Goal: Transaction & Acquisition: Purchase product/service

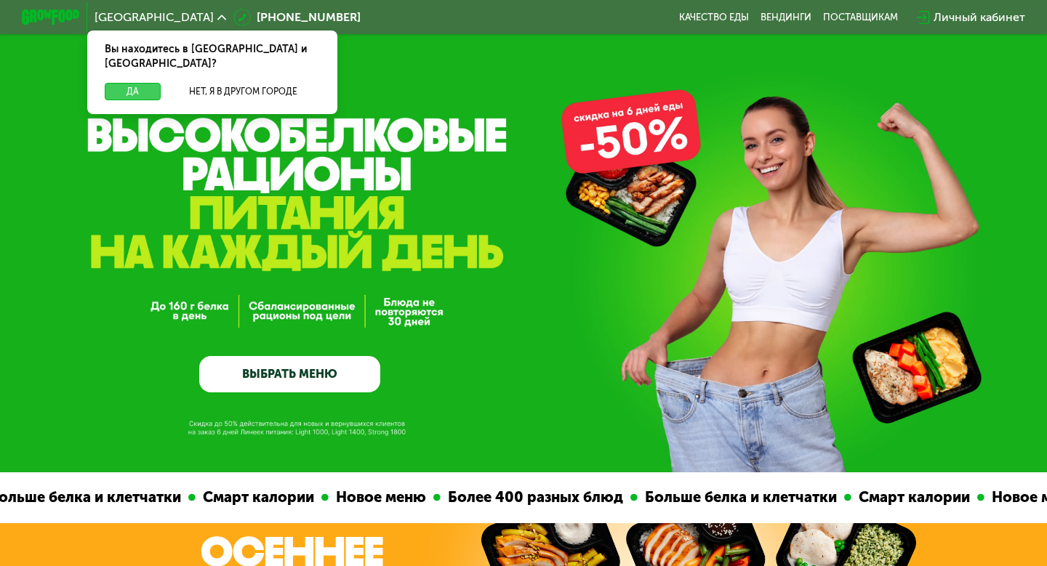
click at [142, 83] on button "Да" at bounding box center [133, 91] width 56 height 17
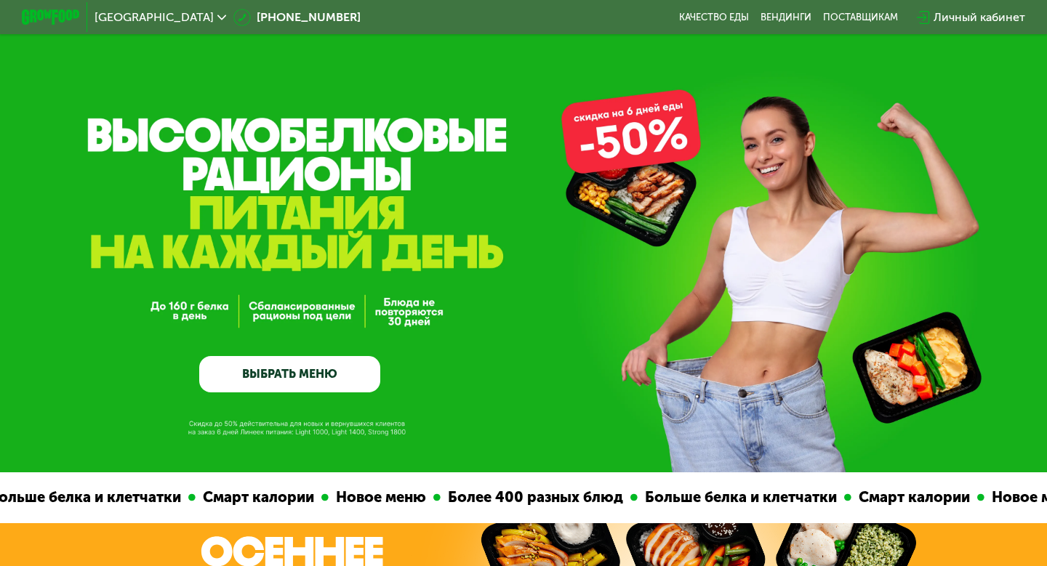
click at [986, 18] on div "Личный кабинет" at bounding box center [979, 17] width 92 height 17
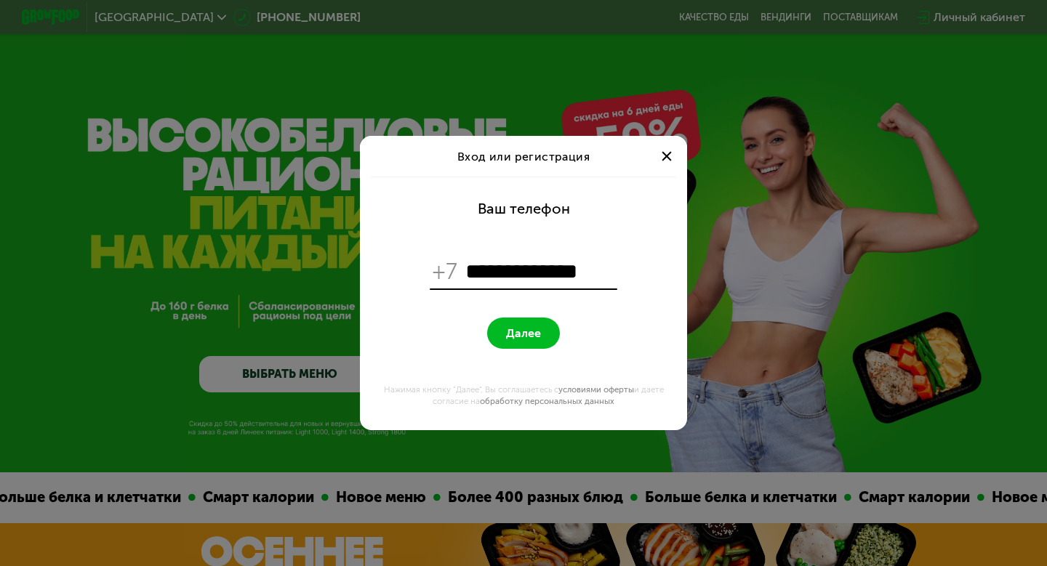
type input "**********"
click at [487, 318] on button "Далее" at bounding box center [523, 333] width 73 height 31
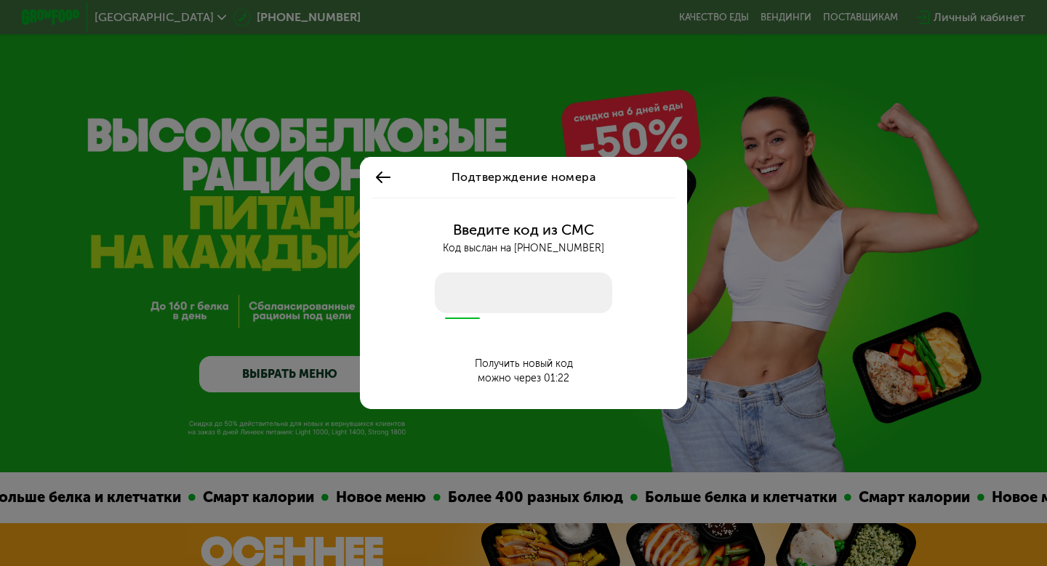
click at [469, 291] on input "number" at bounding box center [523, 293] width 177 height 41
type input "****"
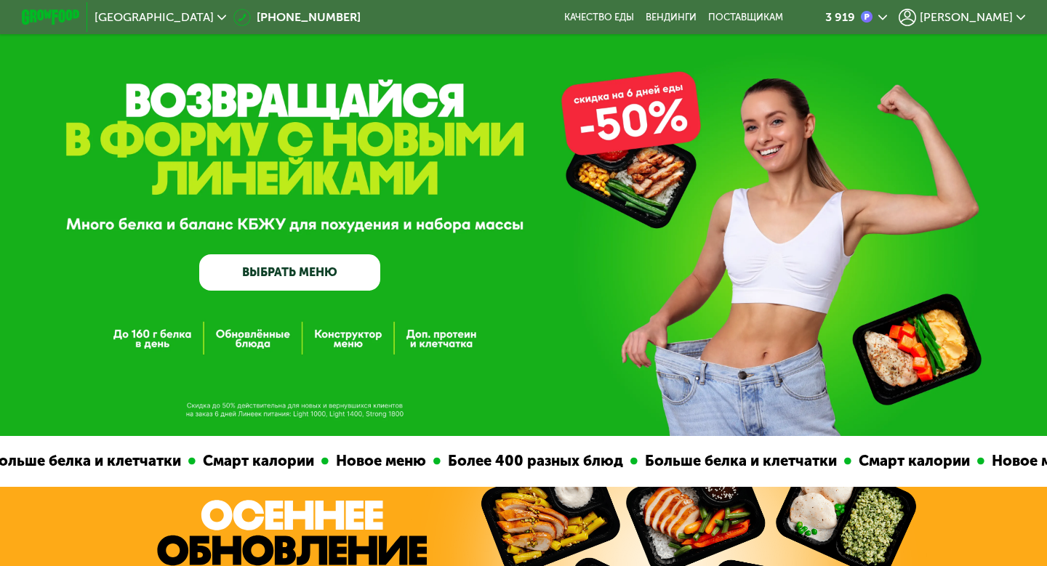
click at [314, 279] on link "ВЫБРАТЬ МЕНЮ" at bounding box center [289, 272] width 181 height 36
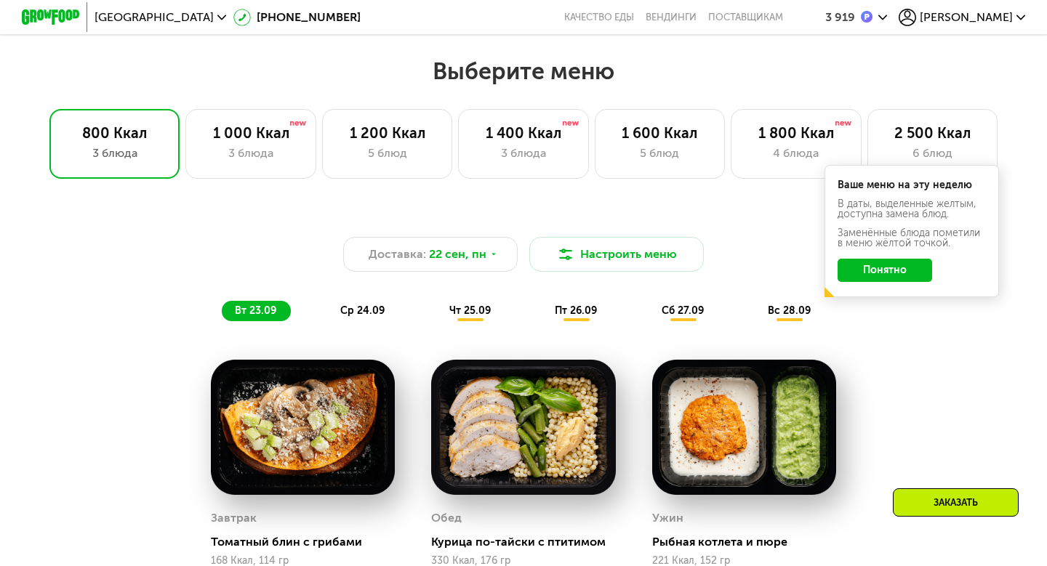
scroll to position [888, 0]
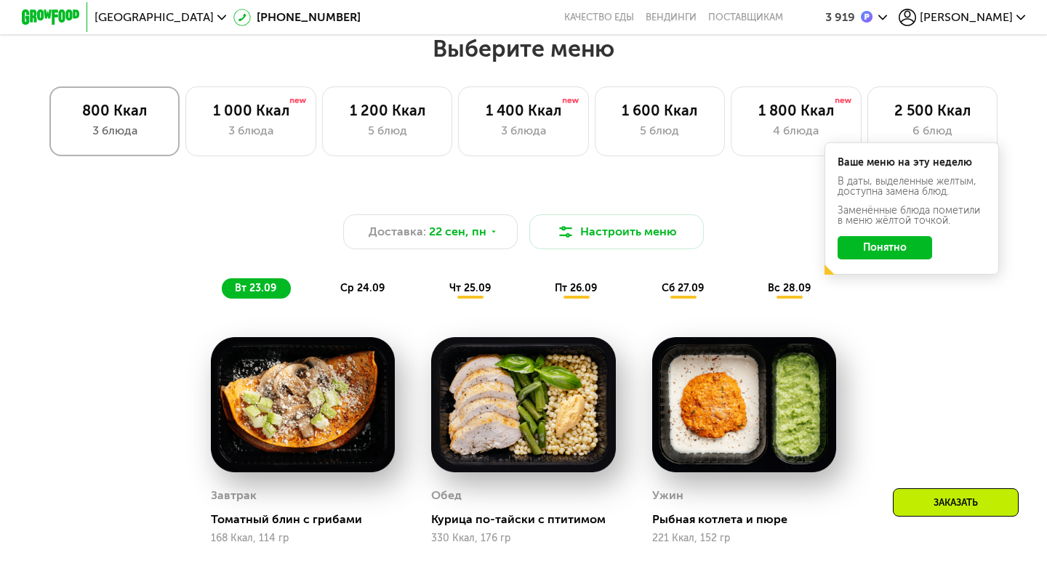
click at [100, 110] on div "800 Ккал" at bounding box center [115, 110] width 100 height 17
click at [896, 239] on button "Понятно" at bounding box center [884, 247] width 95 height 23
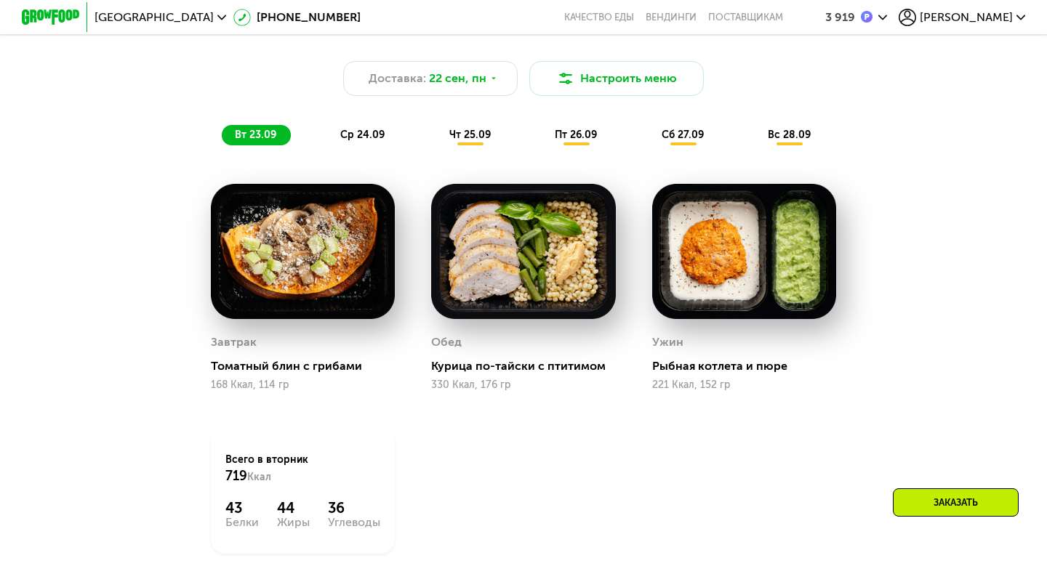
scroll to position [1045, 0]
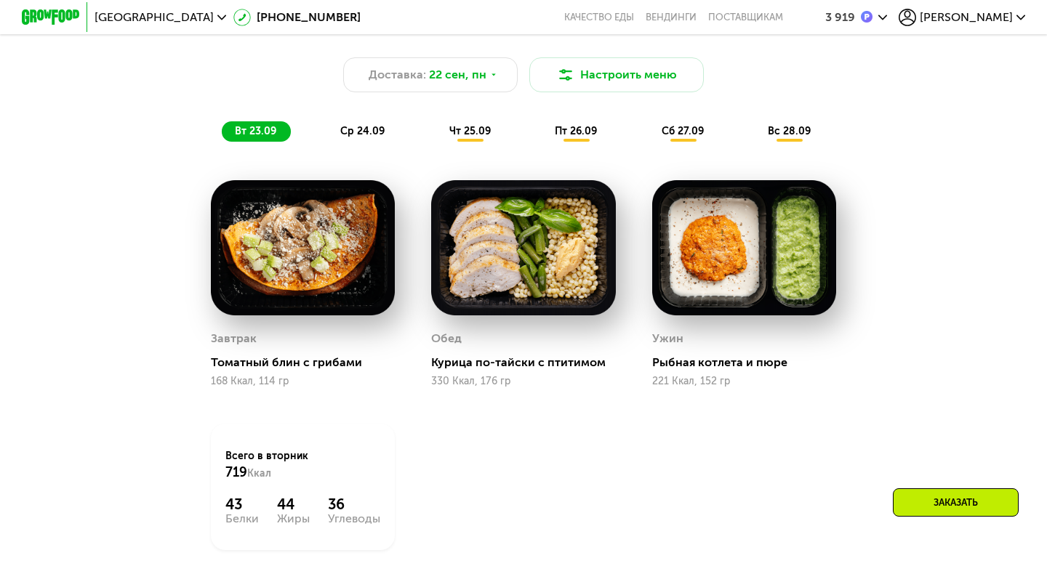
click at [369, 129] on span "ср 24.09" at bounding box center [362, 131] width 44 height 12
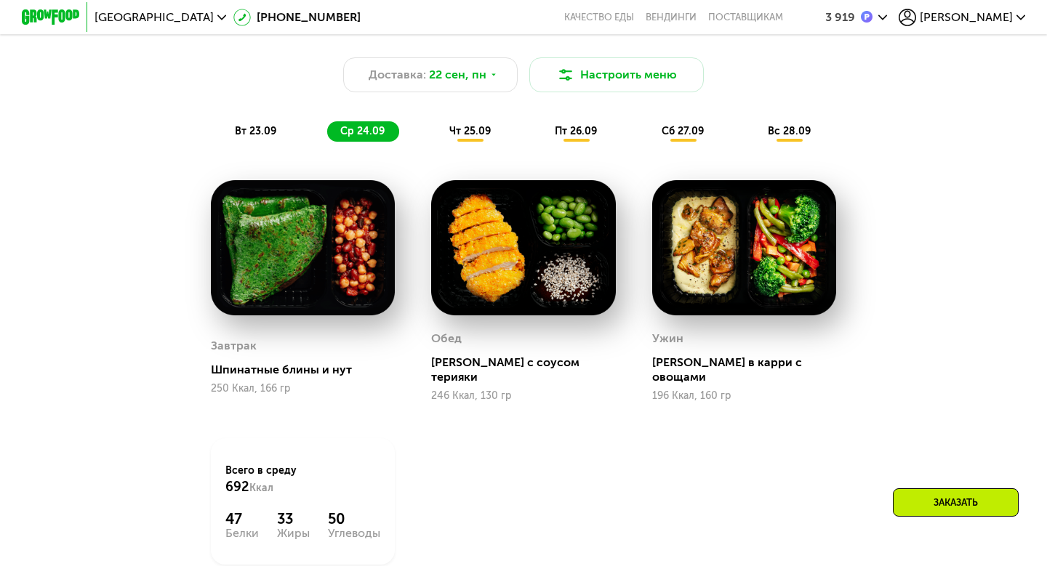
click at [478, 130] on span "чт 25.09" at bounding box center [469, 131] width 41 height 12
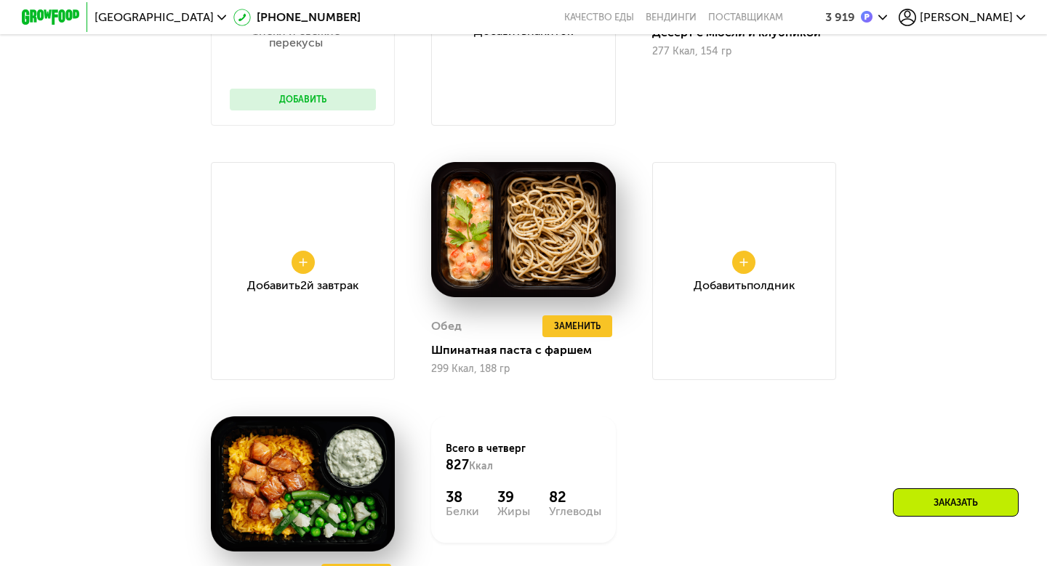
scroll to position [1320, 0]
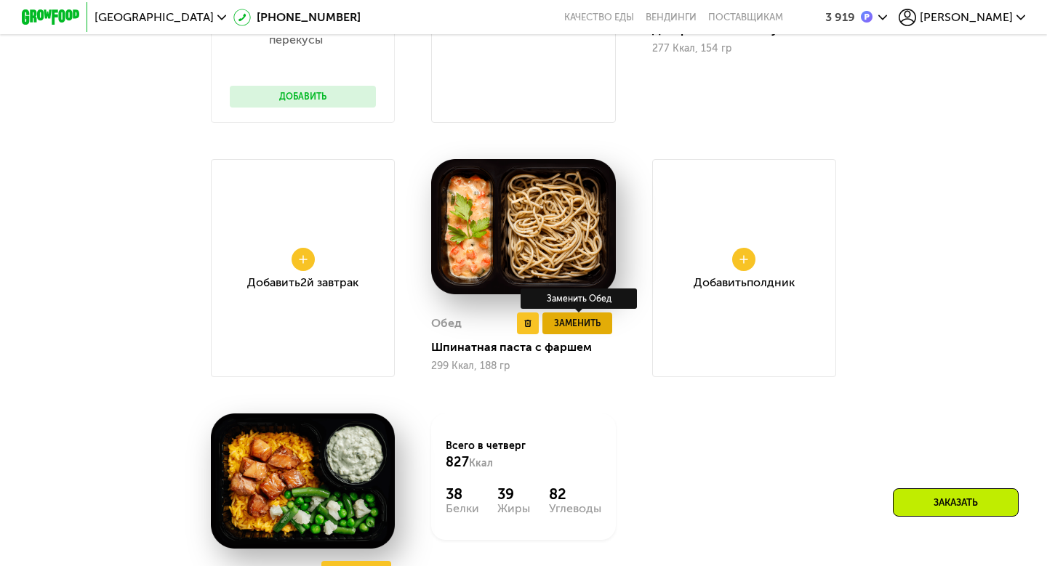
click at [604, 326] on button "Заменить" at bounding box center [577, 324] width 70 height 22
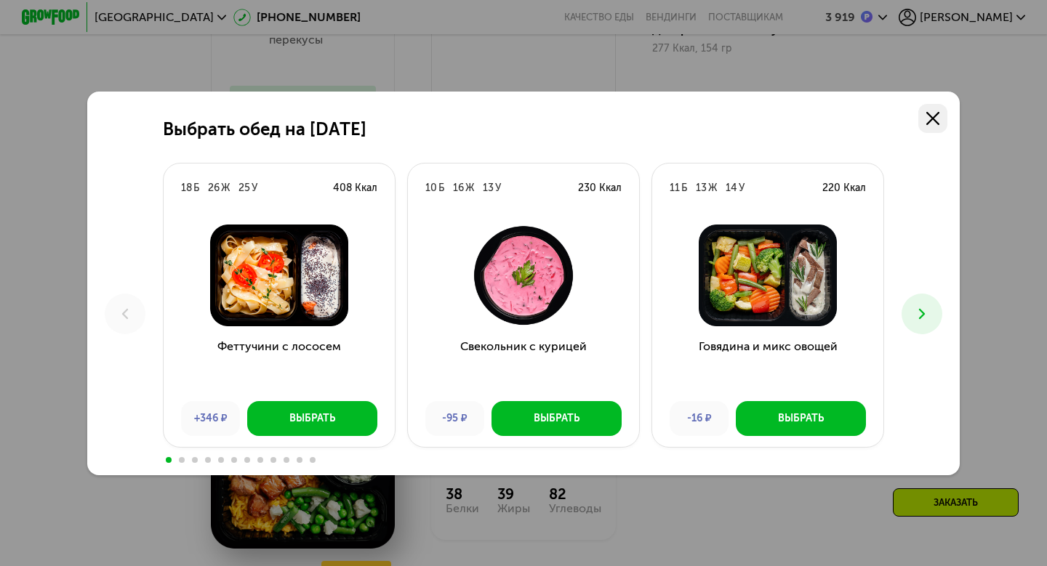
click at [920, 108] on link at bounding box center [932, 118] width 29 height 29
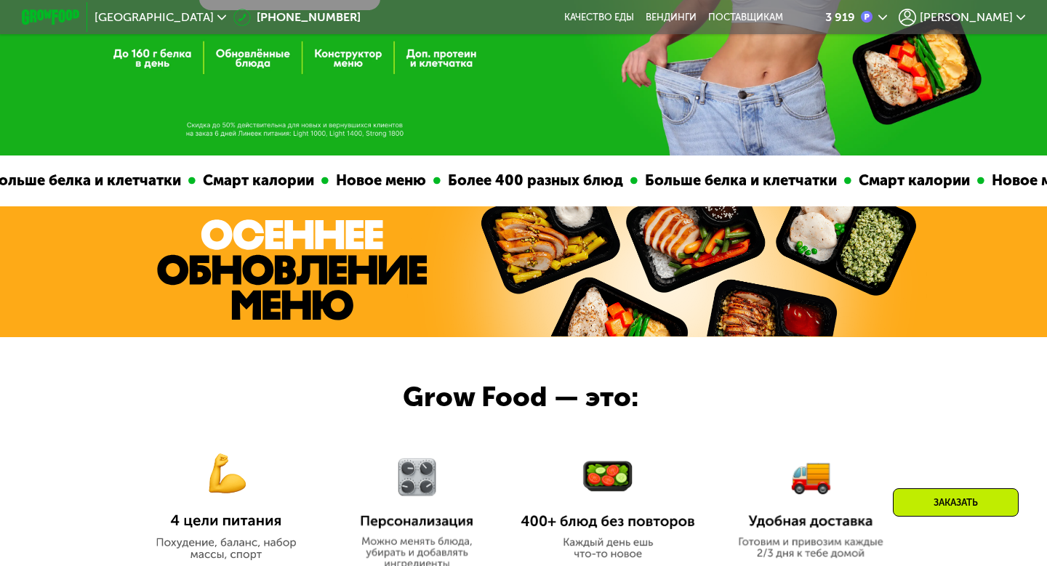
scroll to position [279, 0]
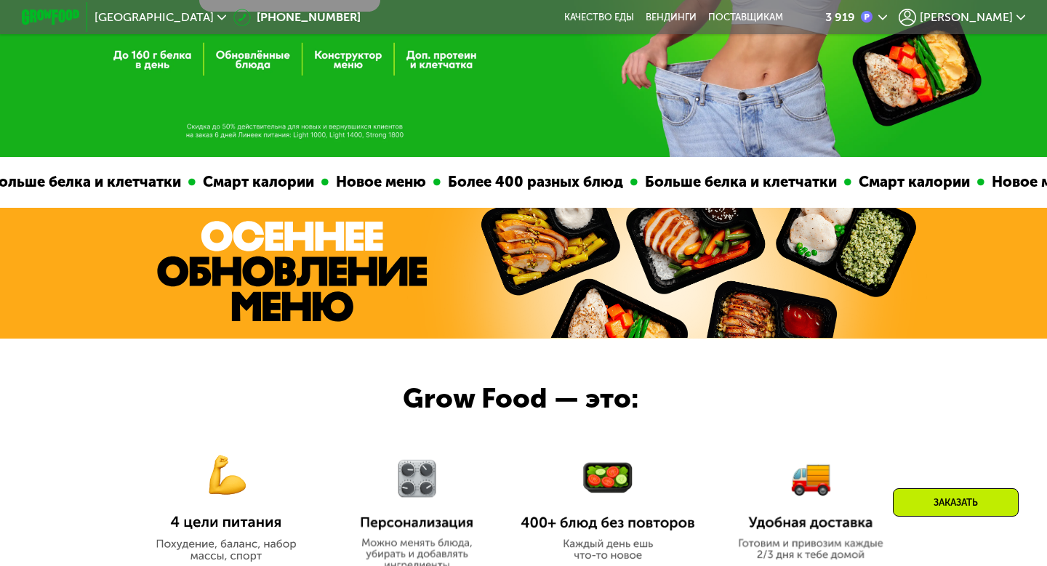
click at [229, 477] on img at bounding box center [226, 498] width 174 height 126
click at [225, 514] on img at bounding box center [226, 498] width 174 height 126
click at [229, 532] on img at bounding box center [226, 498] width 174 height 126
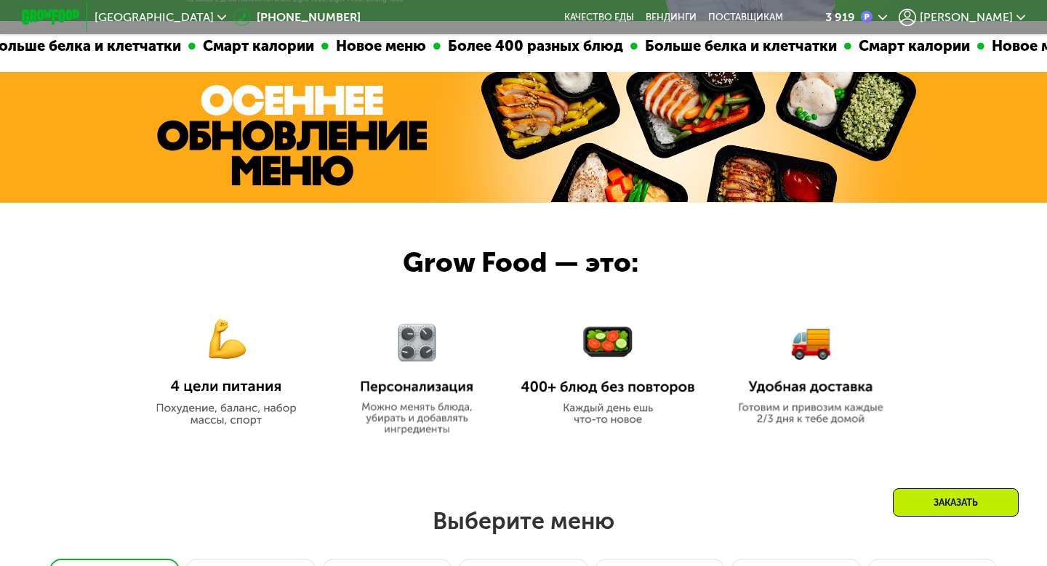
scroll to position [429, 0]
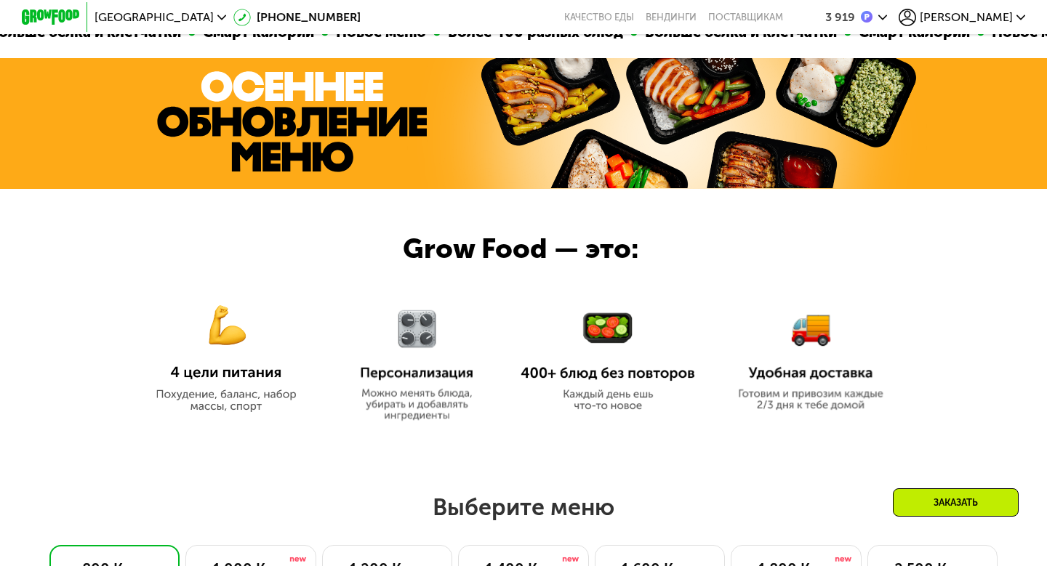
click at [411, 382] on img at bounding box center [417, 356] width 136 height 129
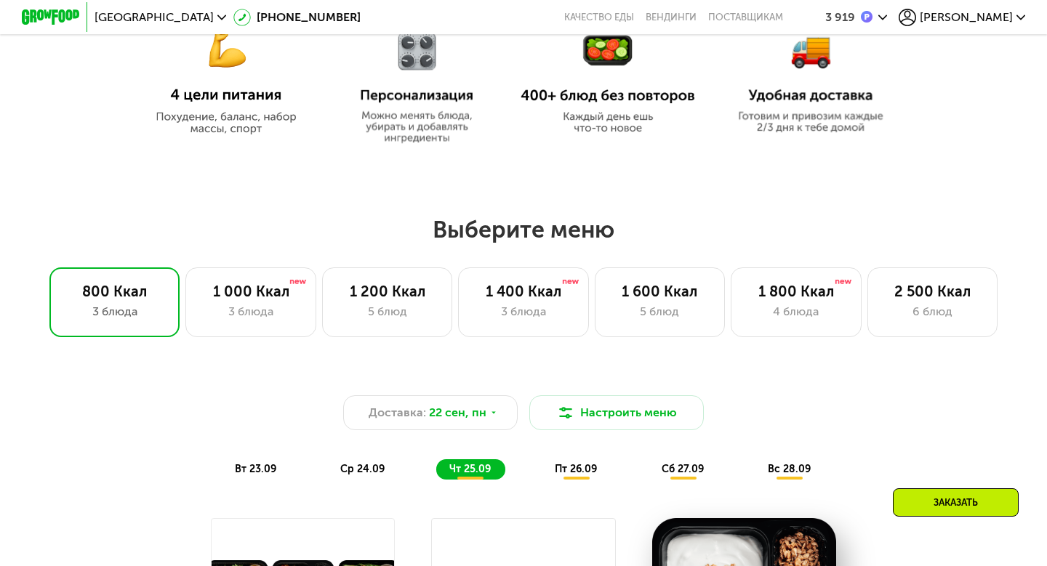
scroll to position [709, 0]
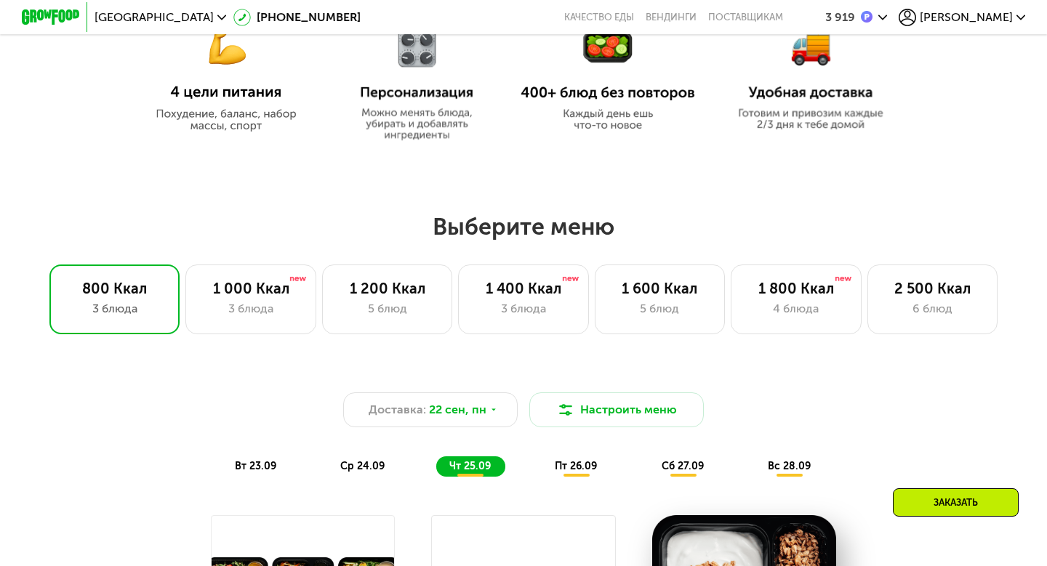
click at [887, 17] on use at bounding box center [882, 17] width 9 height 5
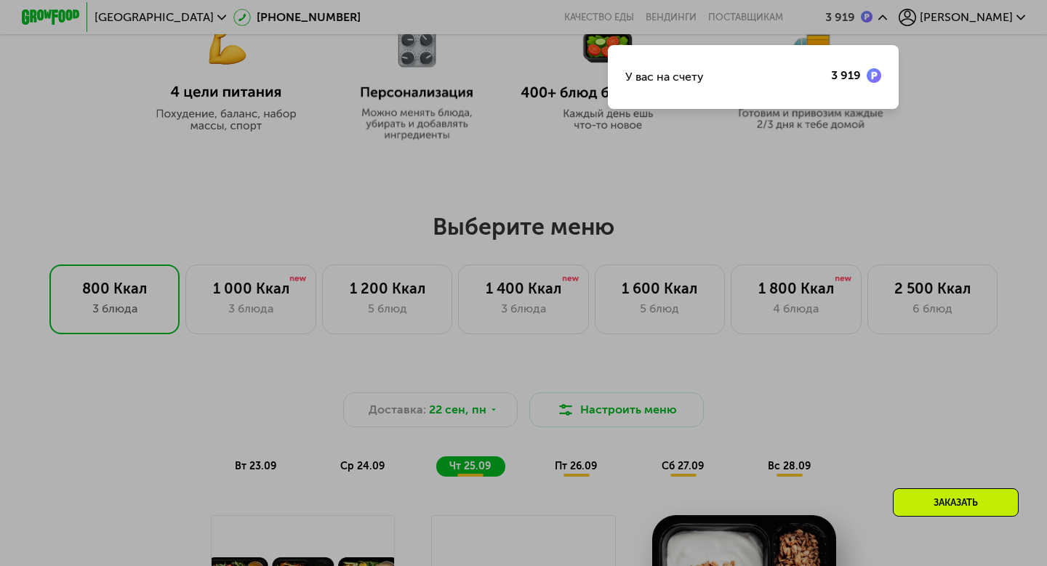
click at [992, 155] on div at bounding box center [523, 283] width 1047 height 566
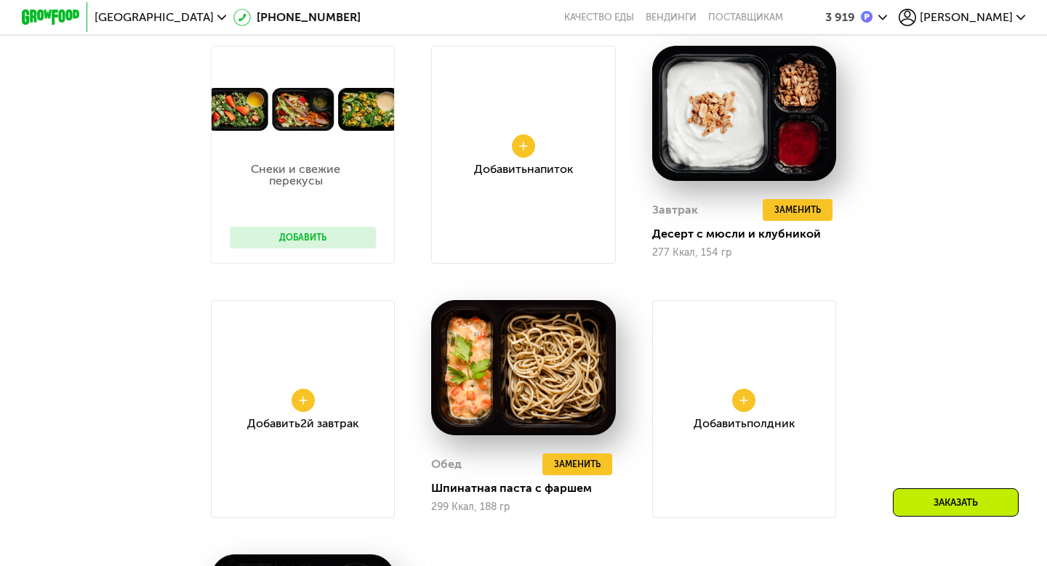
scroll to position [1183, 0]
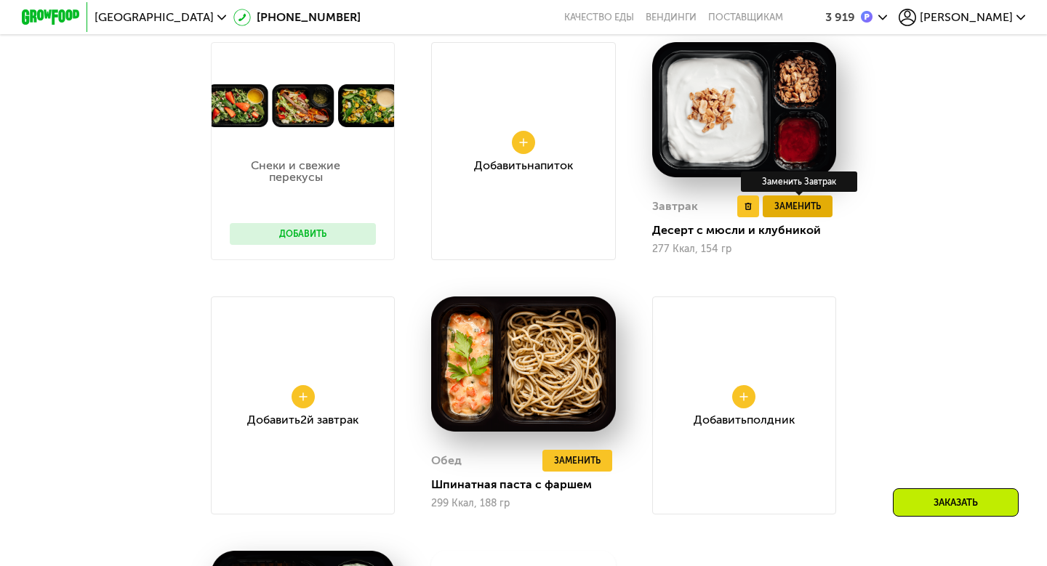
click at [793, 209] on span "Заменить" at bounding box center [797, 206] width 47 height 15
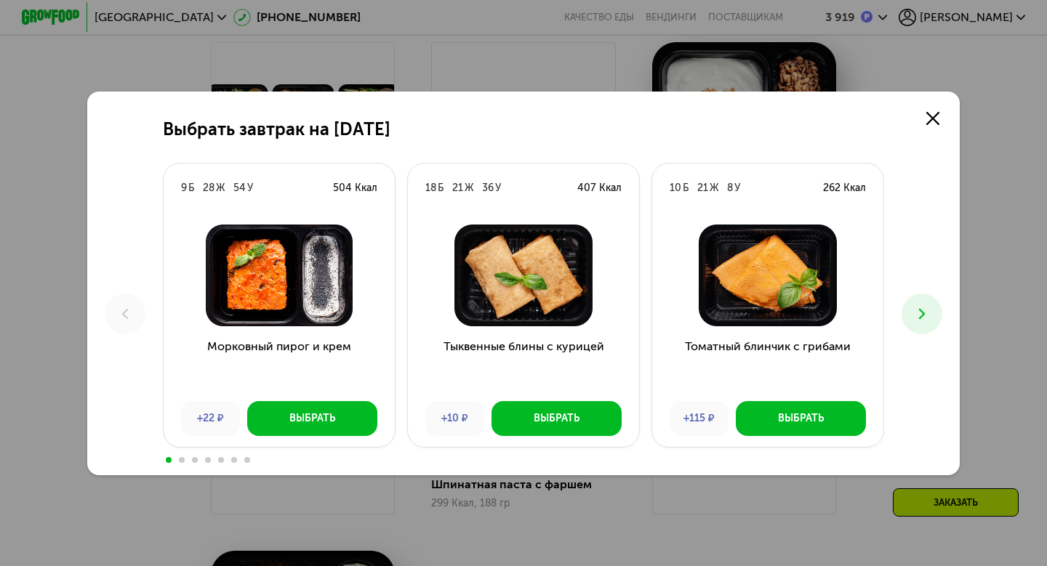
click at [933, 316] on button at bounding box center [921, 314] width 41 height 41
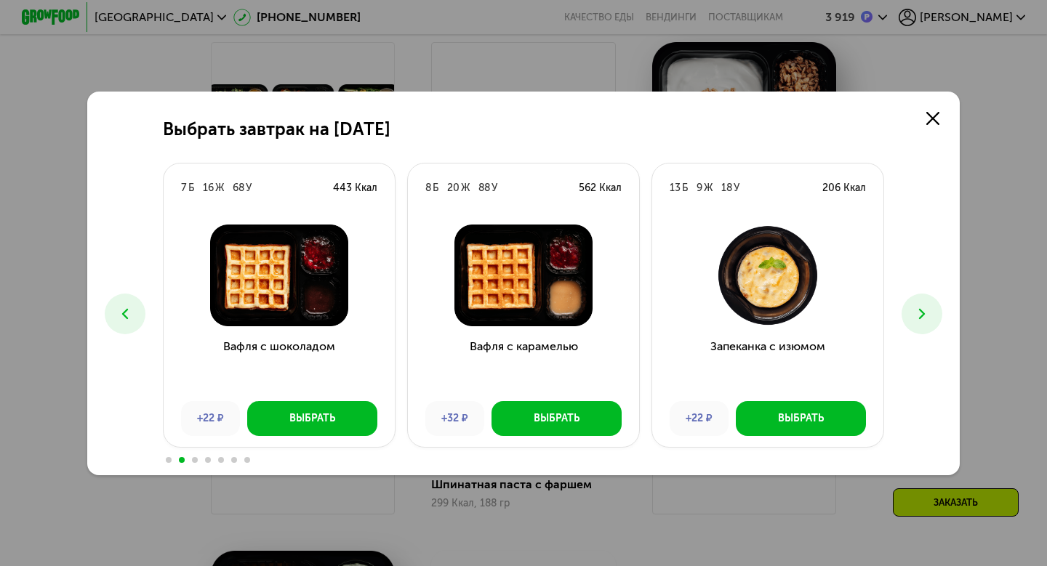
click at [933, 316] on button at bounding box center [921, 314] width 41 height 41
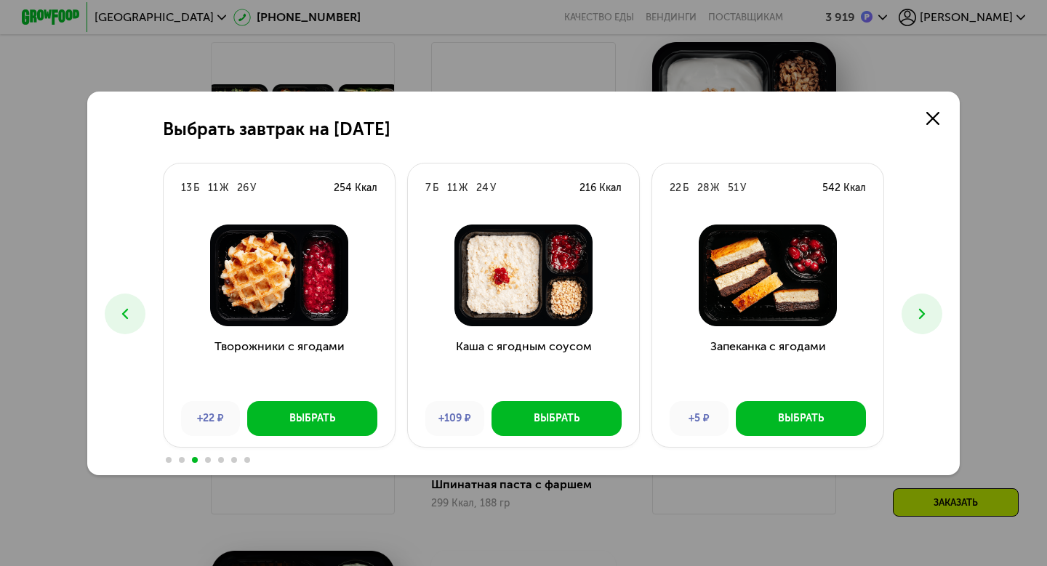
click at [933, 317] on button at bounding box center [921, 314] width 41 height 41
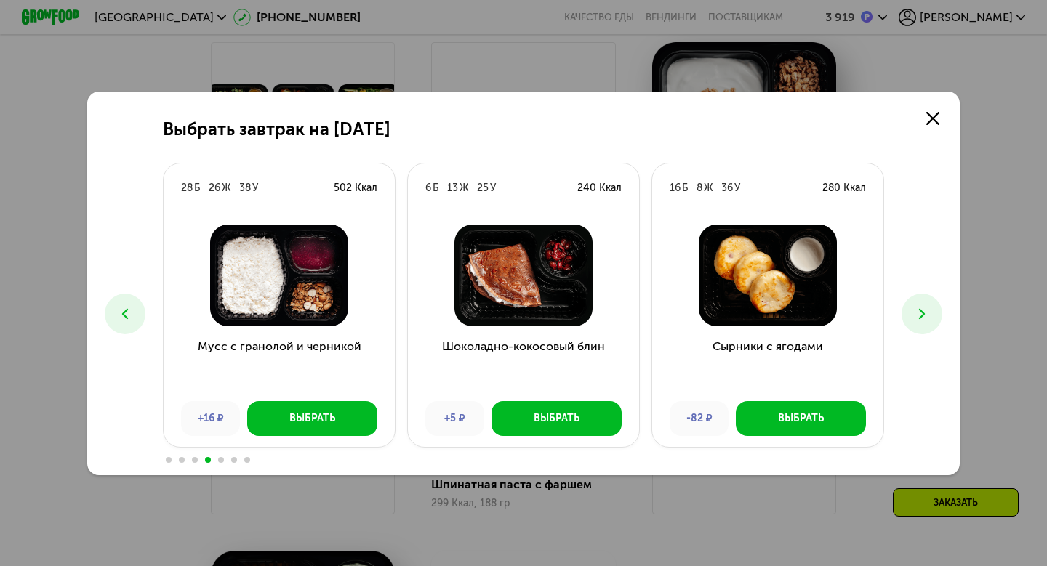
click at [911, 318] on button at bounding box center [921, 314] width 41 height 41
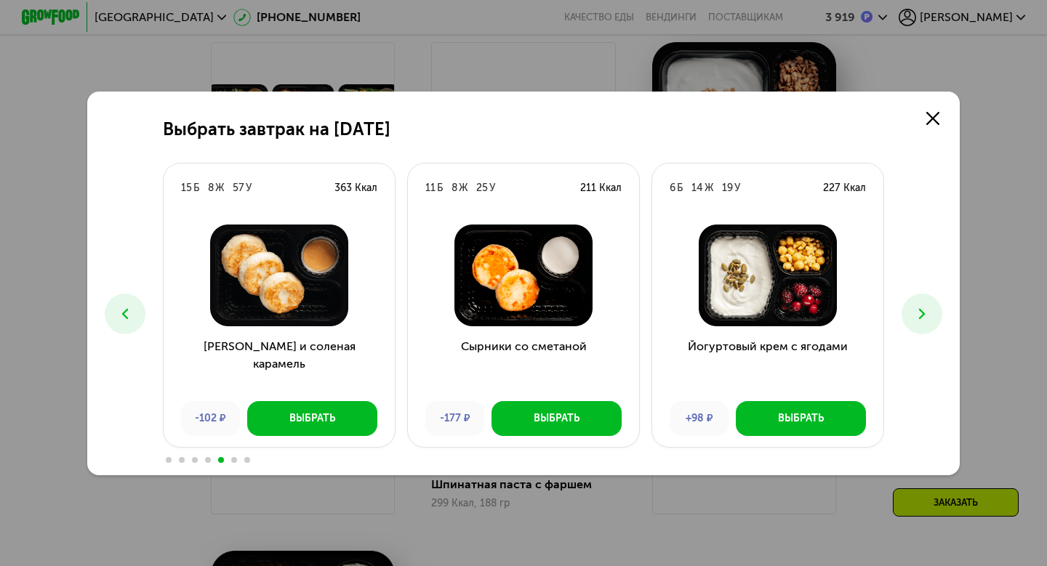
click at [114, 318] on button at bounding box center [125, 314] width 41 height 41
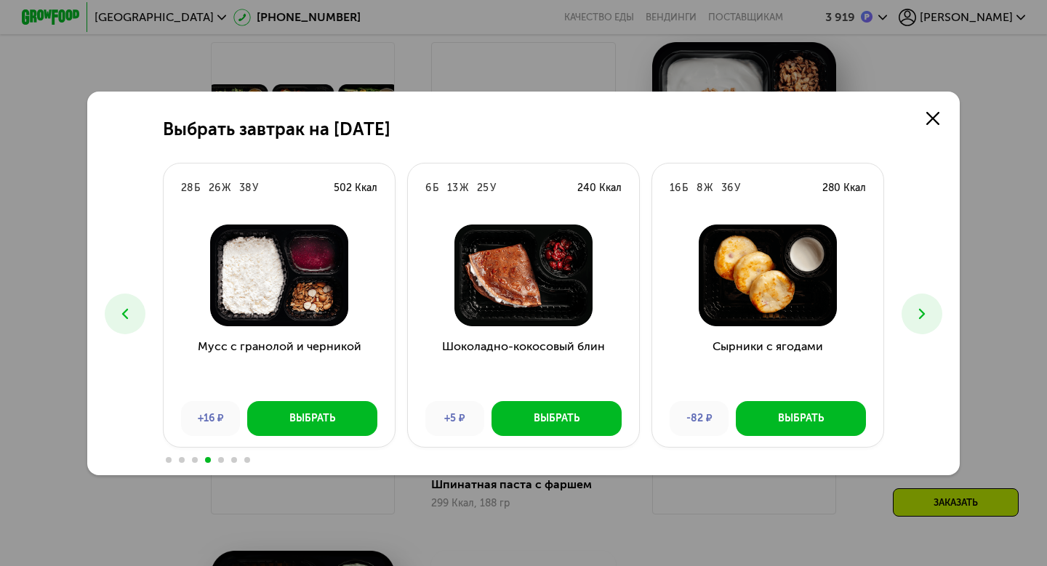
click at [925, 302] on button at bounding box center [921, 314] width 41 height 41
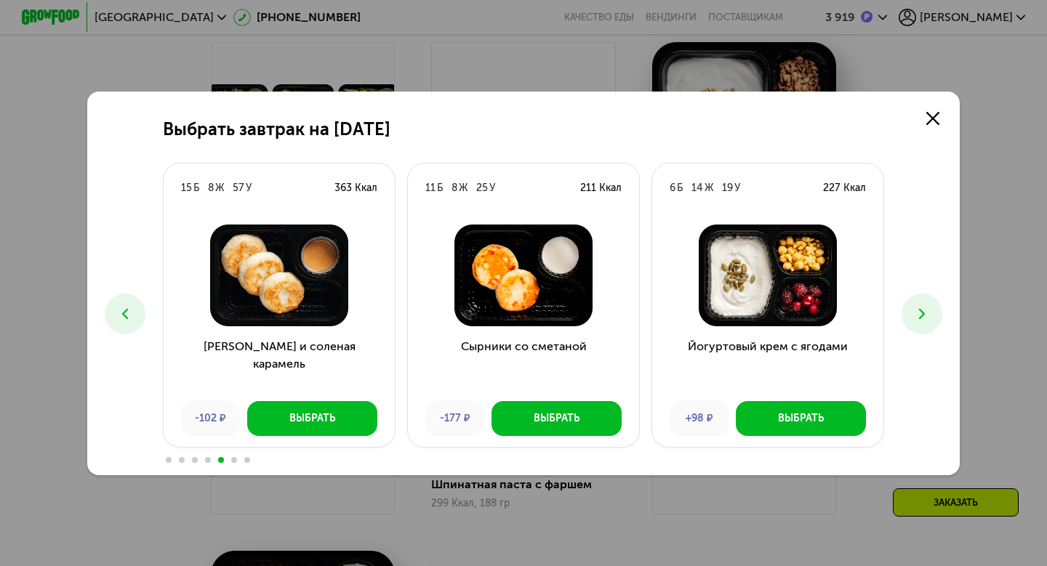
click at [920, 321] on icon at bounding box center [921, 313] width 17 height 17
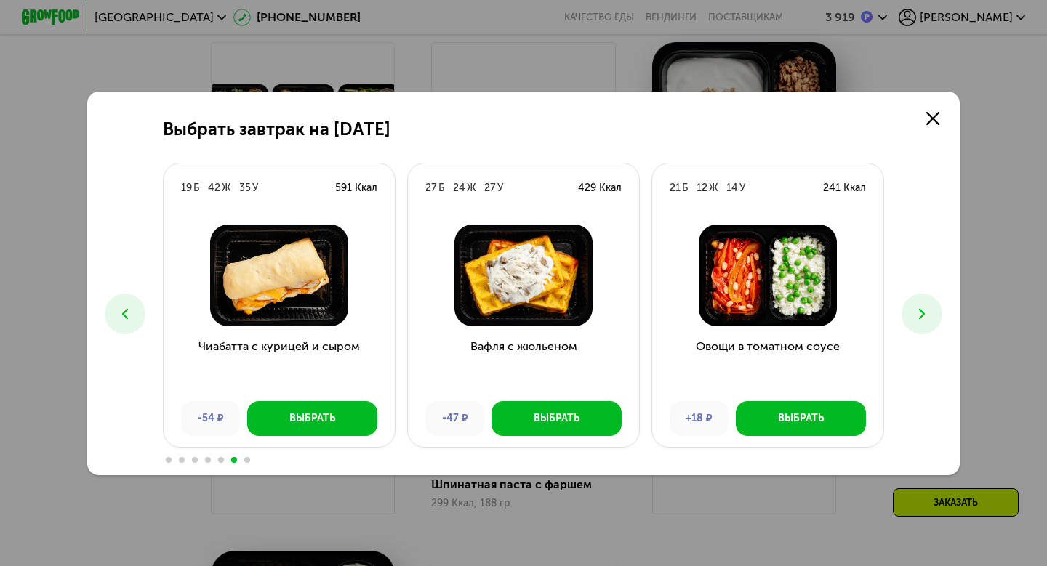
click at [920, 322] on button at bounding box center [921, 314] width 41 height 41
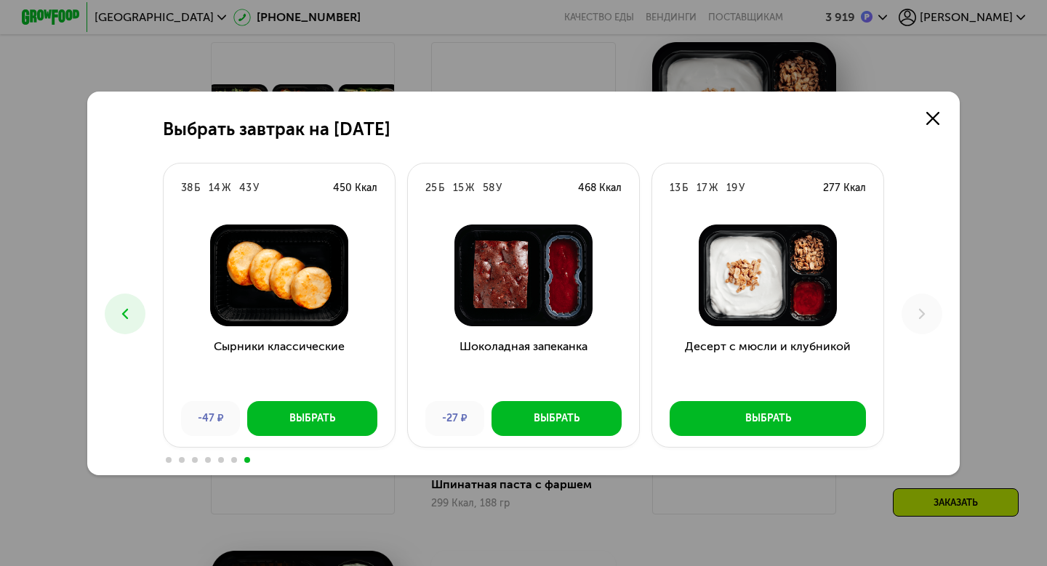
click at [138, 304] on button at bounding box center [125, 314] width 41 height 41
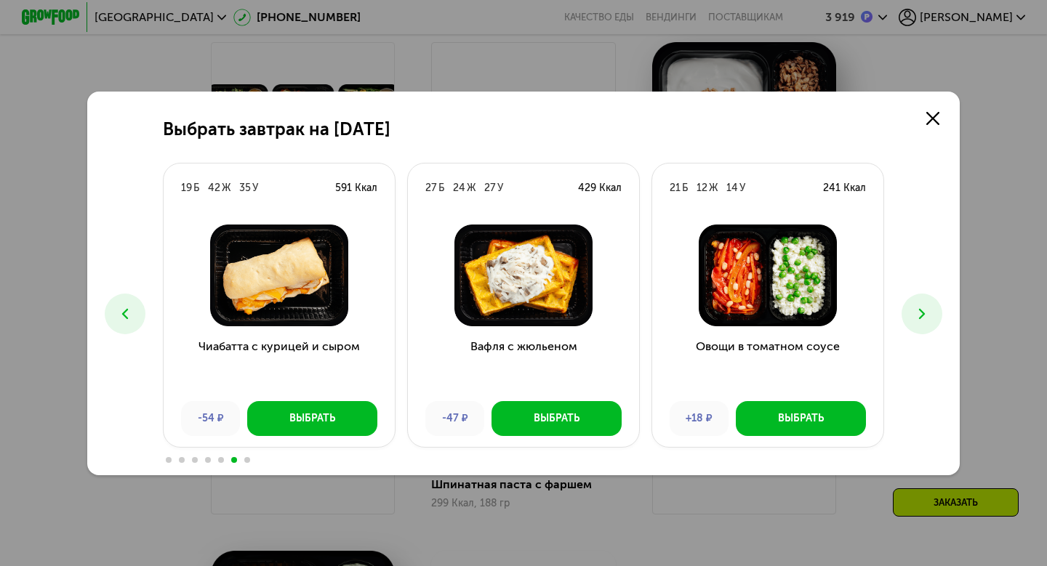
click at [138, 304] on button at bounding box center [125, 314] width 41 height 41
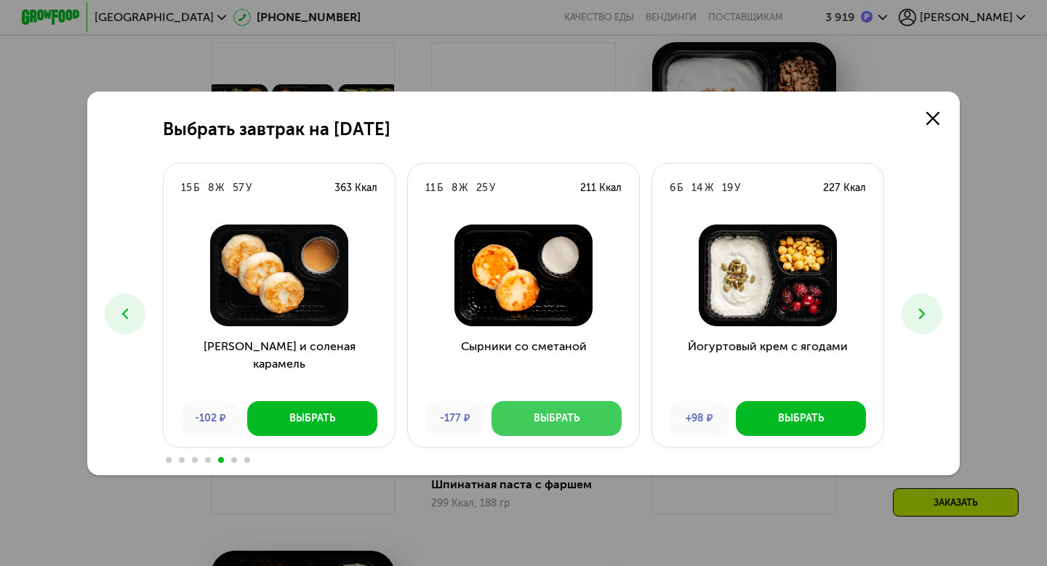
click at [540, 422] on div "Выбрать" at bounding box center [557, 418] width 46 height 15
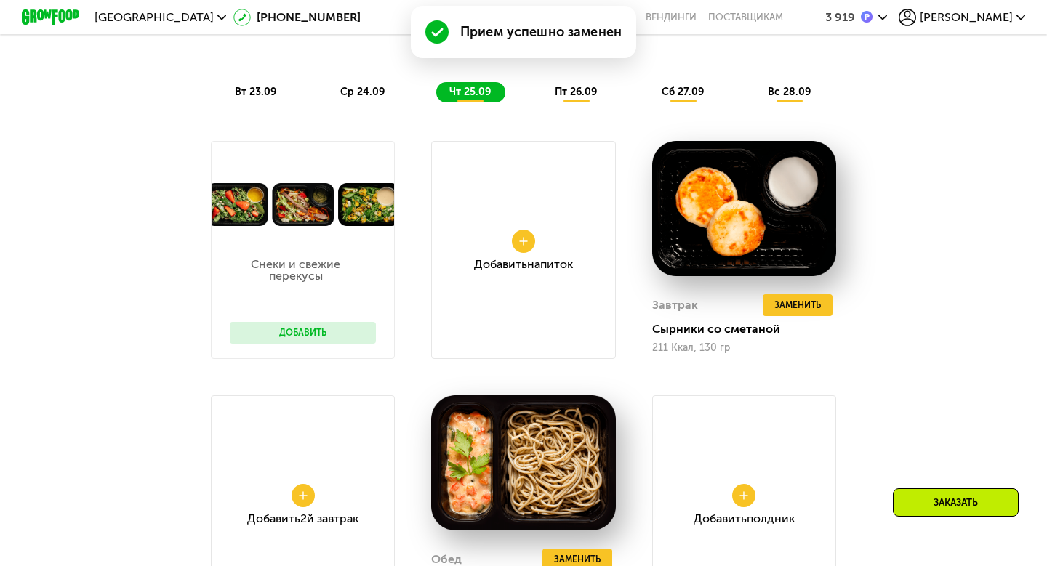
scroll to position [1122, 0]
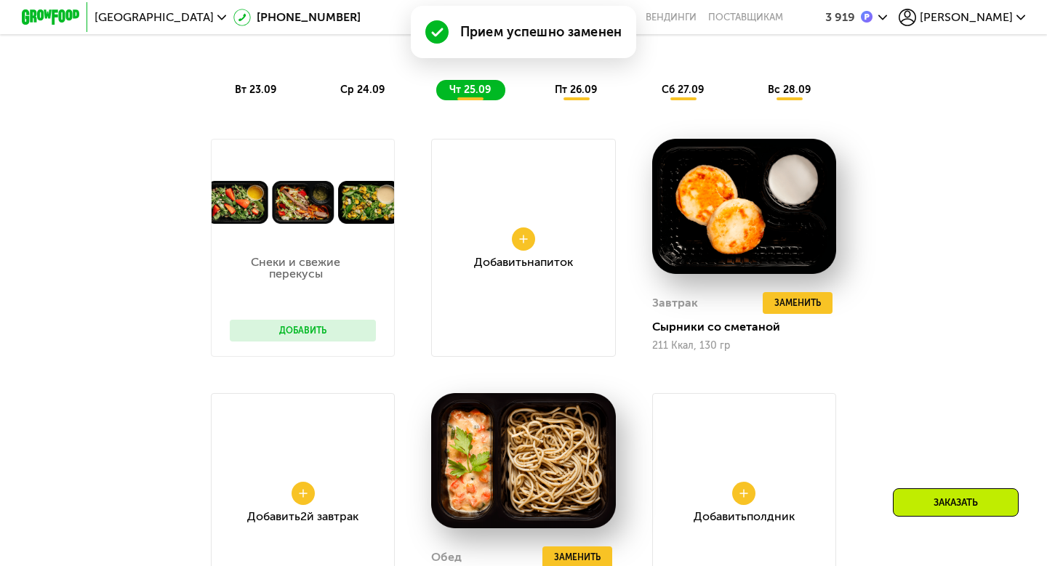
click at [524, 244] on button at bounding box center [523, 239] width 23 height 23
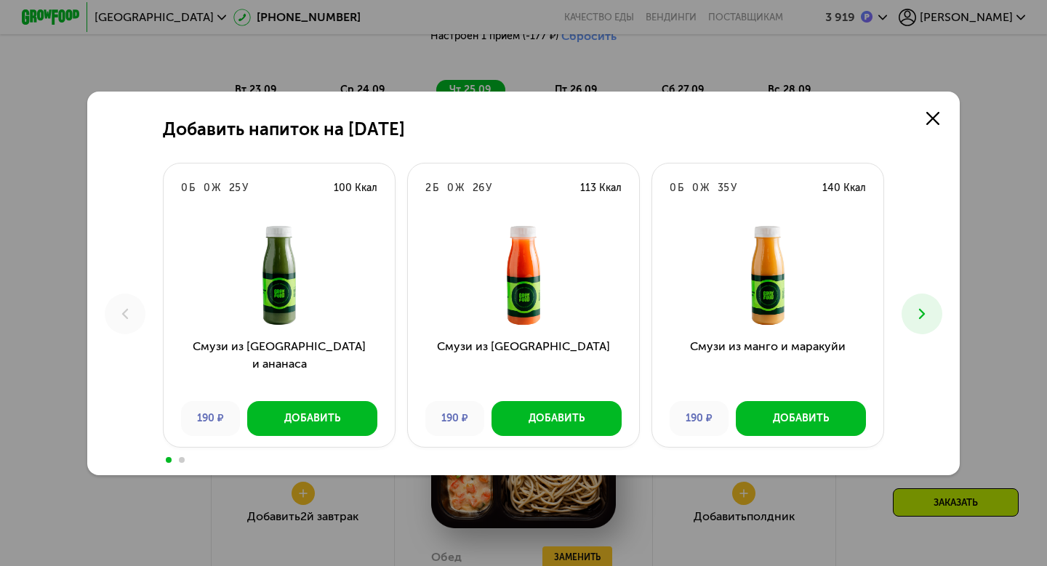
click at [917, 310] on icon at bounding box center [921, 313] width 17 height 17
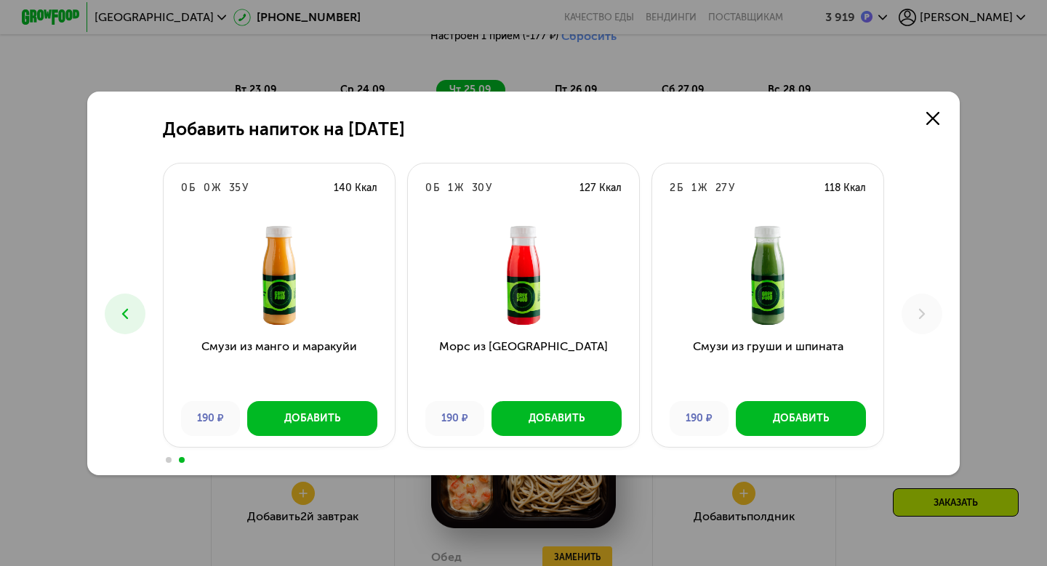
click at [113, 325] on button at bounding box center [125, 314] width 41 height 41
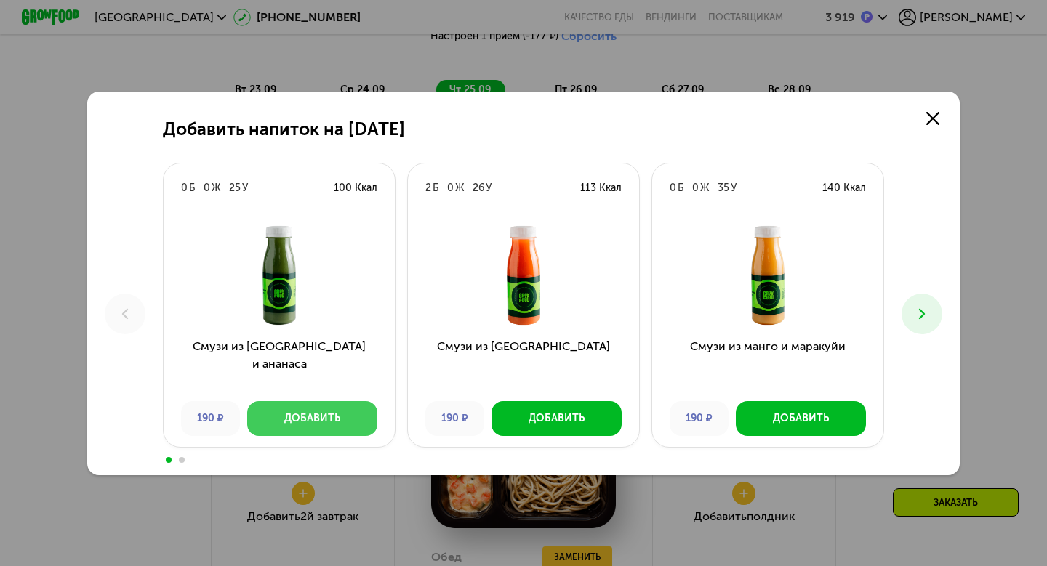
click at [332, 431] on button "Добавить" at bounding box center [312, 418] width 130 height 35
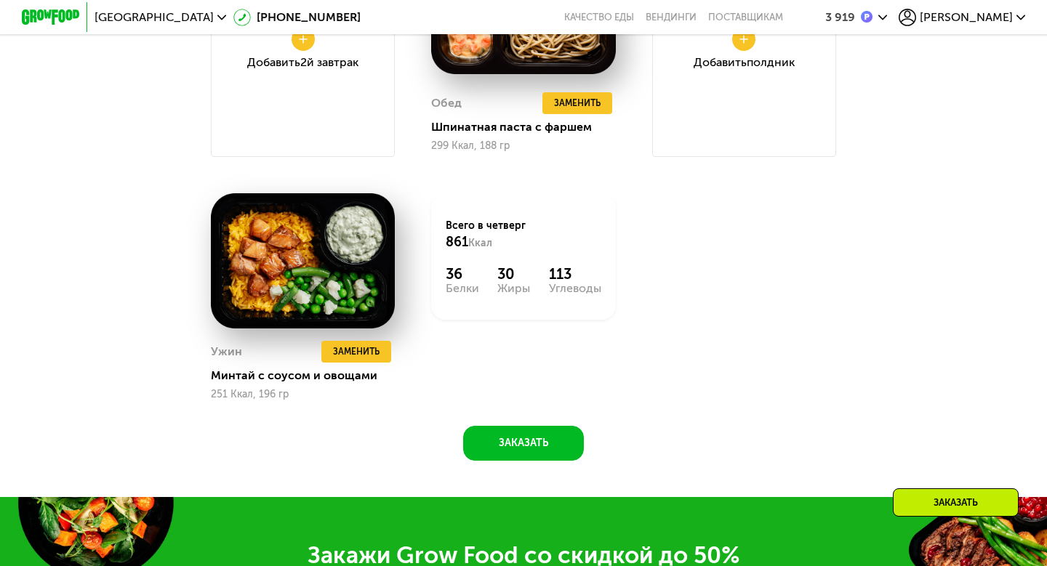
scroll to position [1583, 0]
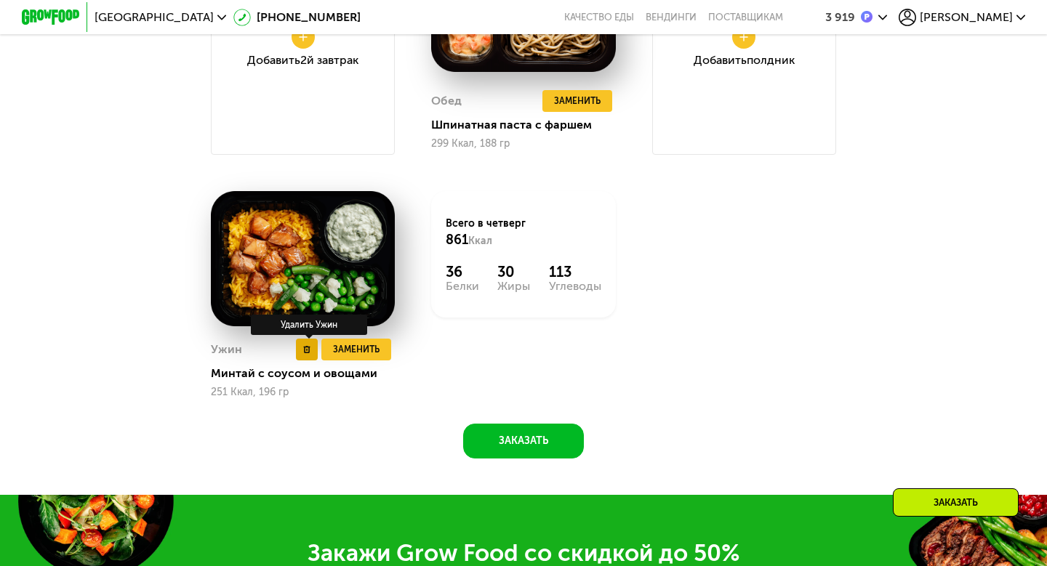
click at [307, 346] on icon at bounding box center [306, 349] width 7 height 7
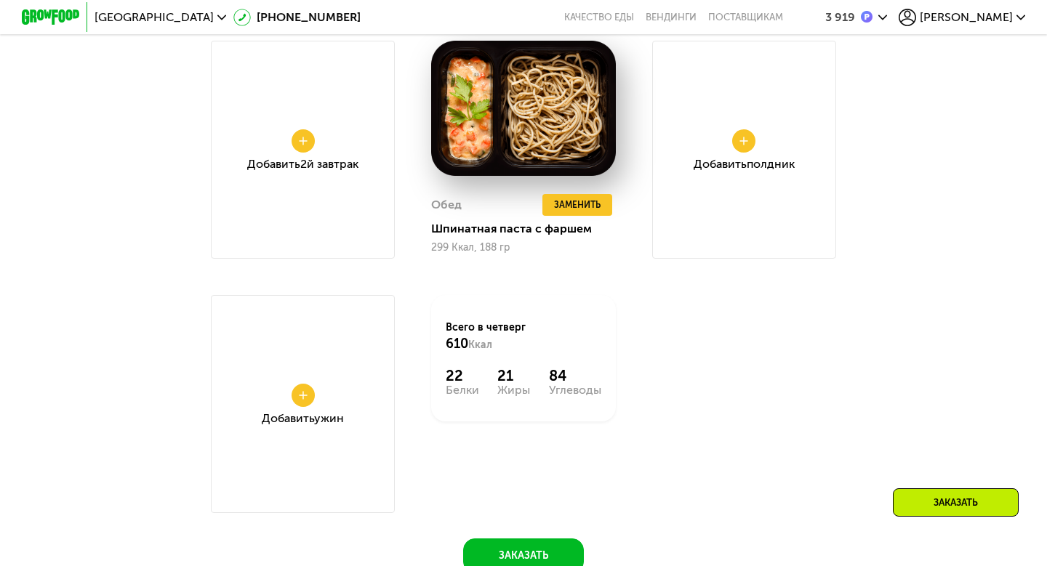
scroll to position [1461, 0]
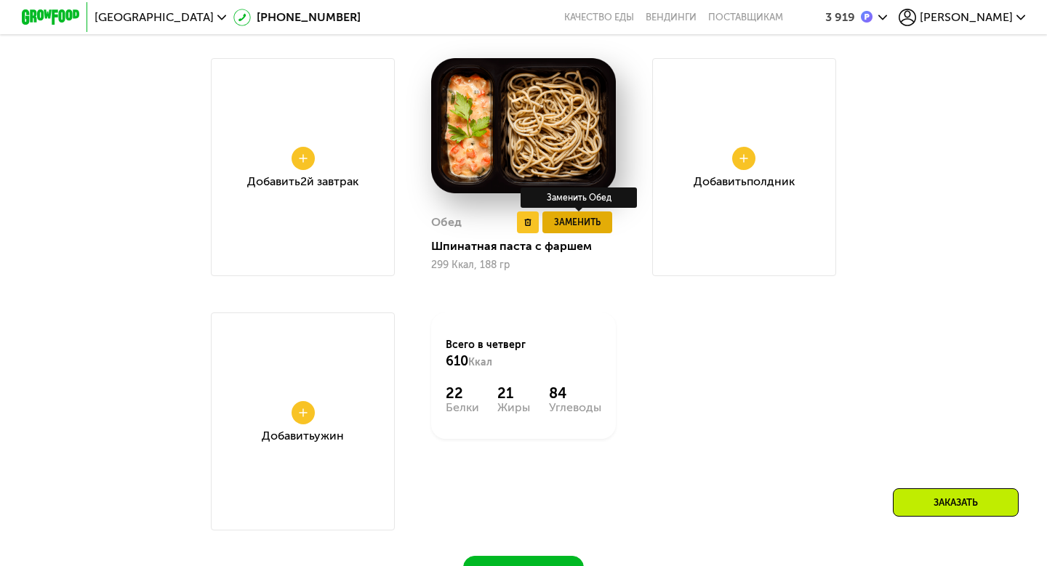
click at [574, 226] on button "Заменить" at bounding box center [577, 223] width 70 height 22
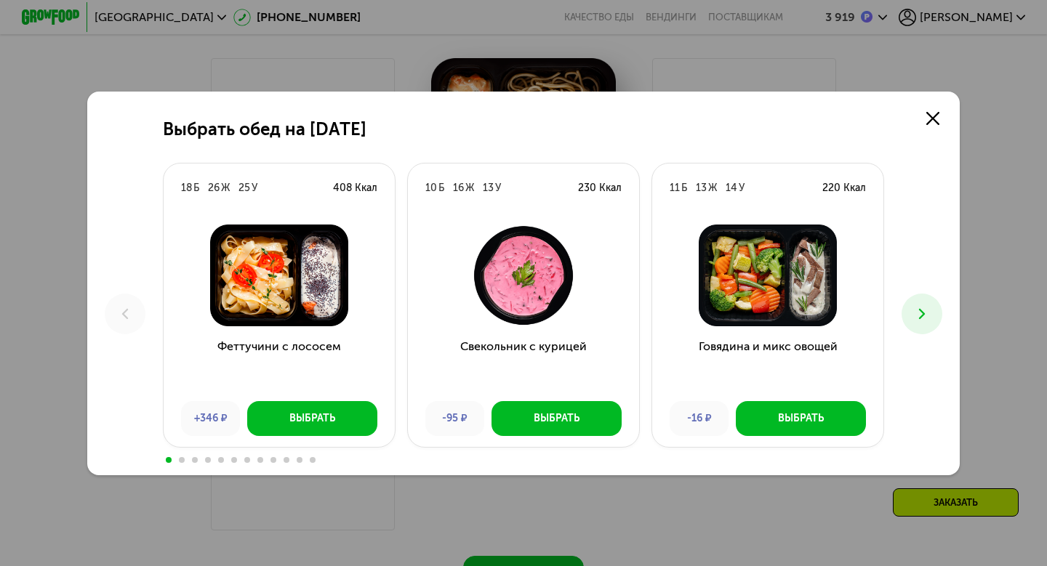
click at [944, 313] on div "Выбрать обед на 25 сентября 18 Б 26 Ж 25 У 408 Ккал Феттучини с лососем +346 ₽ …" at bounding box center [523, 284] width 872 height 384
click at [919, 319] on icon at bounding box center [921, 313] width 17 height 17
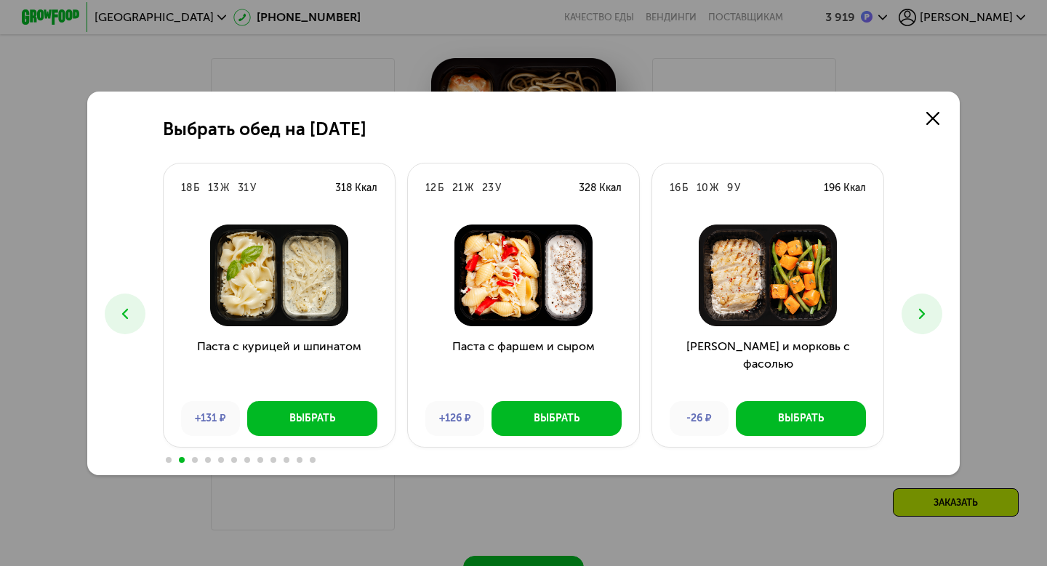
click at [919, 320] on icon at bounding box center [921, 313] width 17 height 17
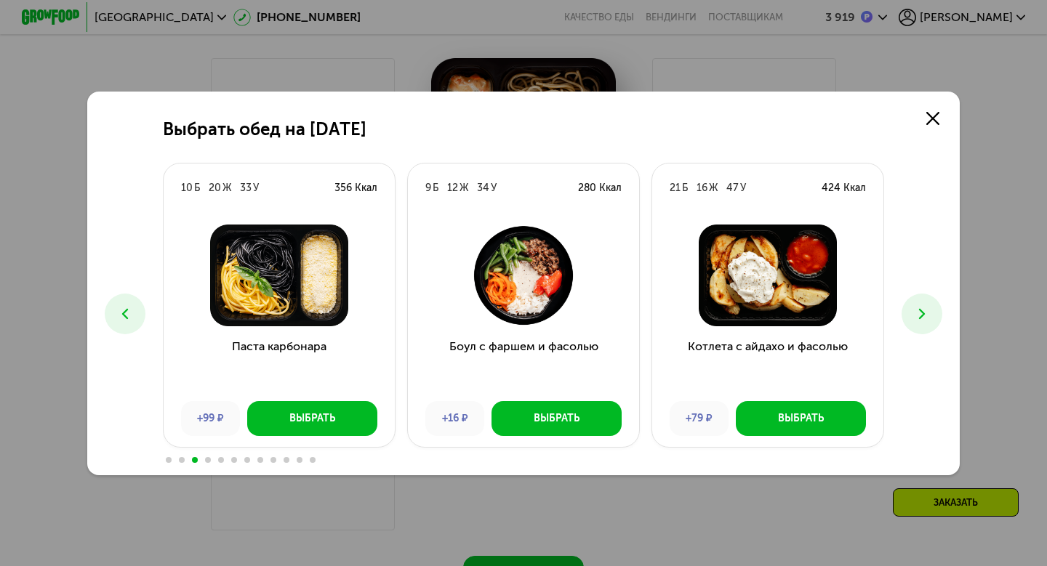
click at [919, 320] on icon at bounding box center [921, 313] width 17 height 17
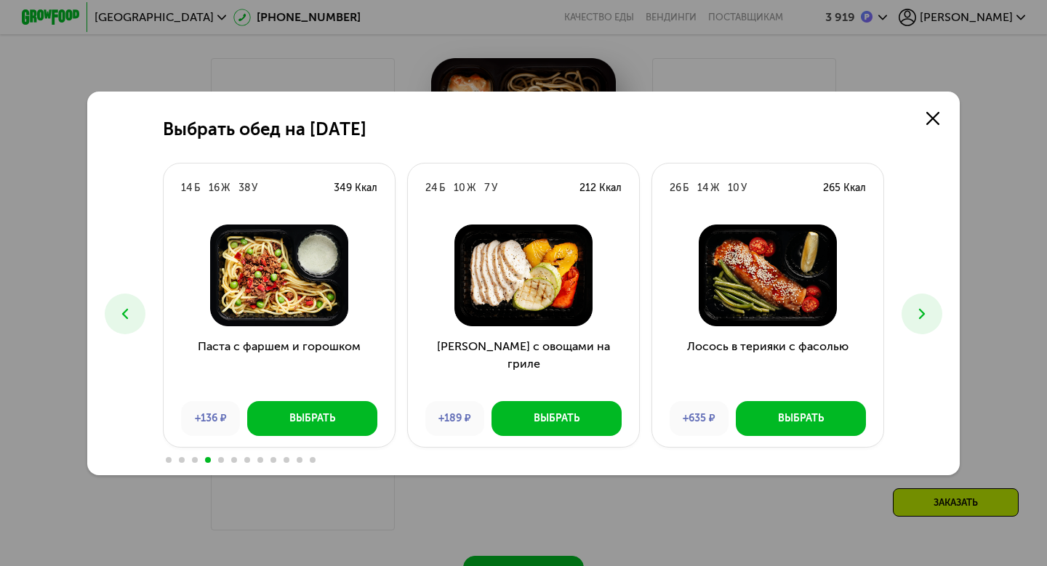
click at [919, 320] on icon at bounding box center [921, 313] width 17 height 17
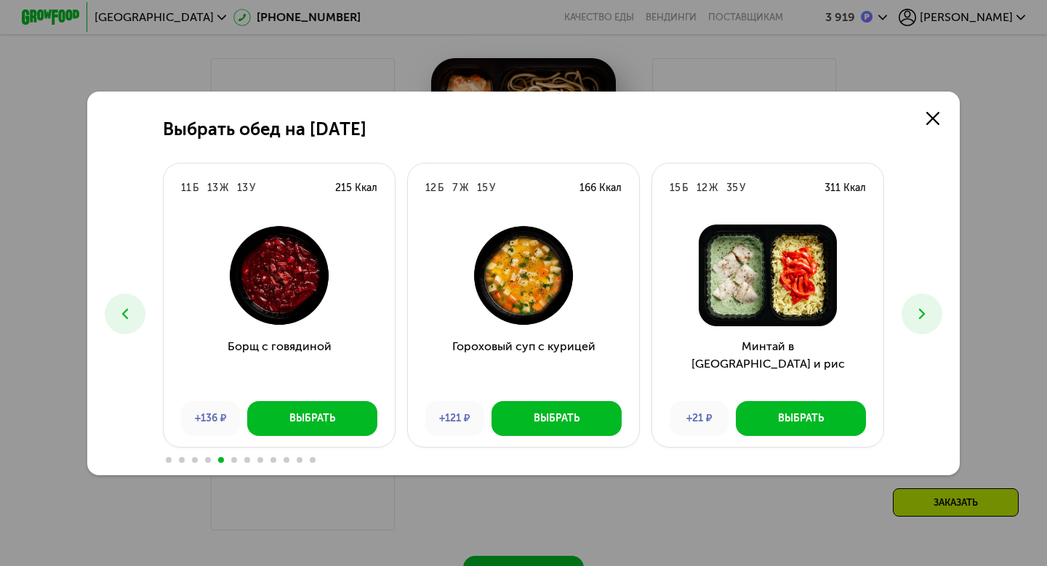
click at [919, 320] on icon at bounding box center [921, 313] width 17 height 17
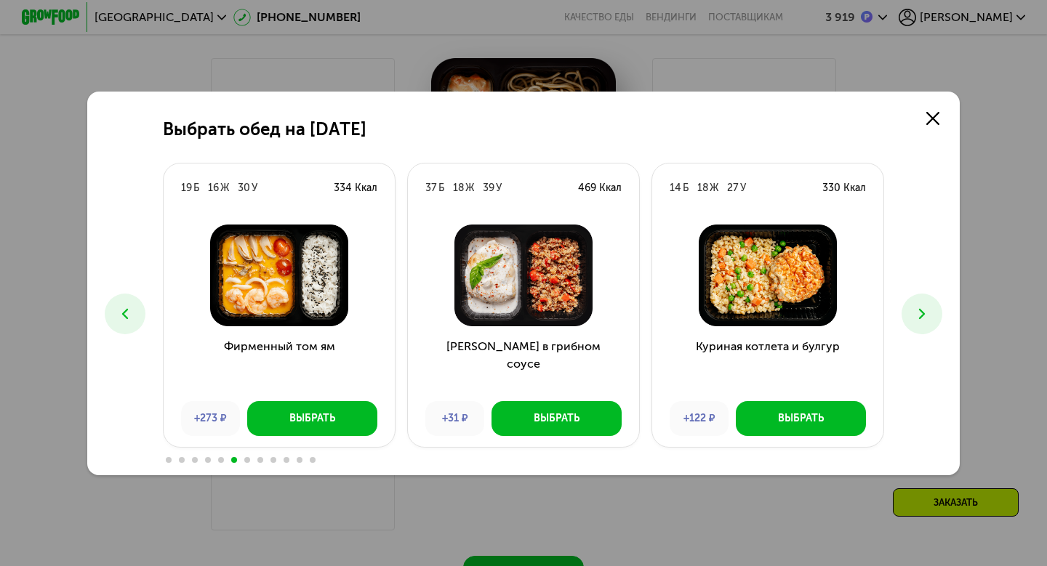
click at [919, 320] on icon at bounding box center [921, 313] width 17 height 17
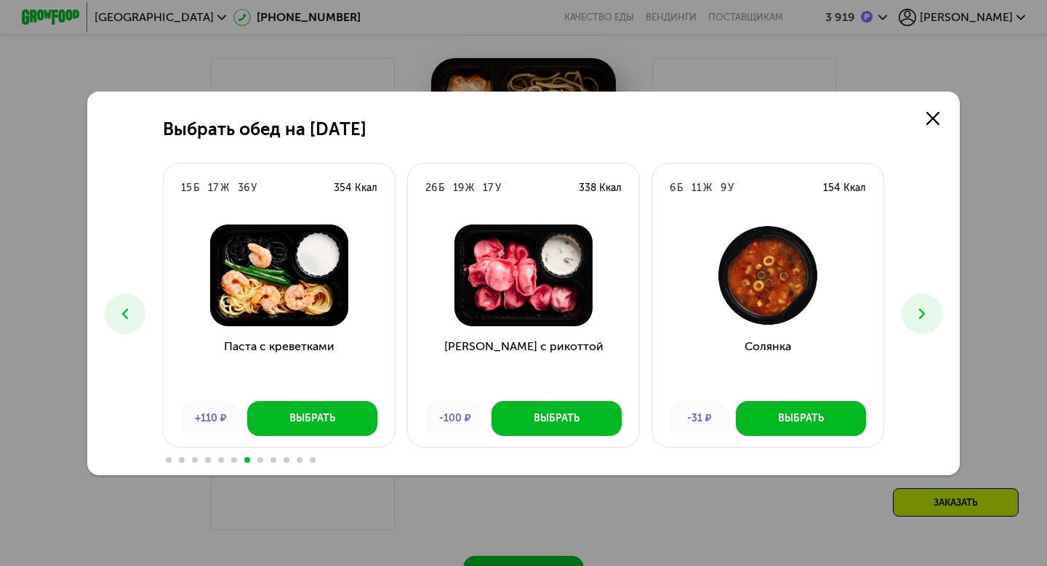
click at [919, 320] on icon at bounding box center [921, 313] width 17 height 17
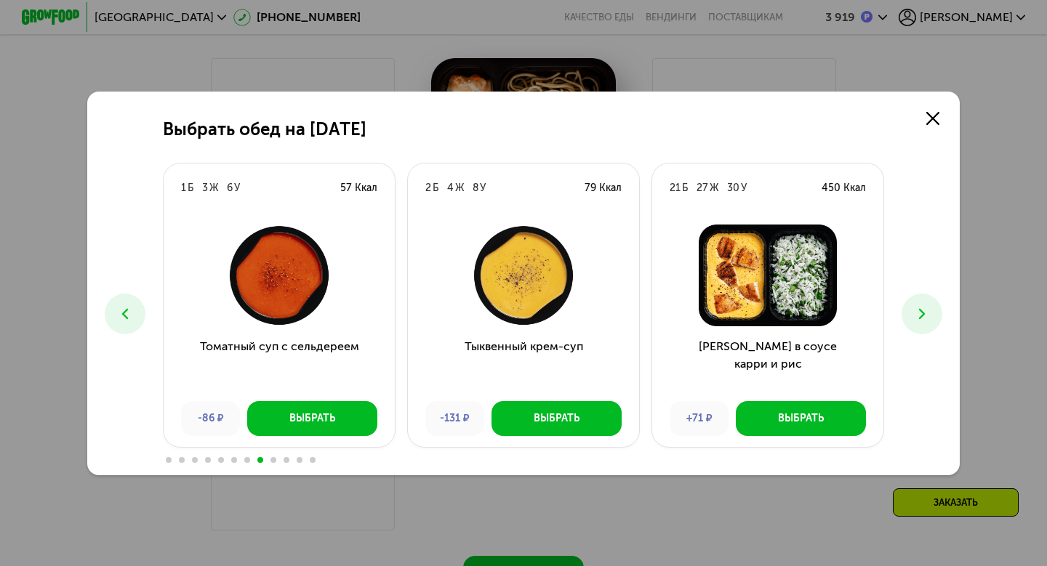
click at [919, 320] on icon at bounding box center [921, 313] width 17 height 17
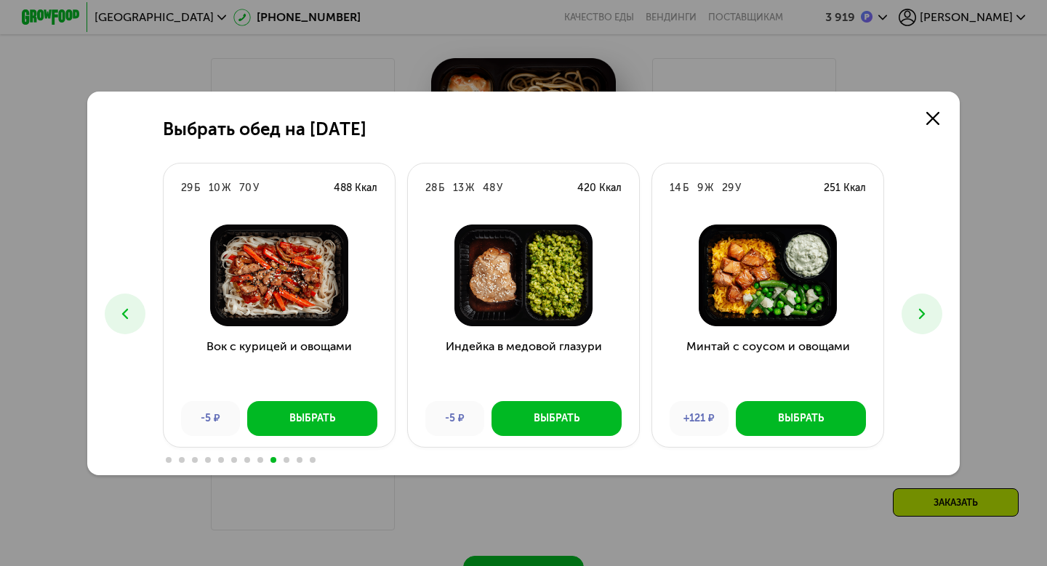
click at [120, 326] on button at bounding box center [125, 314] width 41 height 41
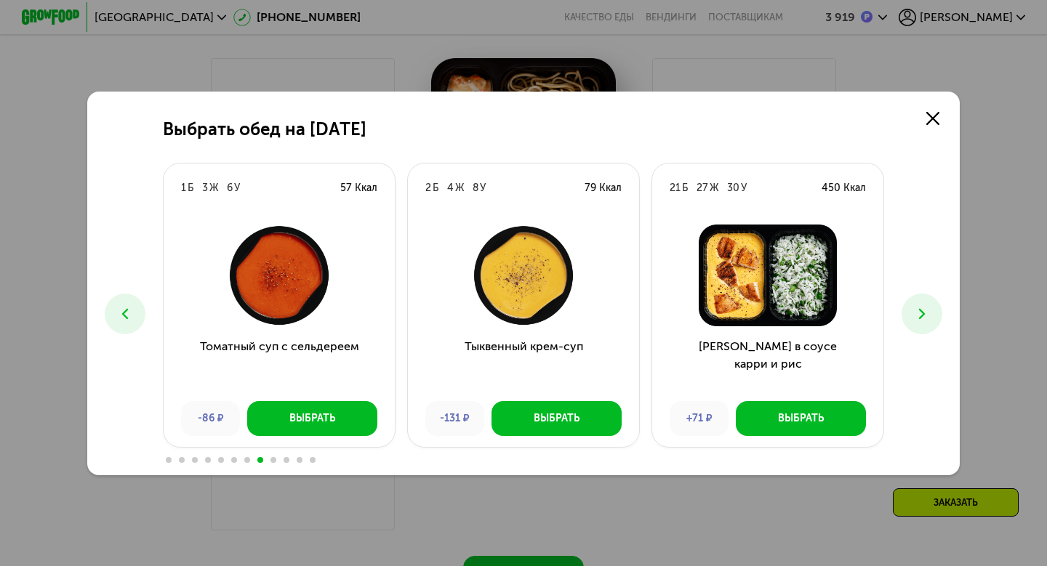
click at [933, 310] on button at bounding box center [921, 314] width 41 height 41
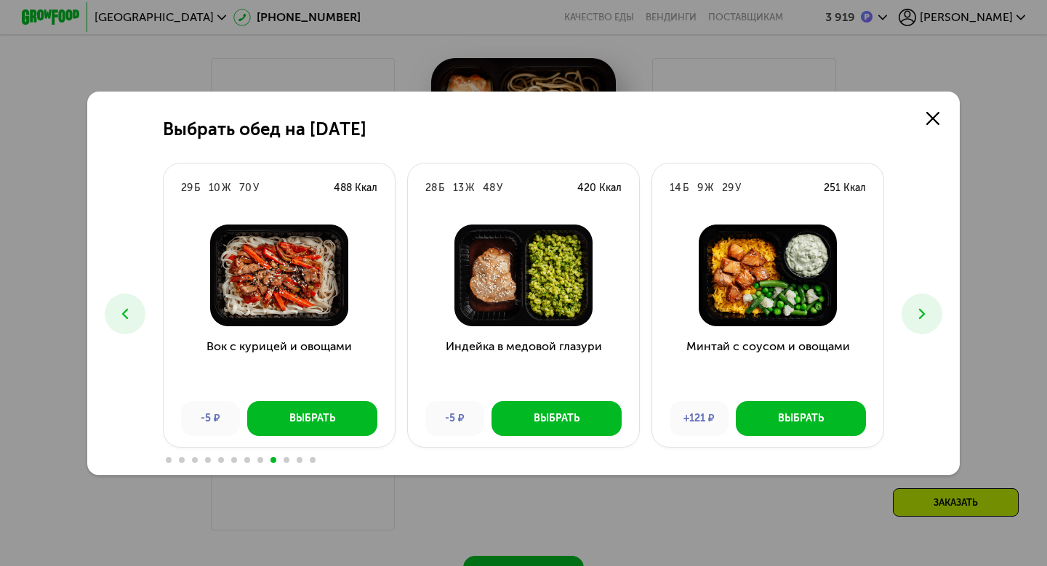
click at [933, 310] on button at bounding box center [921, 314] width 41 height 41
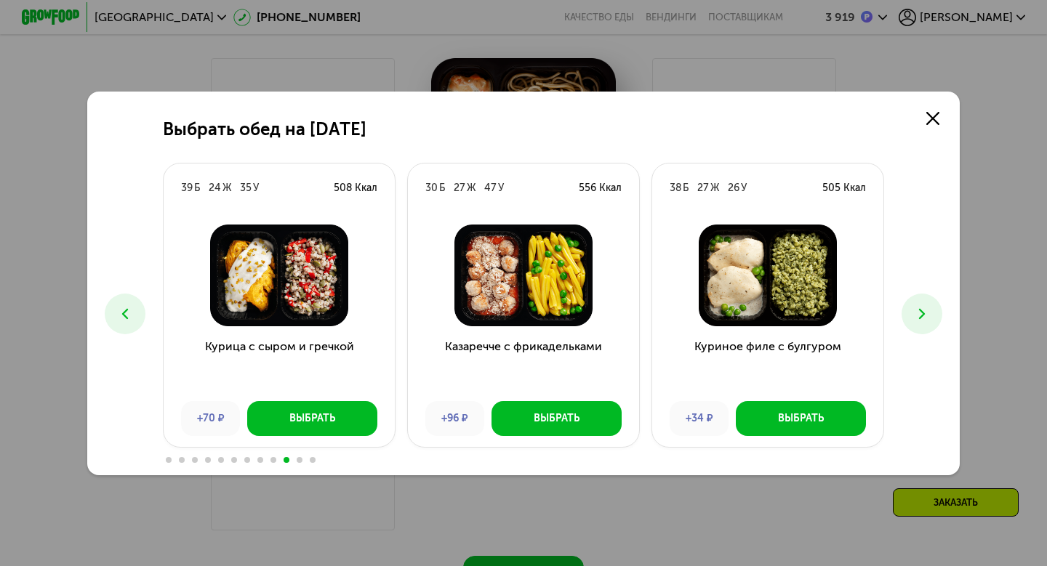
click at [933, 310] on button at bounding box center [921, 314] width 41 height 41
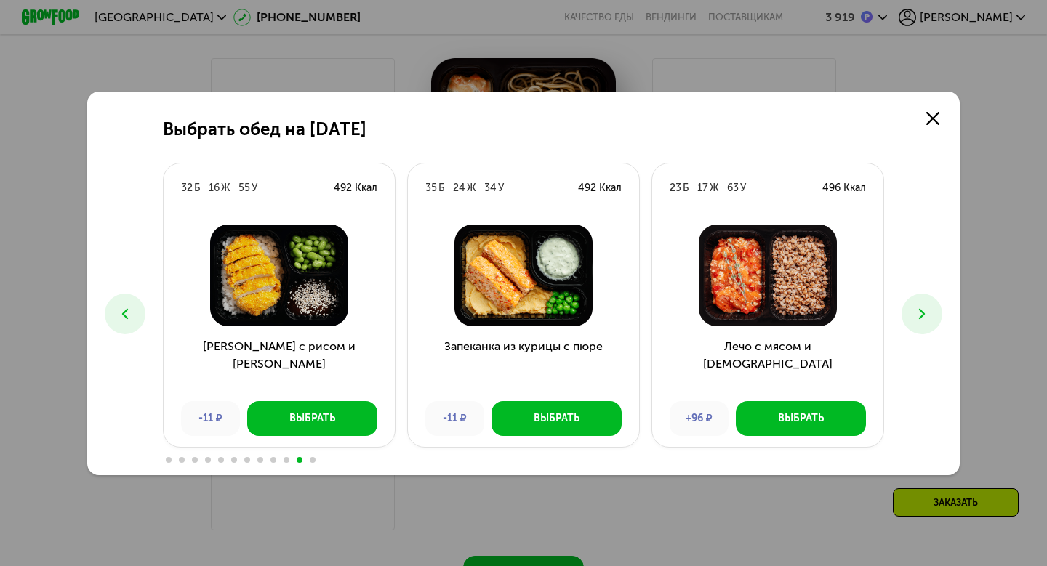
click at [933, 310] on button at bounding box center [921, 314] width 41 height 41
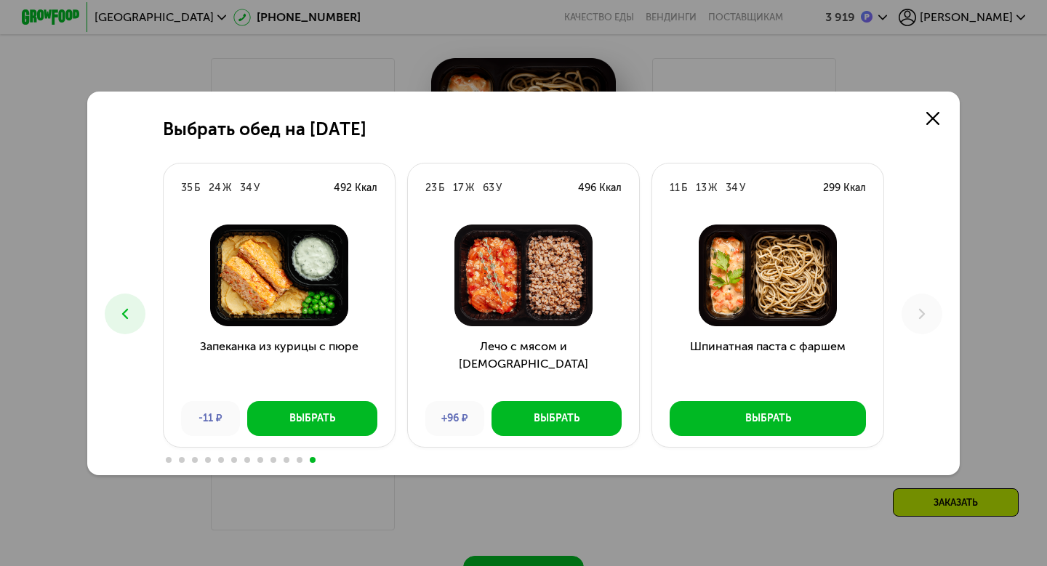
click at [110, 311] on button at bounding box center [125, 314] width 41 height 41
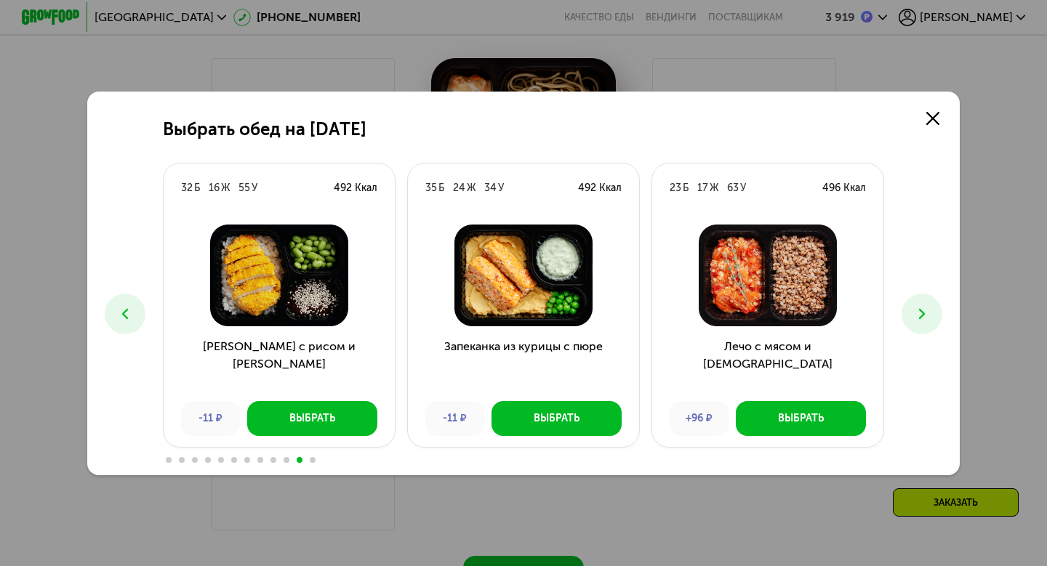
click at [110, 311] on button at bounding box center [125, 314] width 41 height 41
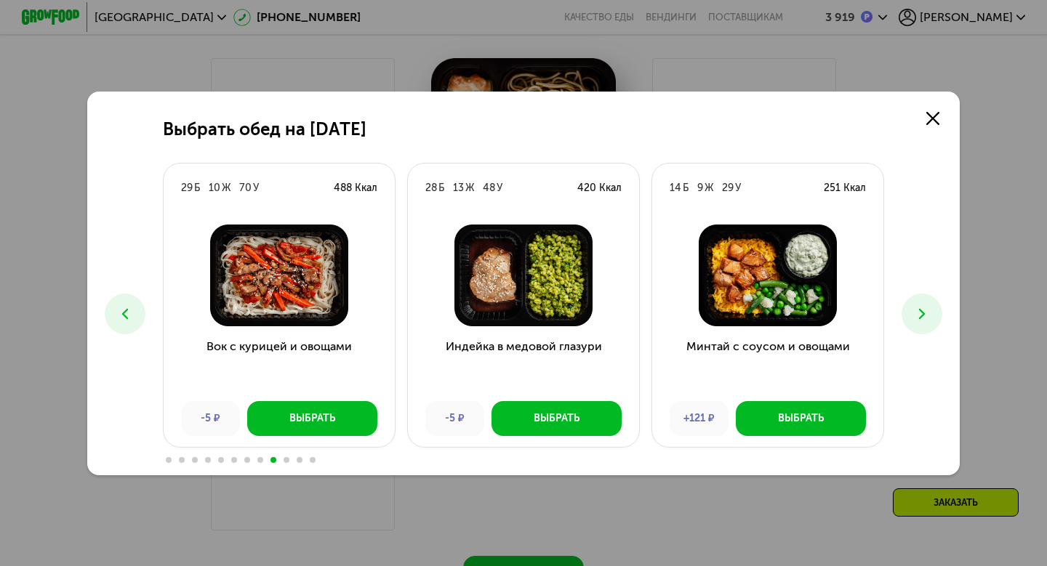
click at [110, 311] on button at bounding box center [125, 314] width 41 height 41
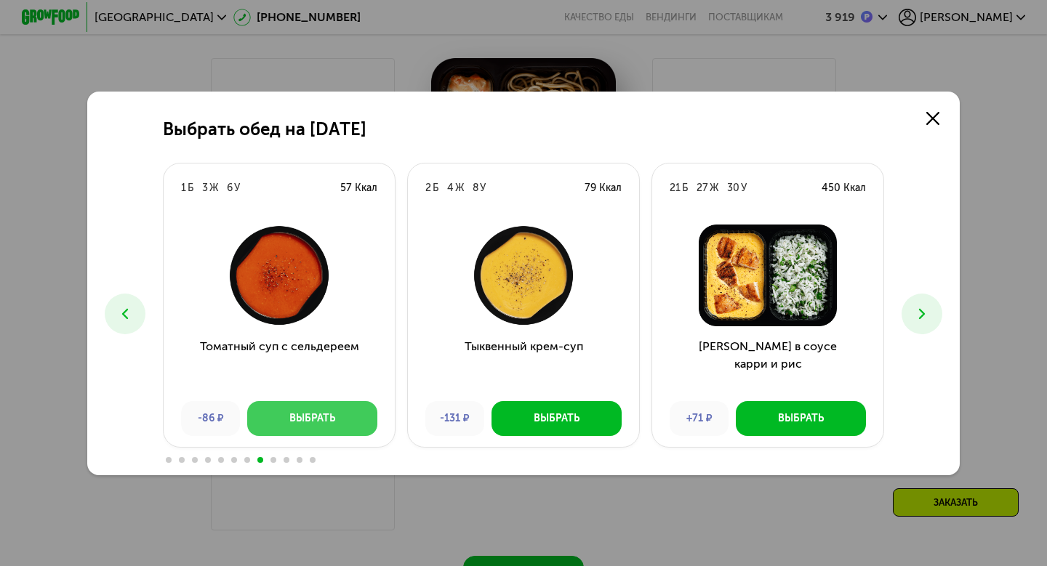
click at [269, 411] on button "Выбрать" at bounding box center [312, 418] width 130 height 35
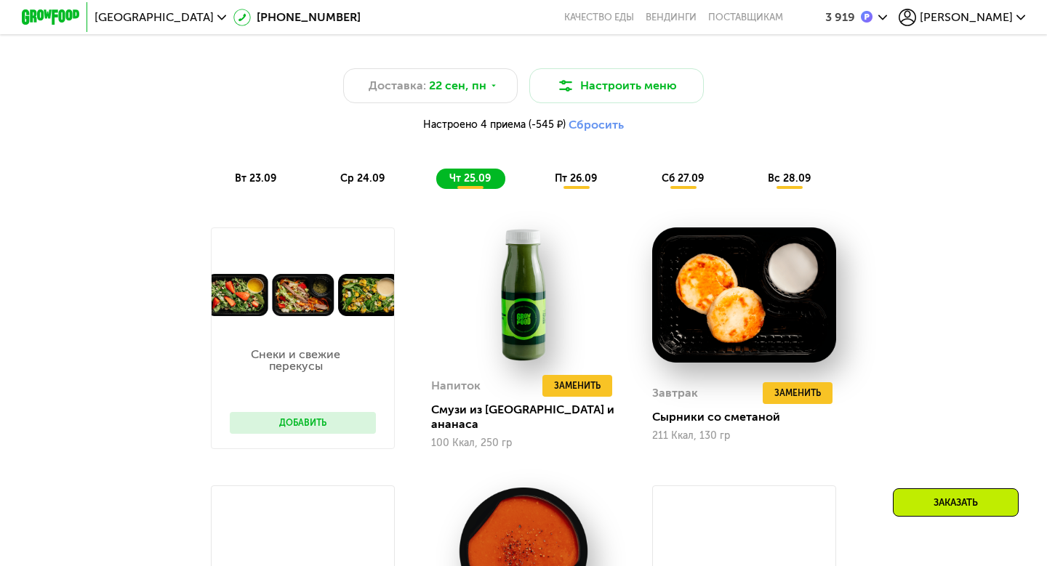
scroll to position [1026, 0]
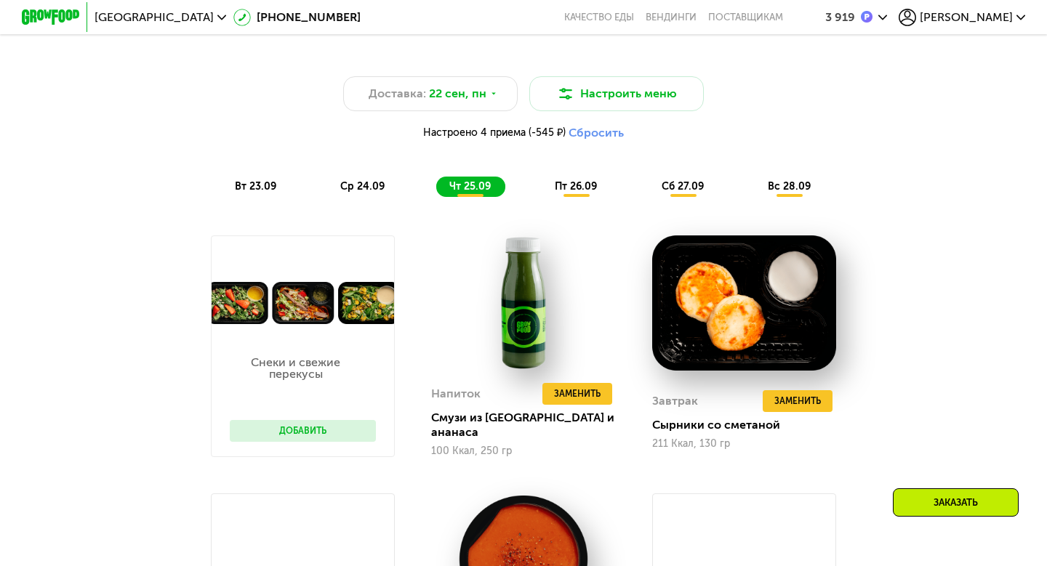
click at [363, 190] on span "ср 24.09" at bounding box center [362, 186] width 44 height 12
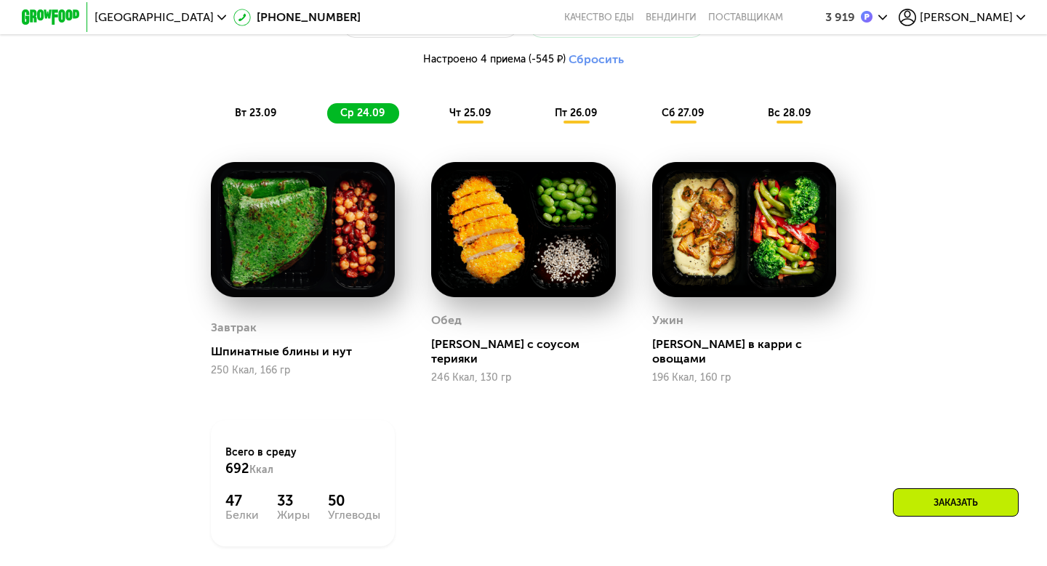
scroll to position [1053, 0]
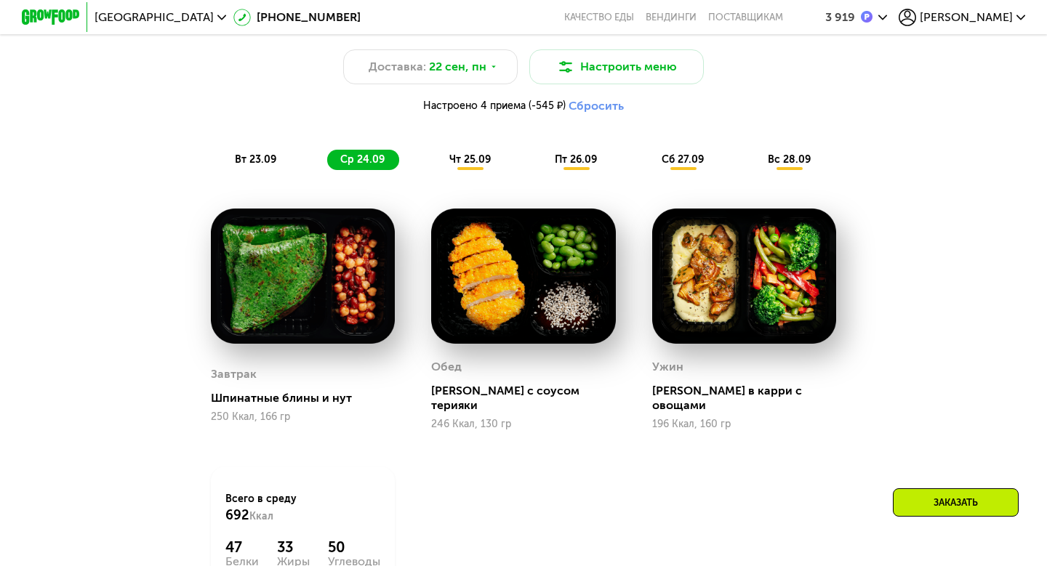
click at [438, 419] on div "246 Ккал, 130 гр" at bounding box center [523, 425] width 184 height 12
click at [660, 419] on div "196 Ккал, 160 гр" at bounding box center [744, 425] width 184 height 12
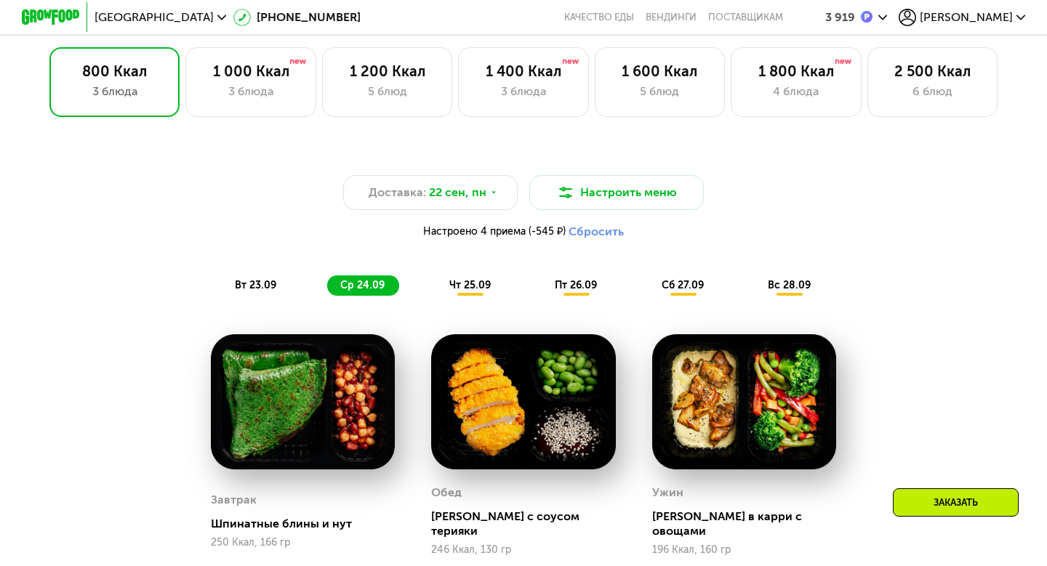
scroll to position [859, 0]
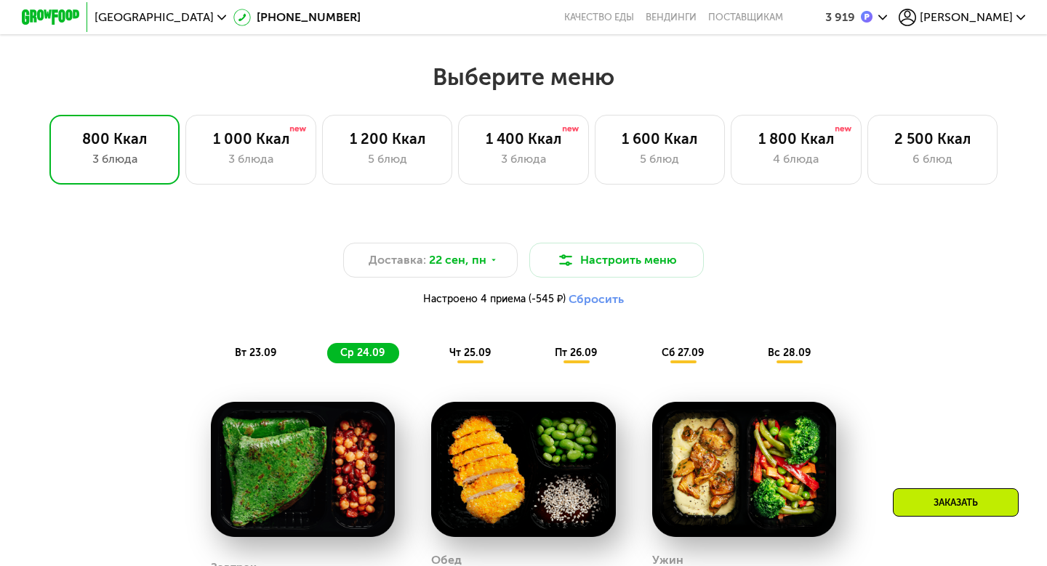
click at [483, 361] on div "чт 25.09" at bounding box center [470, 353] width 69 height 20
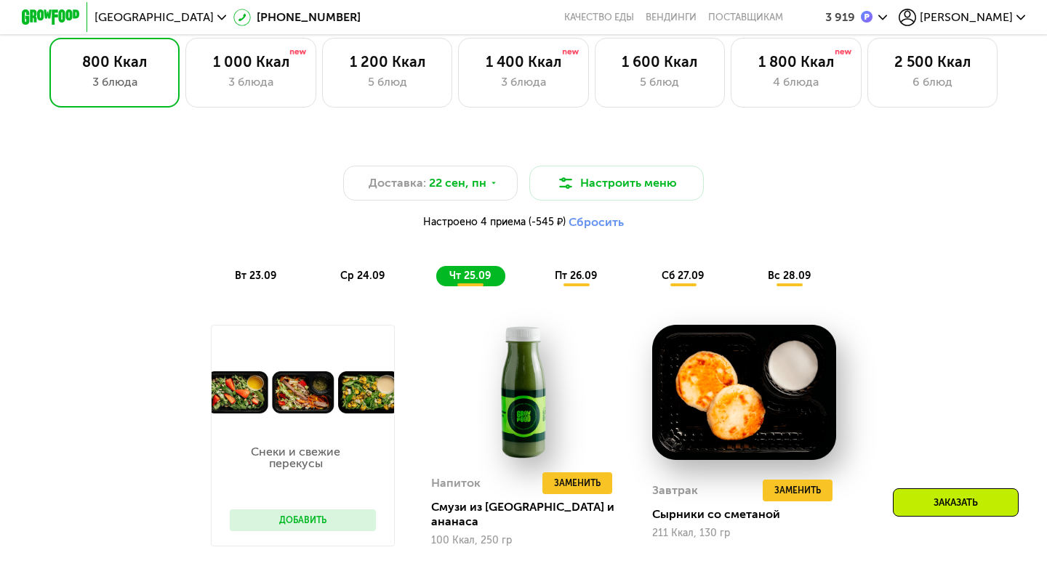
scroll to position [925, 0]
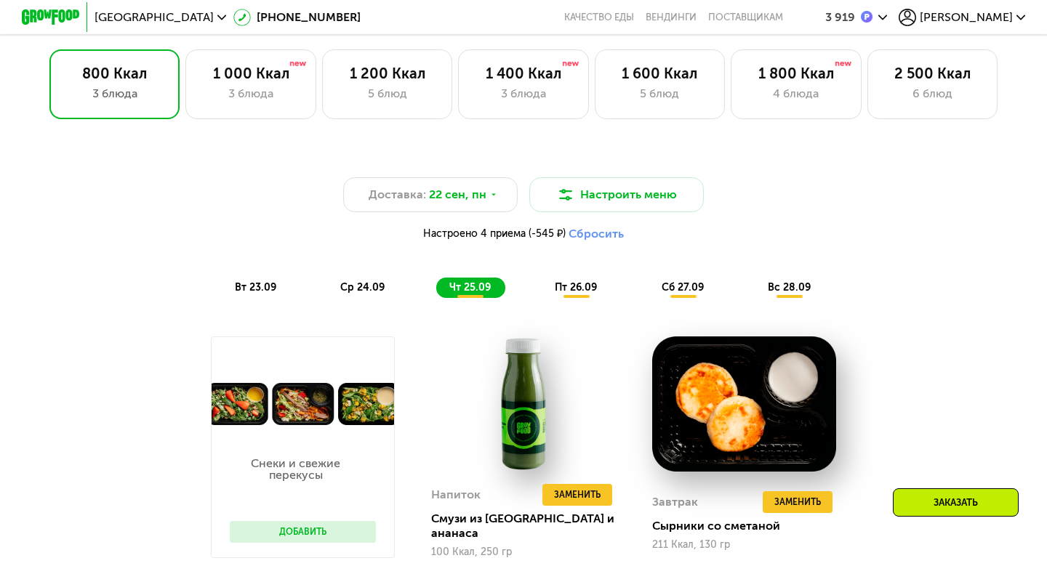
click at [576, 289] on span "пт 26.09" at bounding box center [576, 287] width 42 height 12
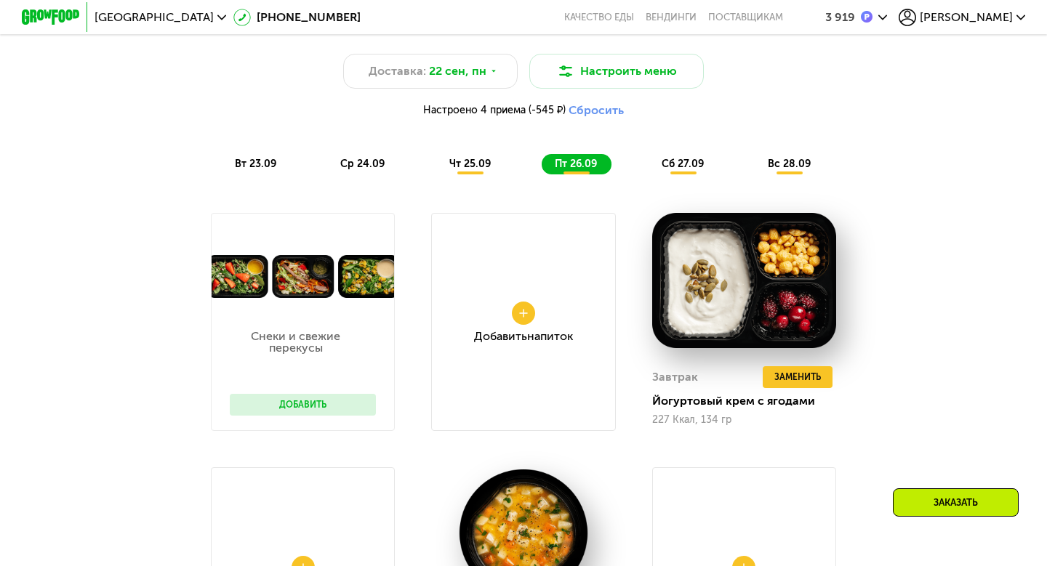
scroll to position [1053, 0]
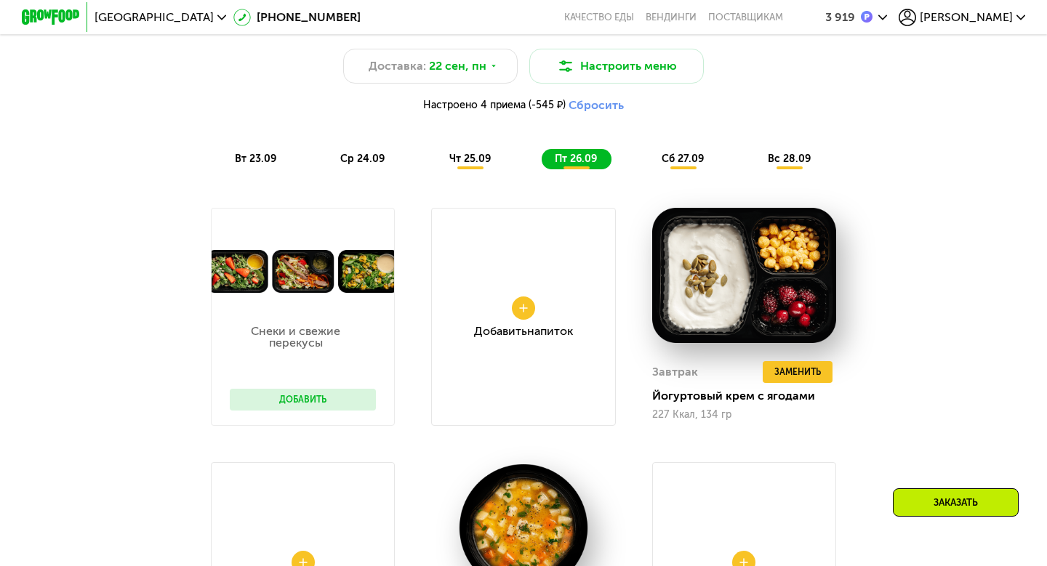
click at [519, 304] on icon at bounding box center [523, 308] width 9 height 9
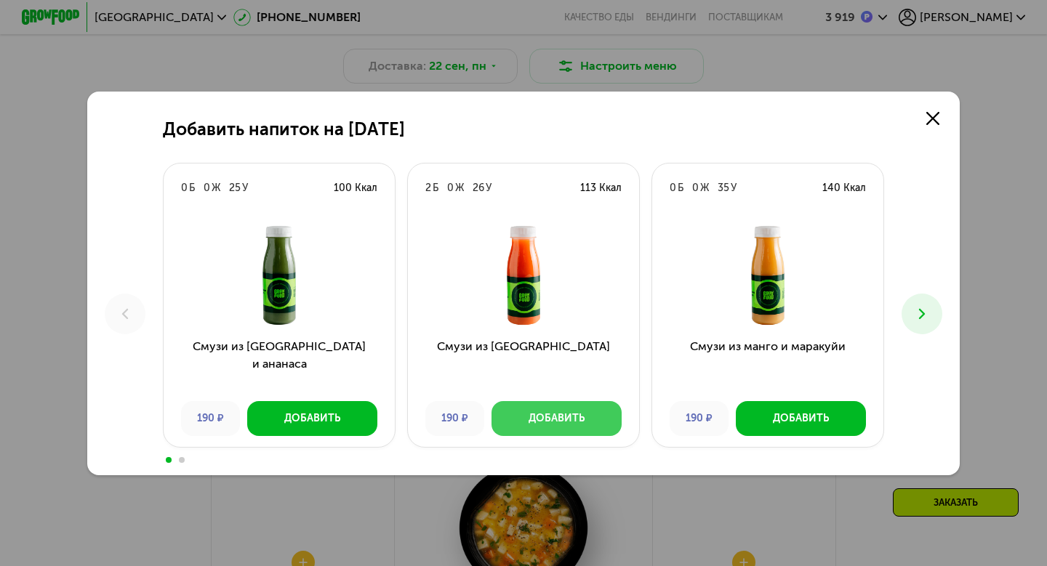
click at [564, 425] on div "Добавить" at bounding box center [556, 418] width 56 height 15
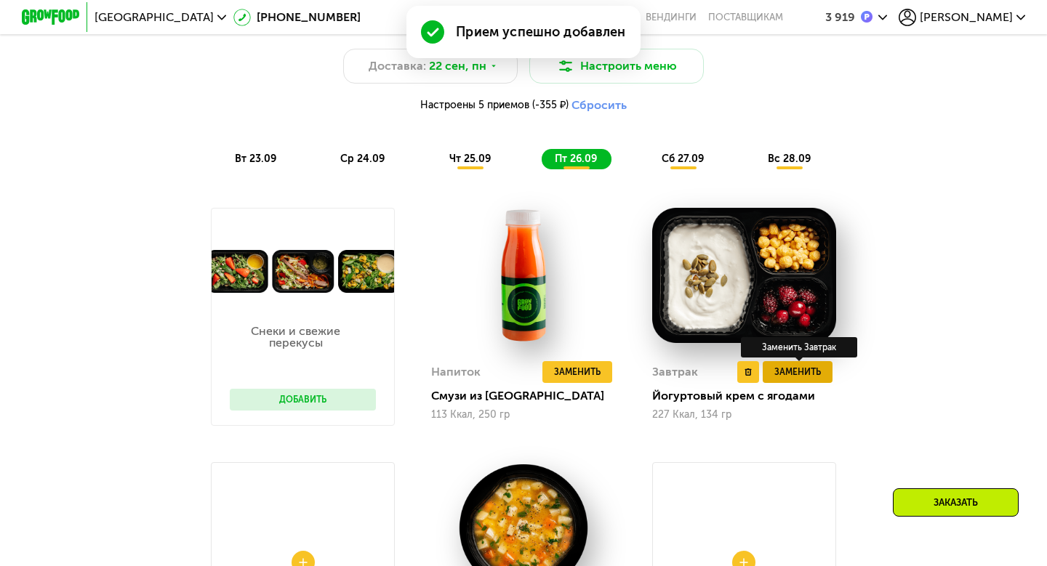
click at [793, 375] on span "Заменить" at bounding box center [797, 372] width 47 height 15
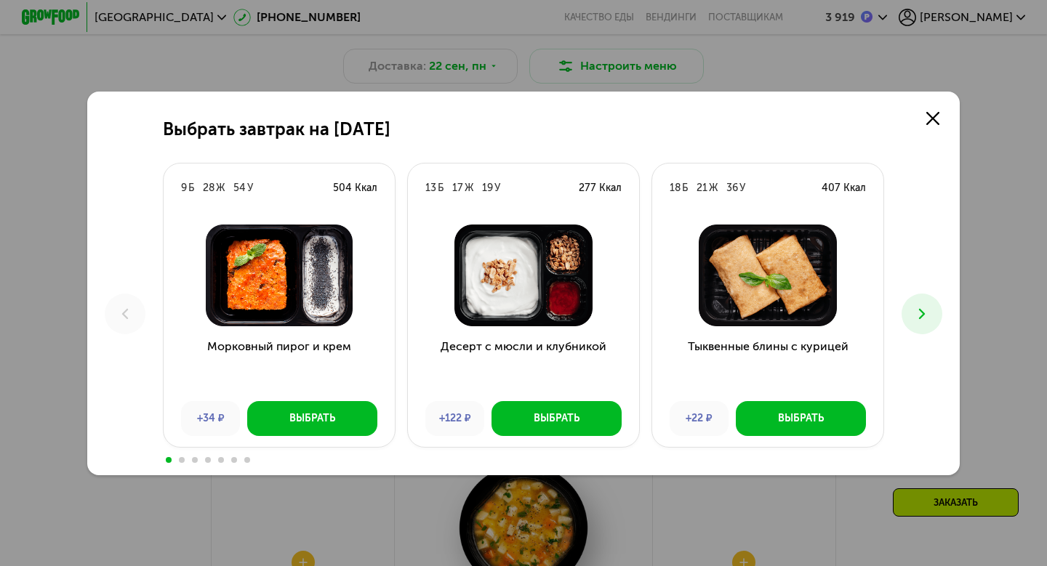
click at [923, 308] on icon at bounding box center [921, 313] width 17 height 17
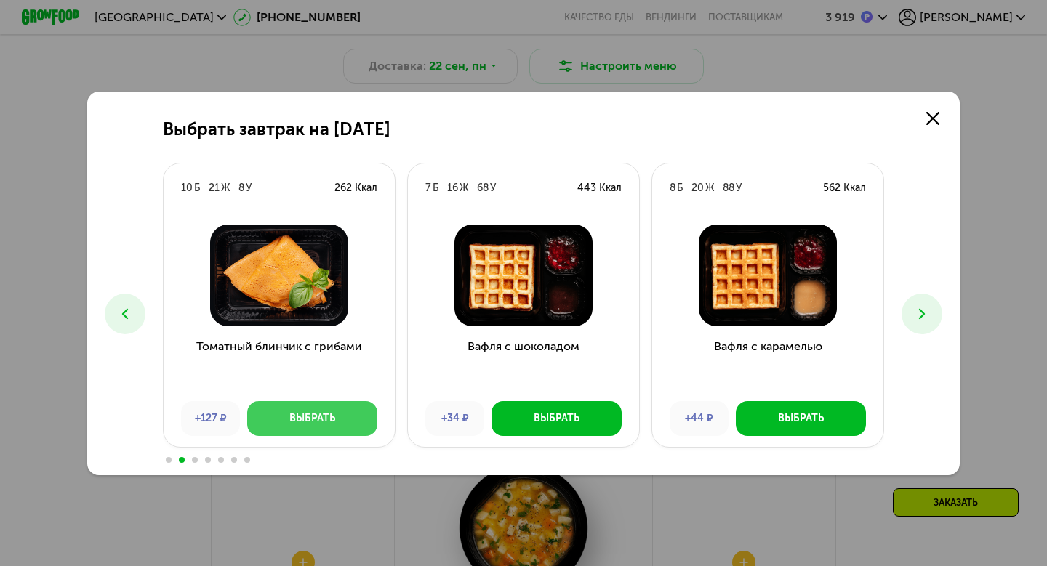
click at [329, 417] on div "Выбрать" at bounding box center [312, 418] width 46 height 15
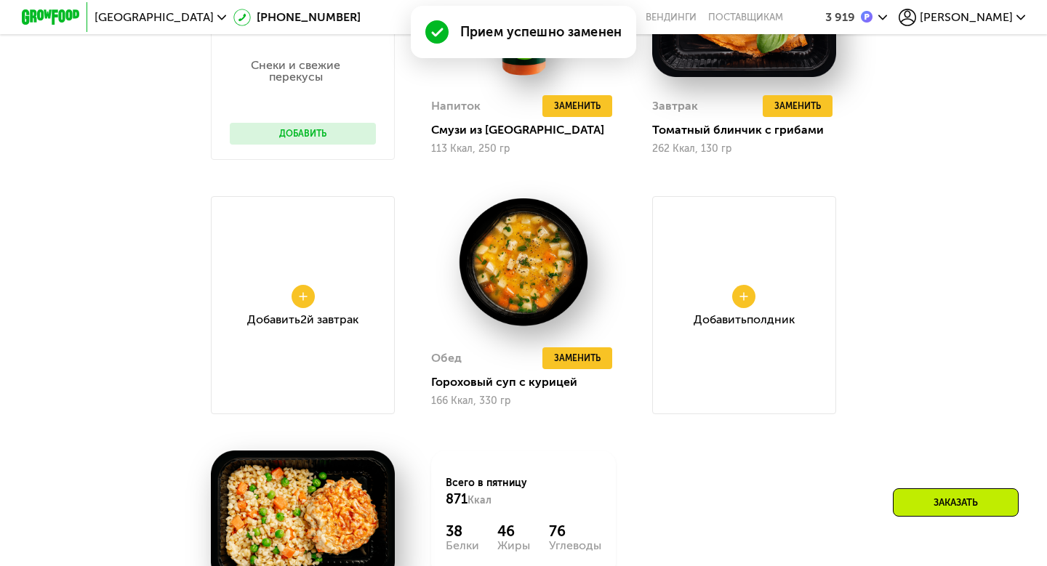
scroll to position [1354, 0]
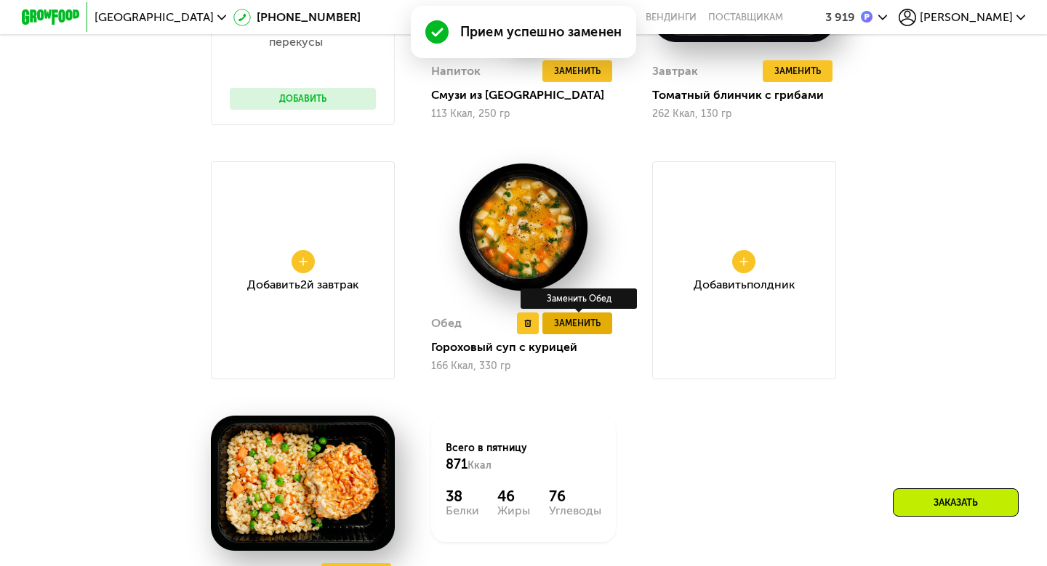
click at [582, 326] on span "Заменить" at bounding box center [577, 323] width 47 height 15
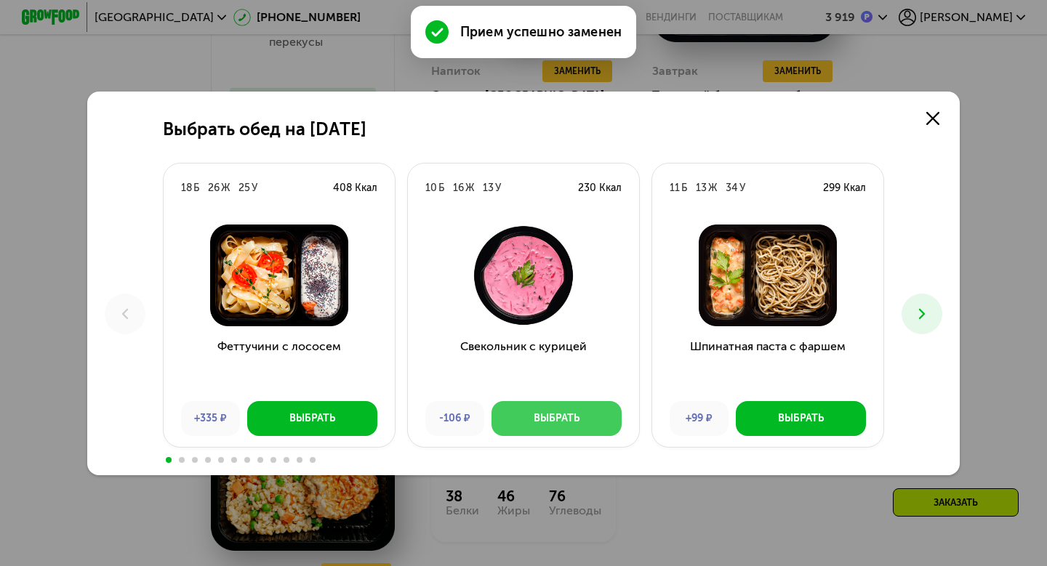
click at [578, 413] on div "Выбрать" at bounding box center [557, 418] width 46 height 15
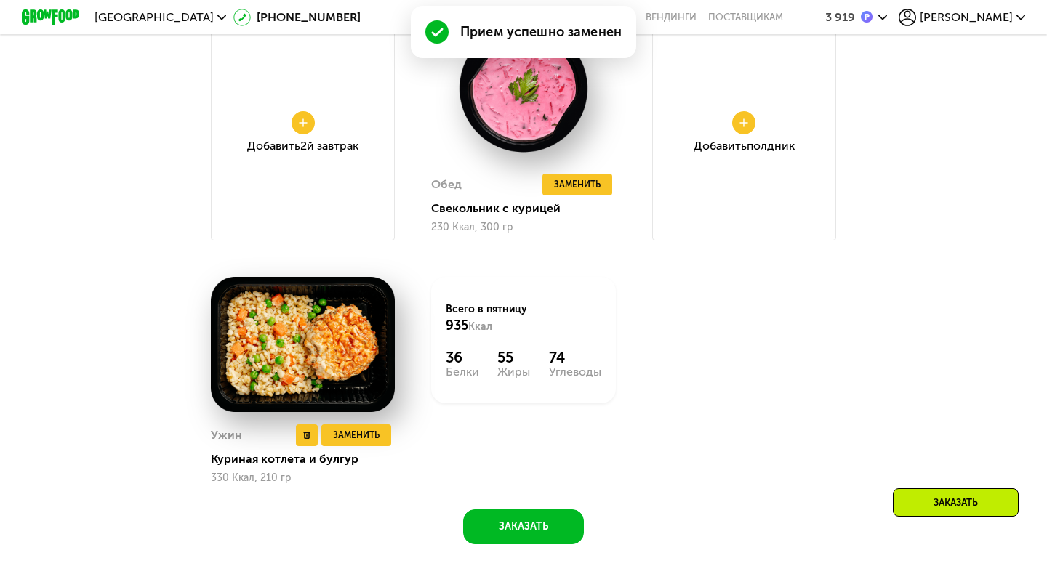
scroll to position [1495, 0]
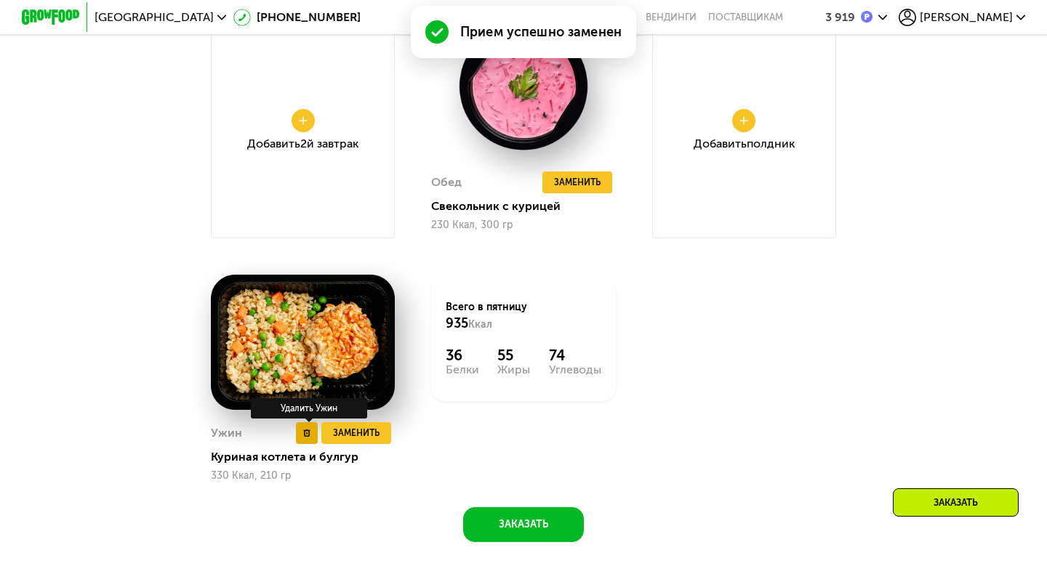
click at [307, 434] on icon at bounding box center [306, 433] width 7 height 7
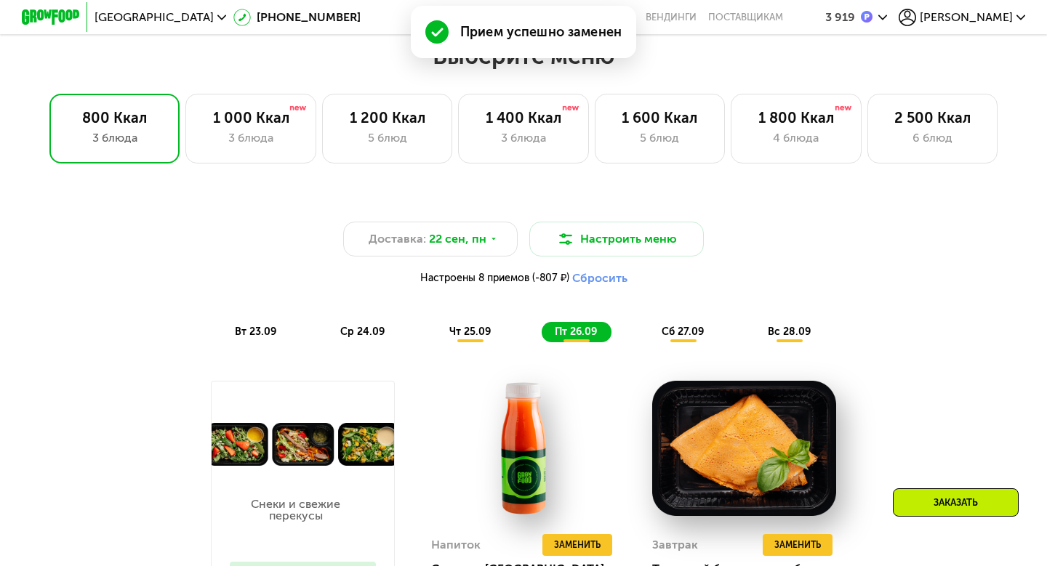
scroll to position [755, 0]
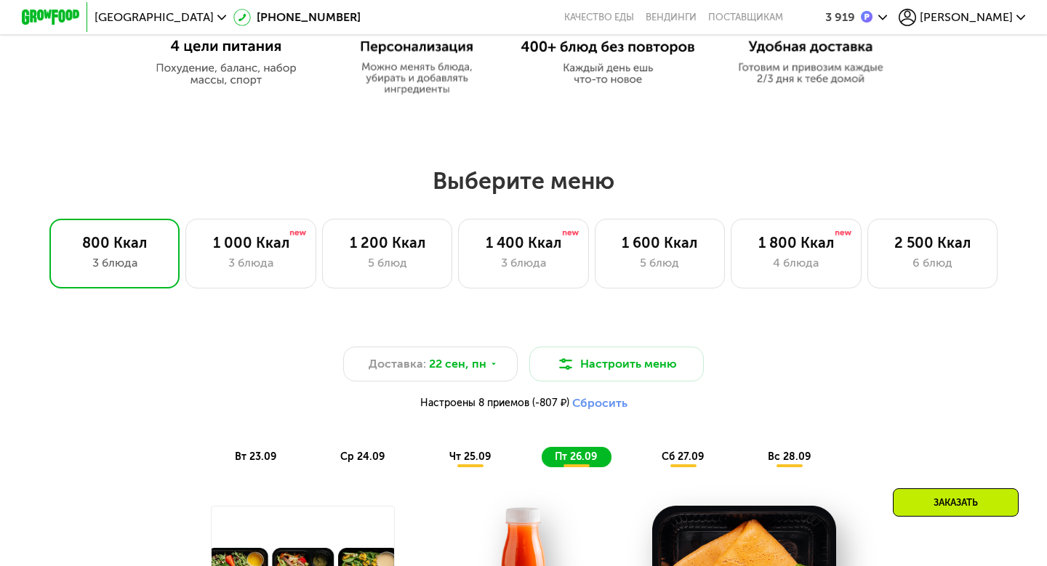
click at [677, 457] on span "сб 27.09" at bounding box center [683, 457] width 42 height 12
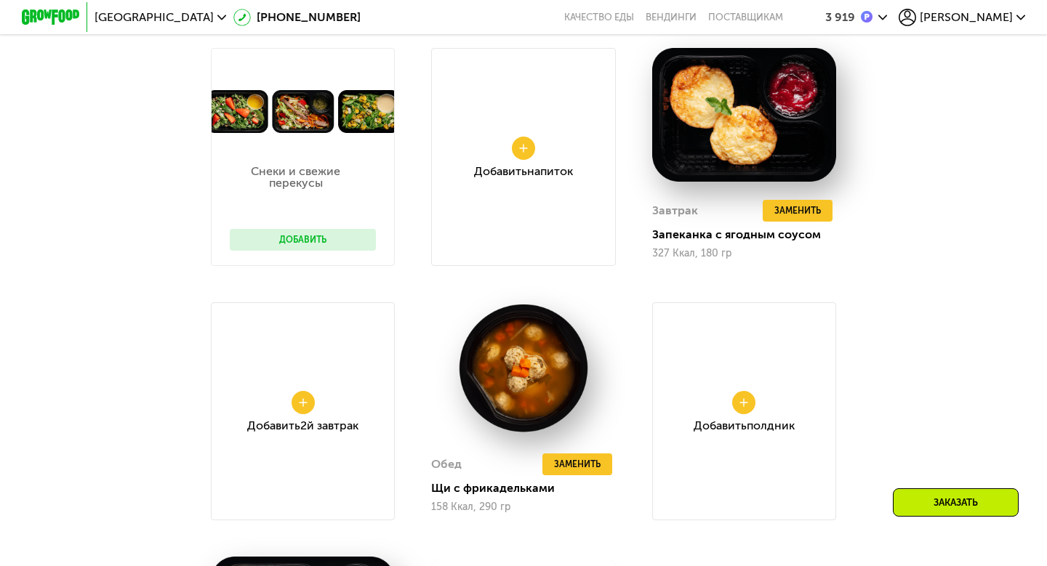
scroll to position [1213, 0]
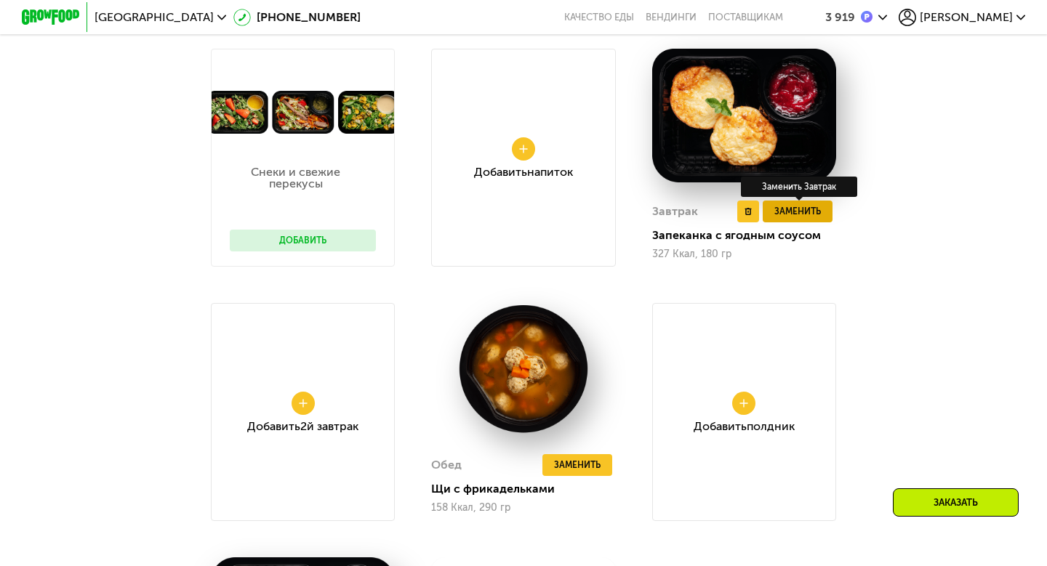
click at [803, 215] on span "Заменить" at bounding box center [797, 211] width 47 height 15
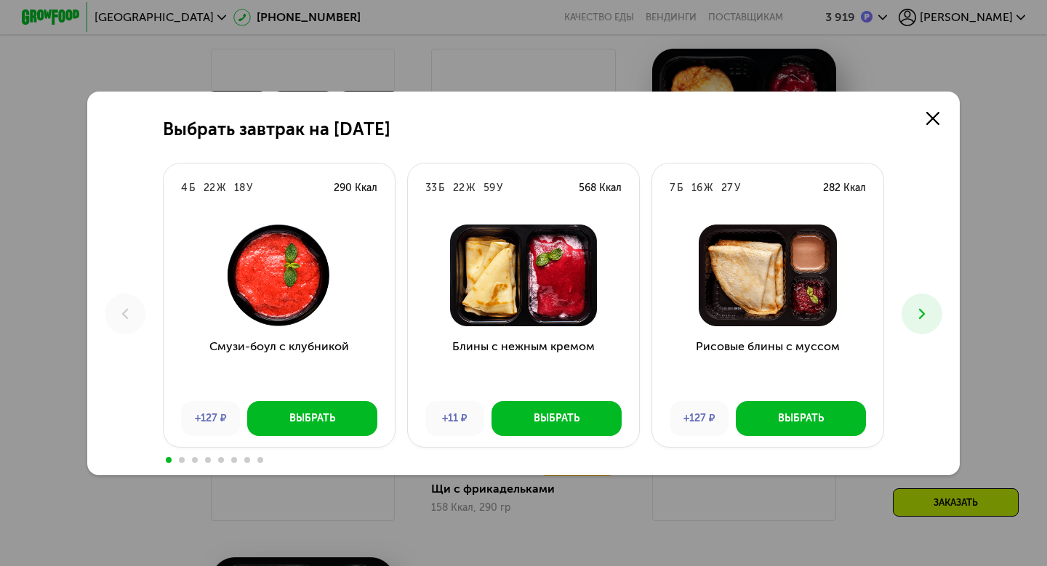
click at [917, 321] on icon at bounding box center [921, 313] width 17 height 17
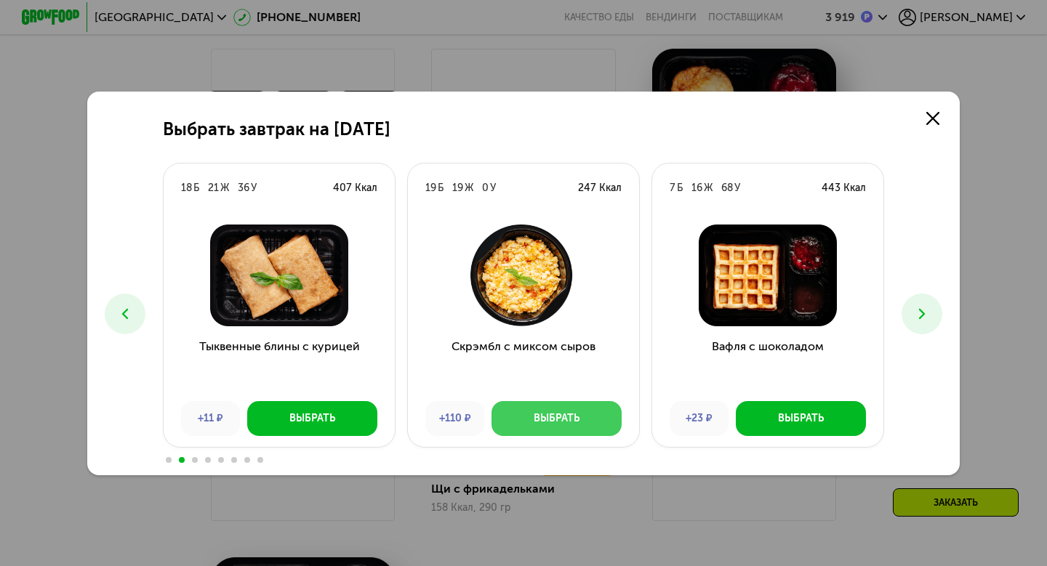
click at [582, 425] on button "Выбрать" at bounding box center [556, 418] width 130 height 35
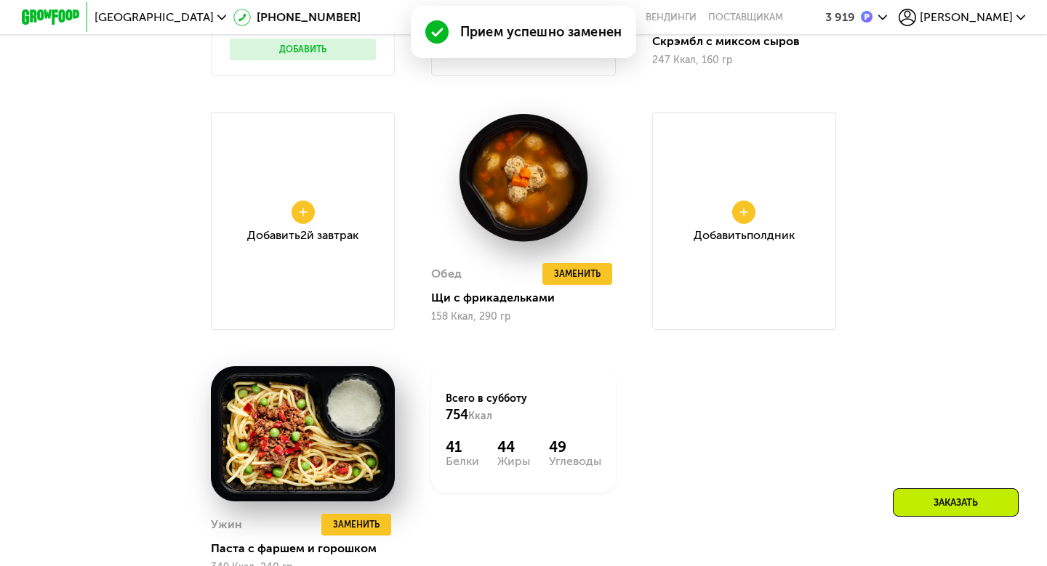
scroll to position [1225, 0]
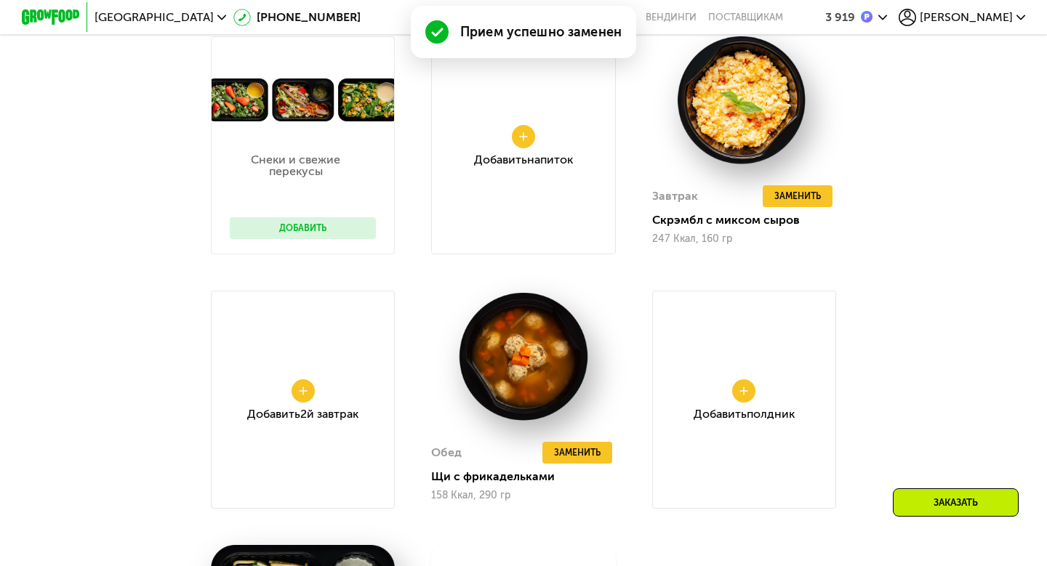
click at [525, 136] on use at bounding box center [523, 136] width 9 height 9
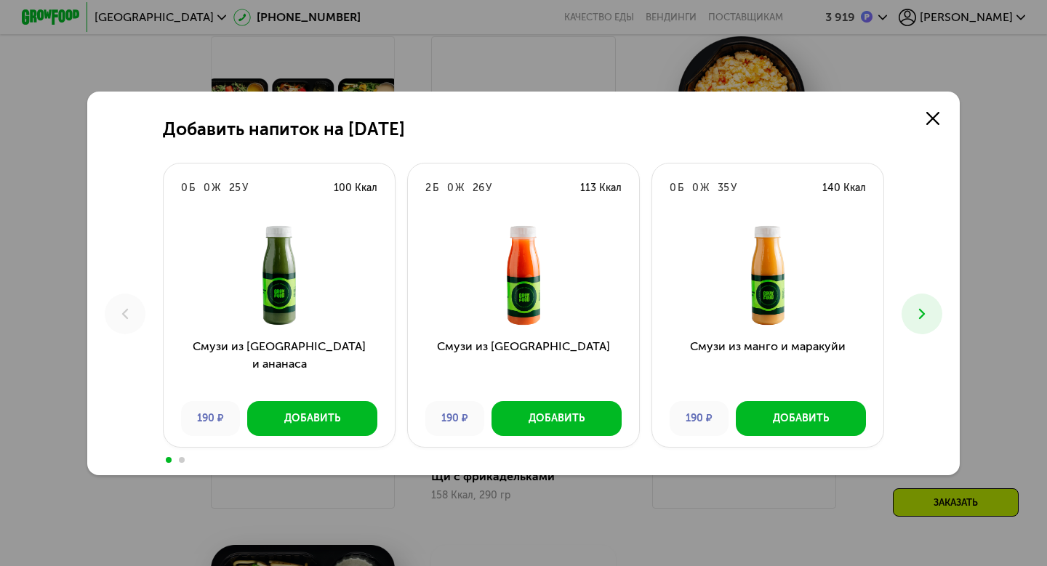
click at [922, 318] on icon at bounding box center [921, 313] width 17 height 17
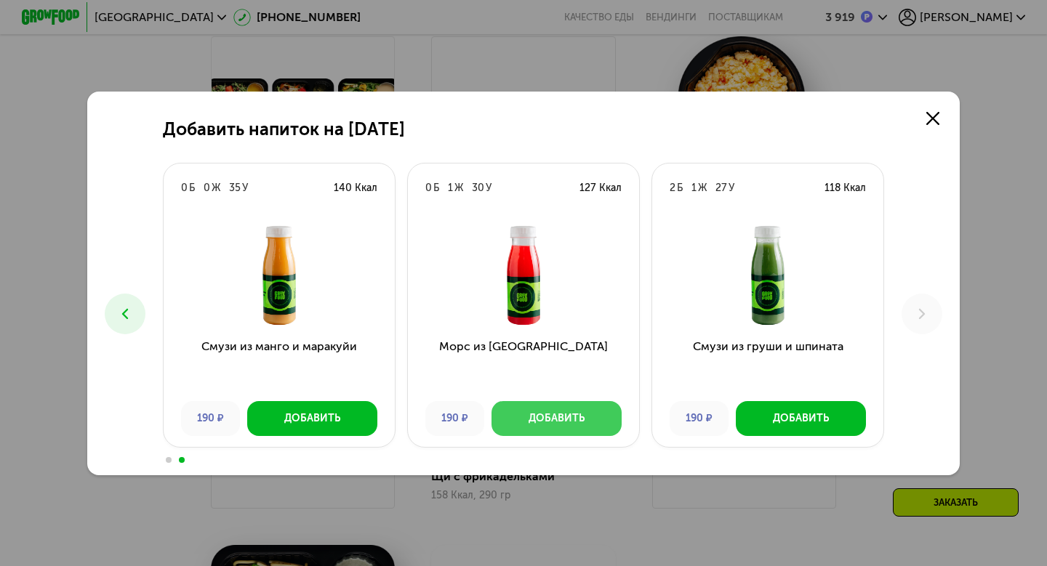
click at [562, 421] on div "Добавить" at bounding box center [556, 418] width 56 height 15
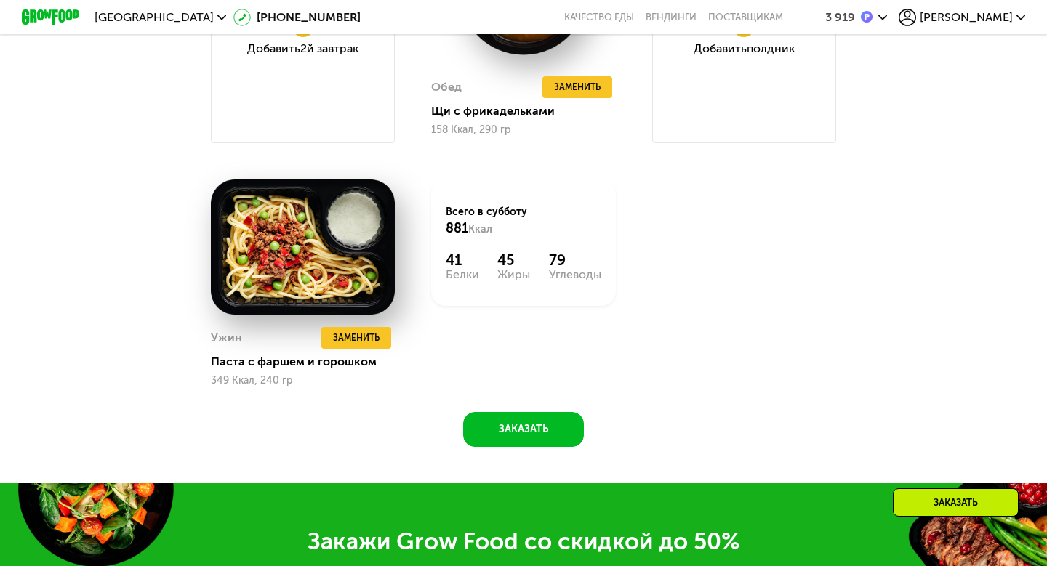
scroll to position [1597, 0]
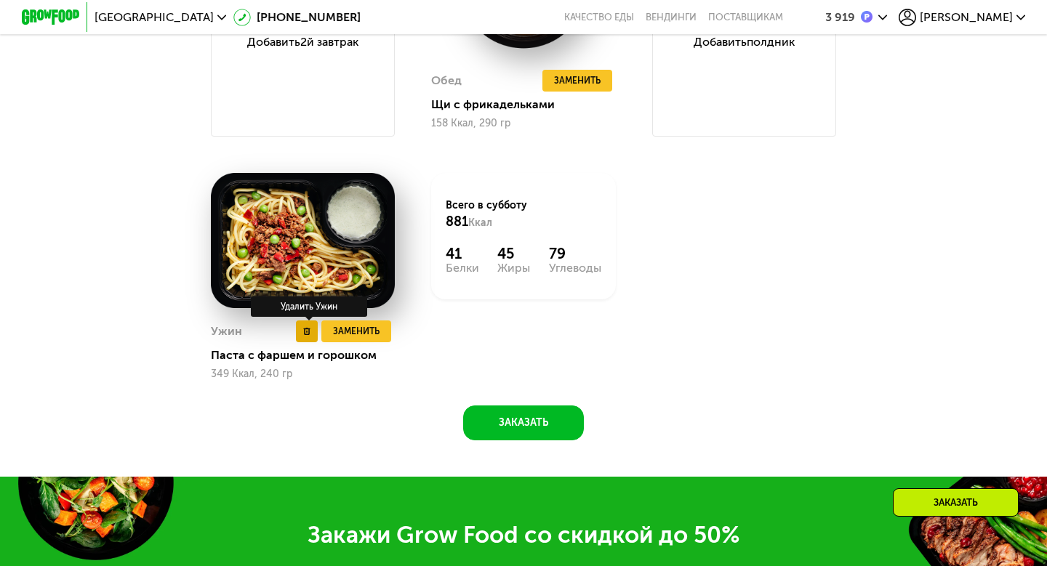
click at [306, 333] on icon at bounding box center [306, 331] width 7 height 7
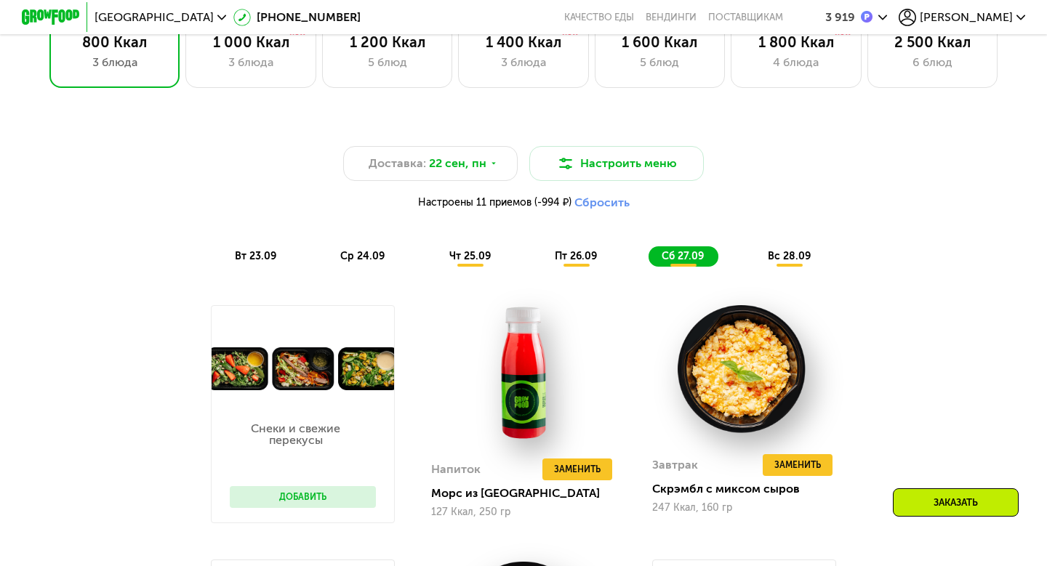
scroll to position [953, 0]
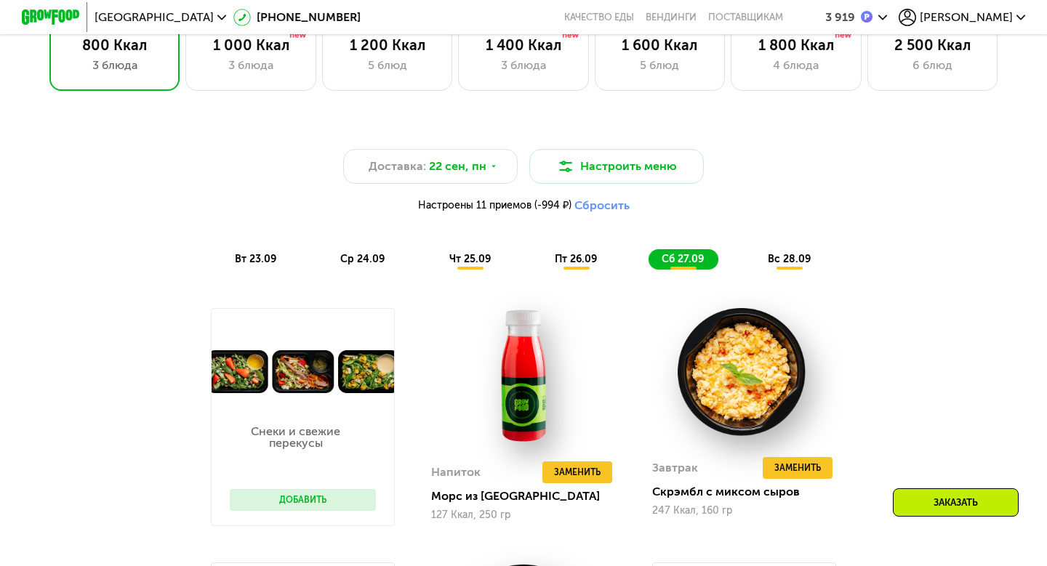
click at [804, 254] on span "вс 28.09" at bounding box center [789, 259] width 43 height 12
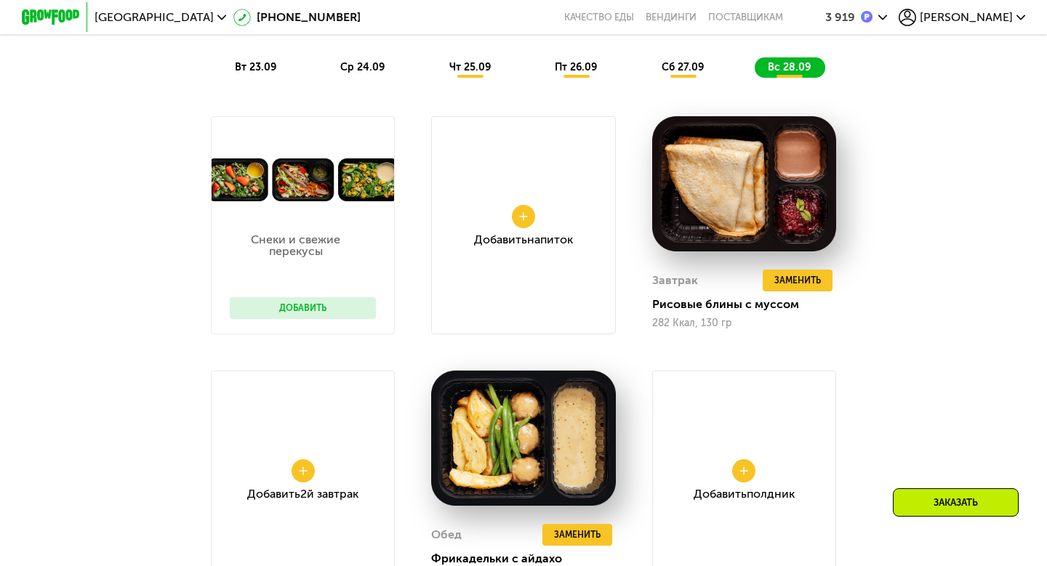
scroll to position [1154, 0]
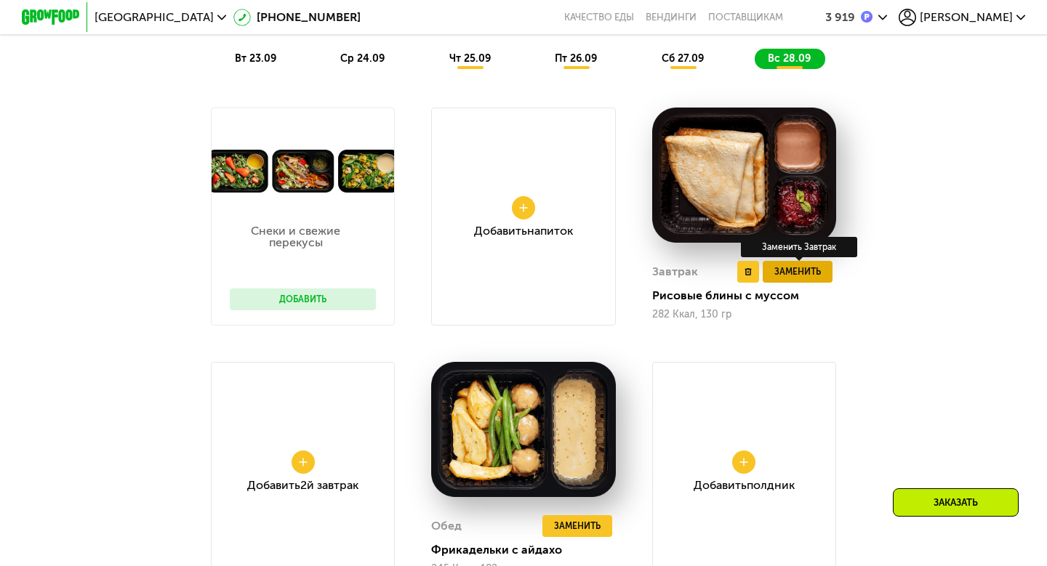
click at [808, 270] on span "Заменить" at bounding box center [797, 272] width 47 height 15
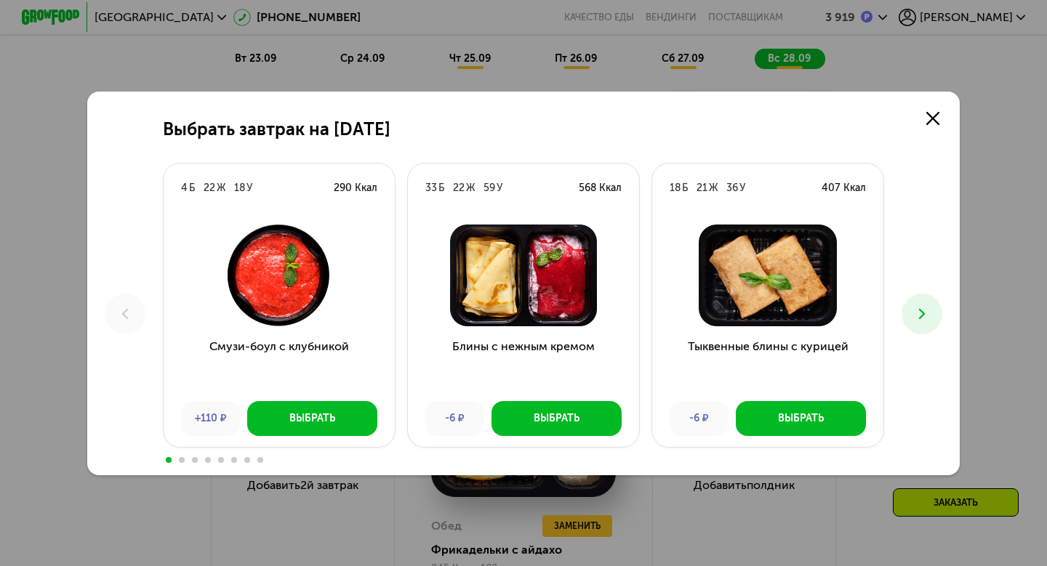
click at [914, 322] on icon at bounding box center [921, 313] width 17 height 17
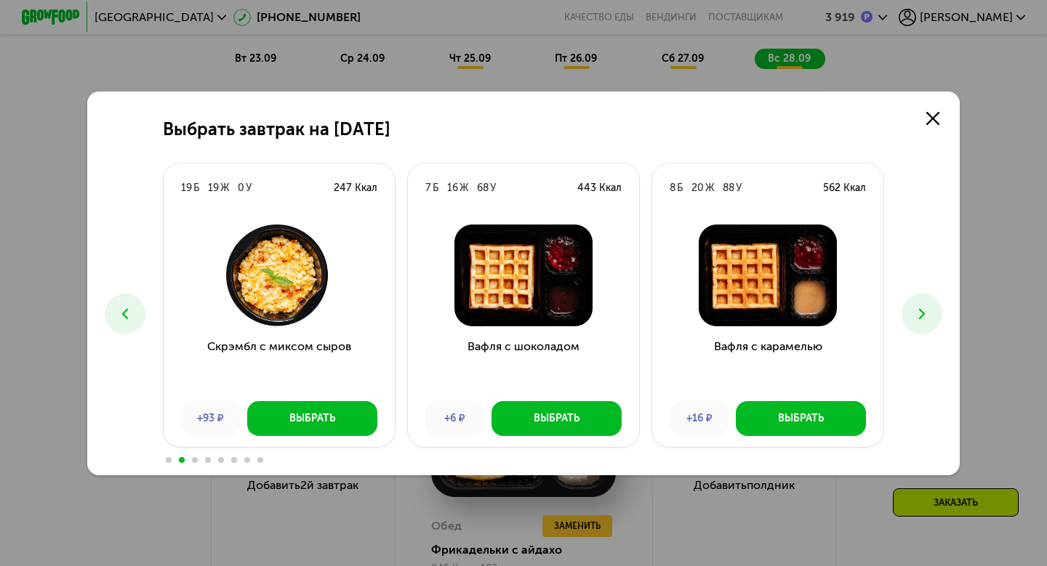
click at [915, 322] on button at bounding box center [921, 314] width 41 height 41
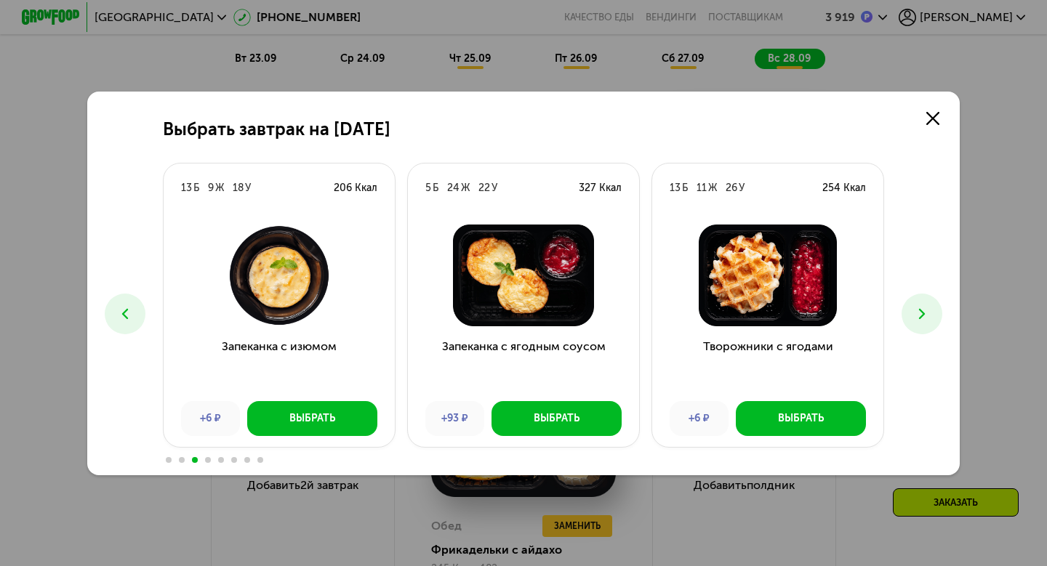
click at [915, 322] on button at bounding box center [921, 314] width 41 height 41
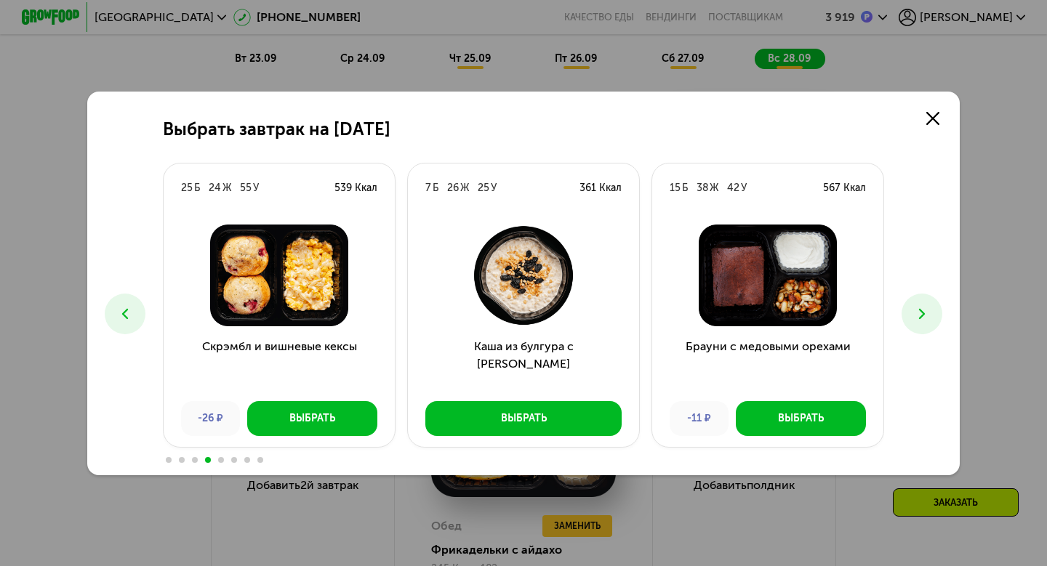
click at [915, 322] on button at bounding box center [921, 314] width 41 height 41
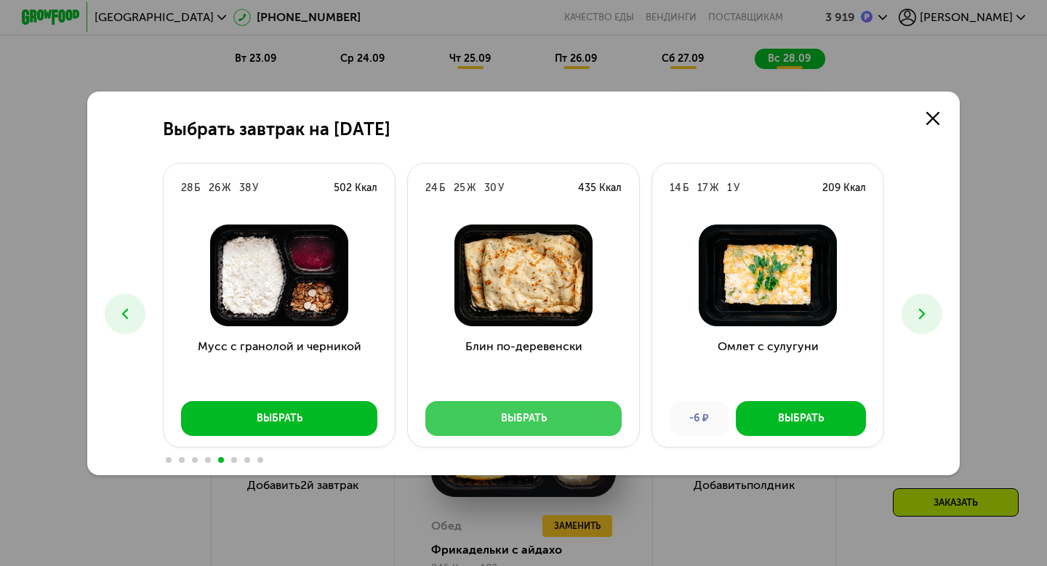
click at [538, 419] on div "Выбрать" at bounding box center [524, 418] width 46 height 15
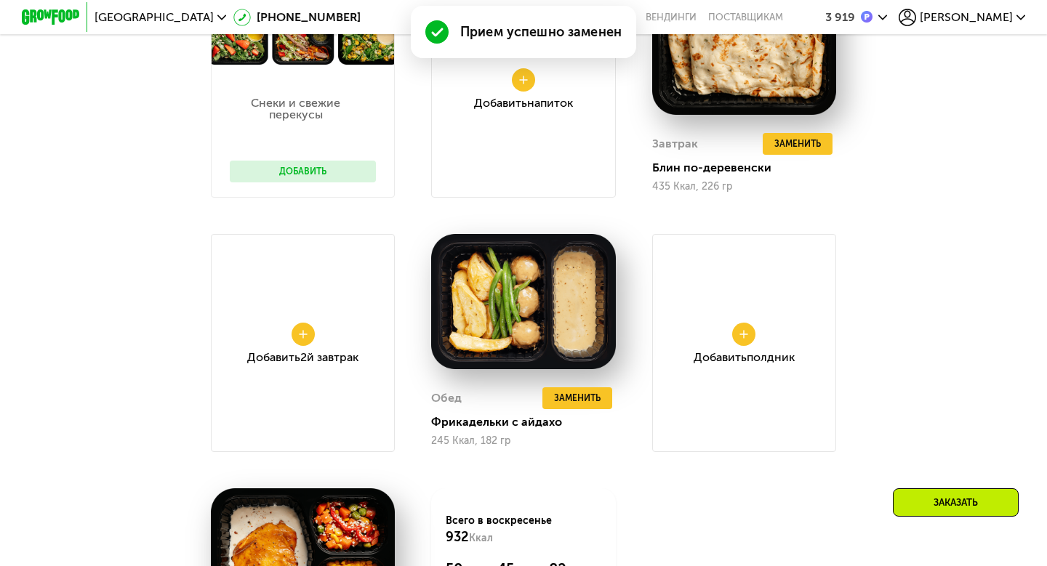
scroll to position [1285, 0]
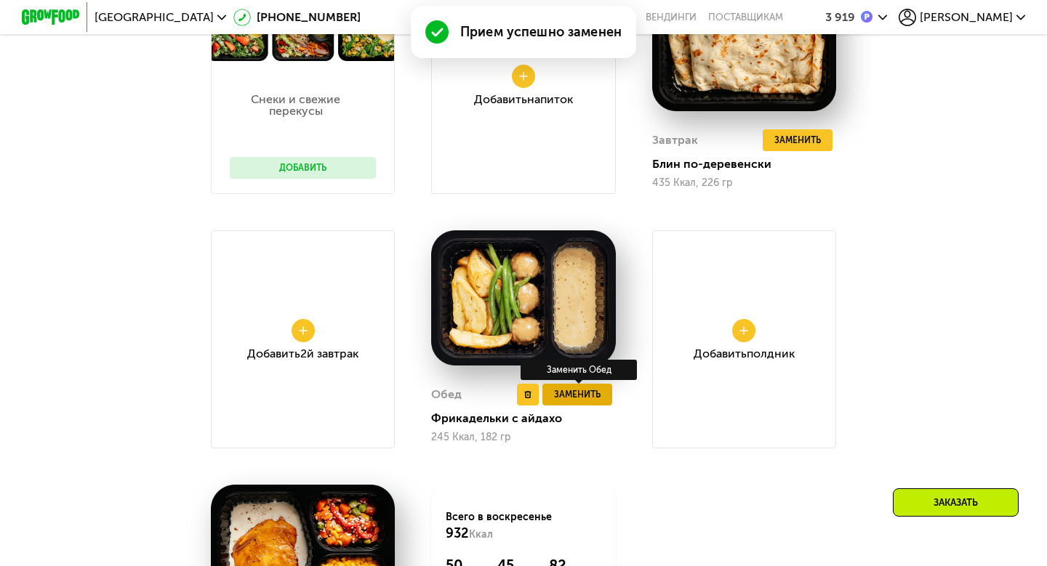
click at [584, 395] on span "Заменить" at bounding box center [577, 394] width 47 height 15
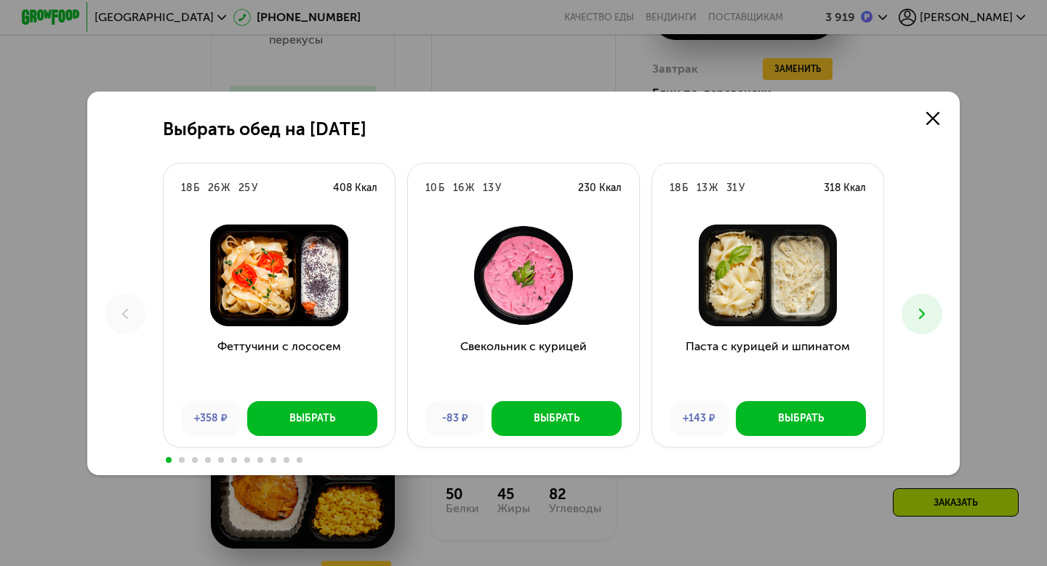
scroll to position [1358, 0]
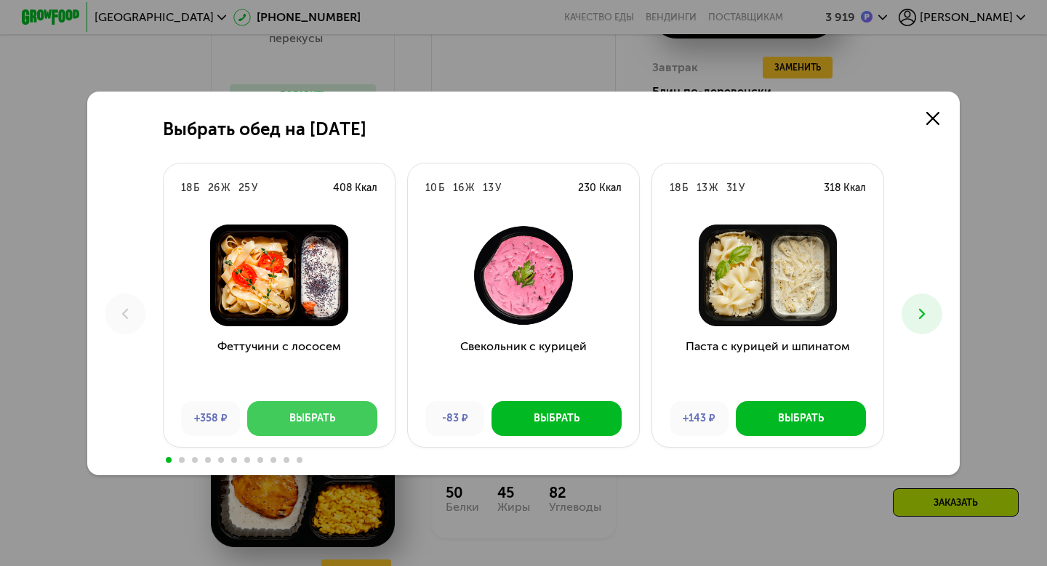
click at [345, 412] on button "Выбрать" at bounding box center [312, 418] width 130 height 35
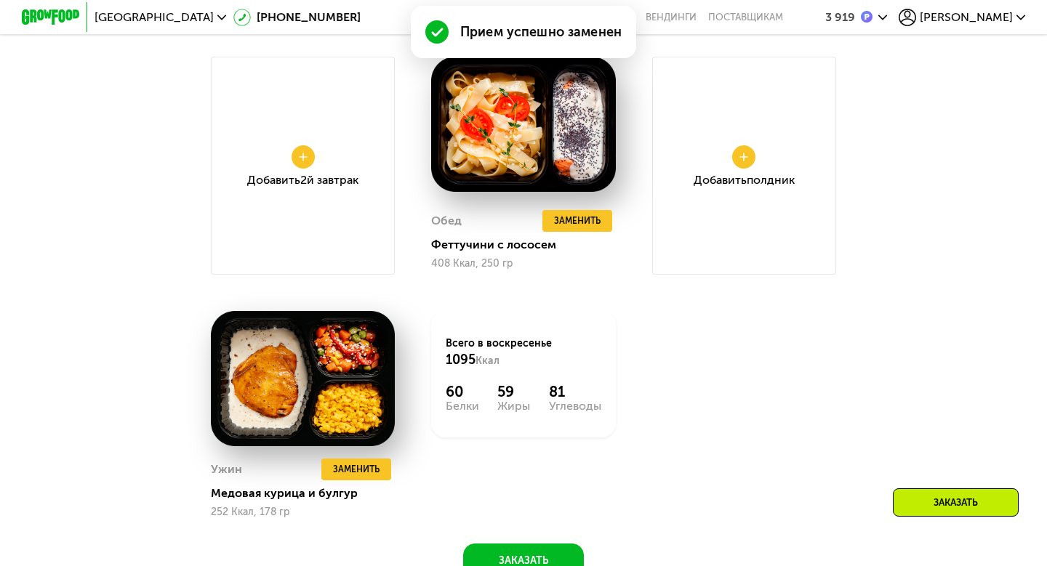
scroll to position [1471, 0]
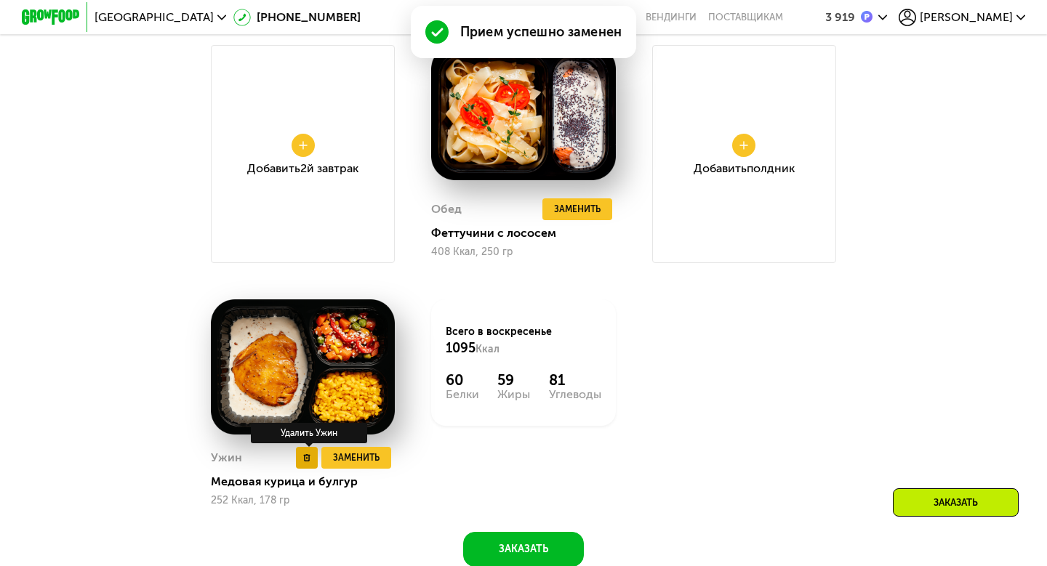
click at [307, 457] on icon at bounding box center [306, 457] width 7 height 7
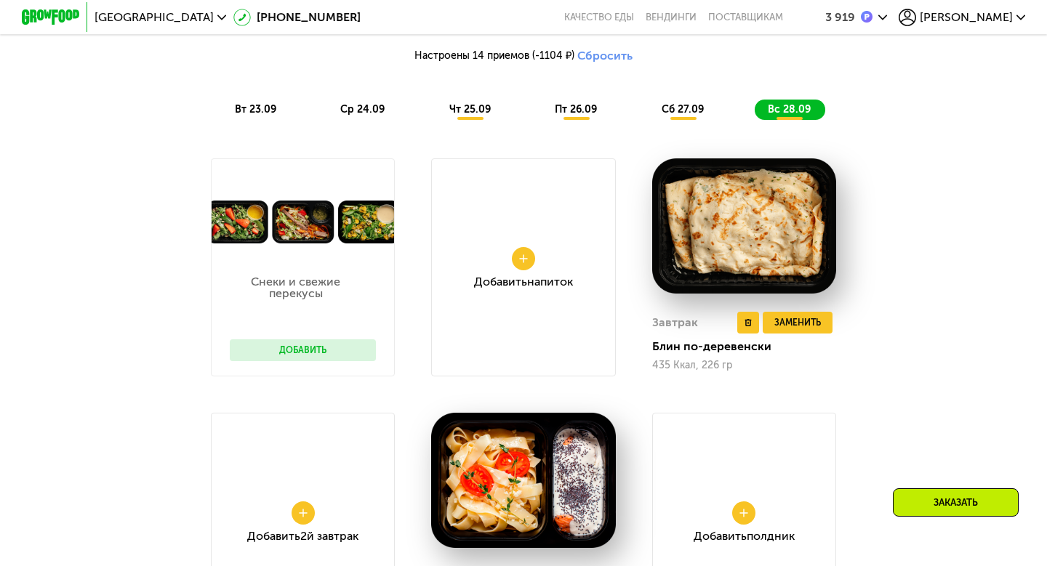
scroll to position [1097, 0]
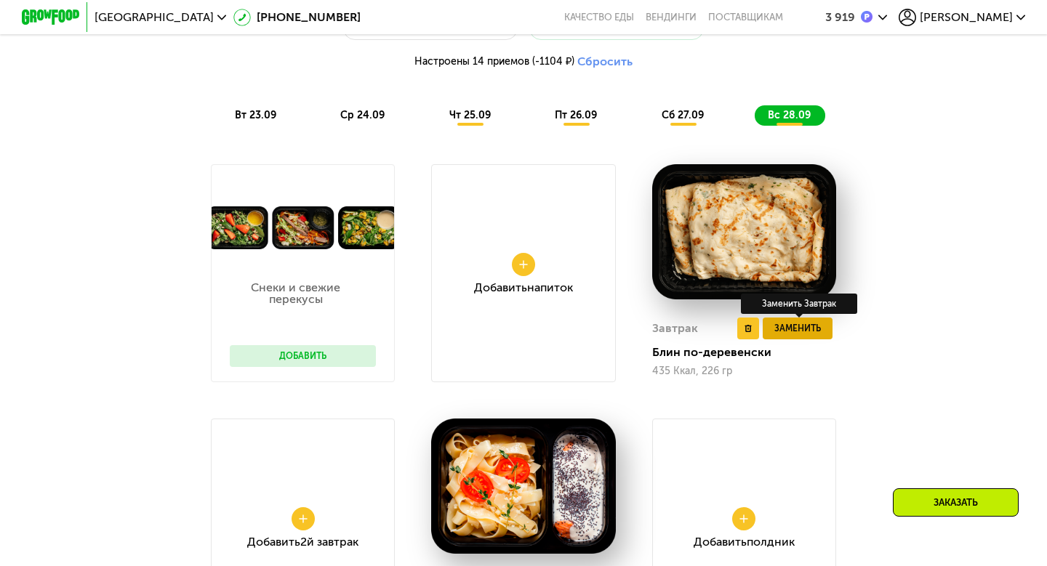
click at [798, 330] on span "Заменить" at bounding box center [797, 328] width 47 height 15
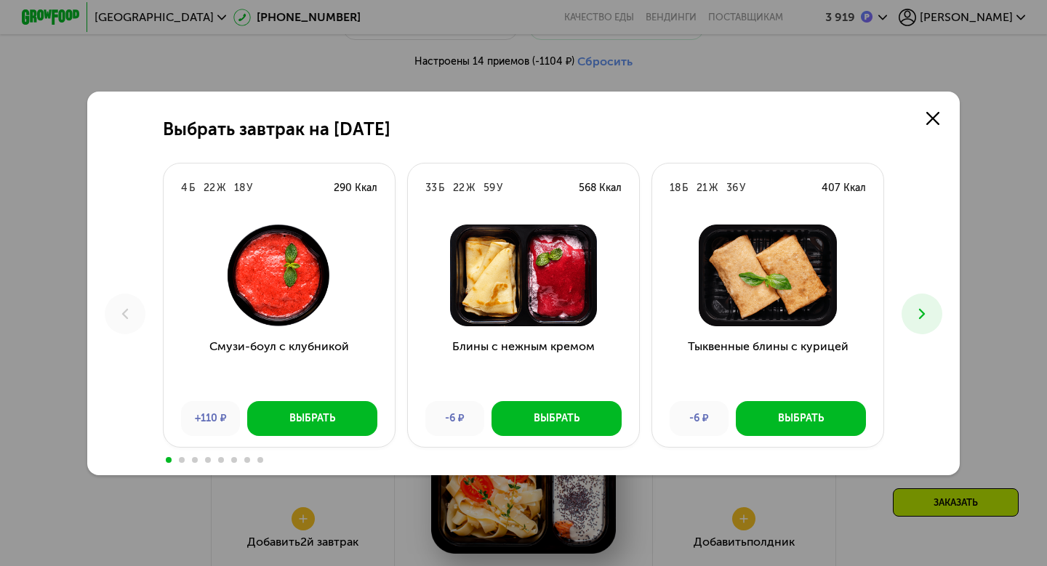
click at [912, 318] on button at bounding box center [921, 314] width 41 height 41
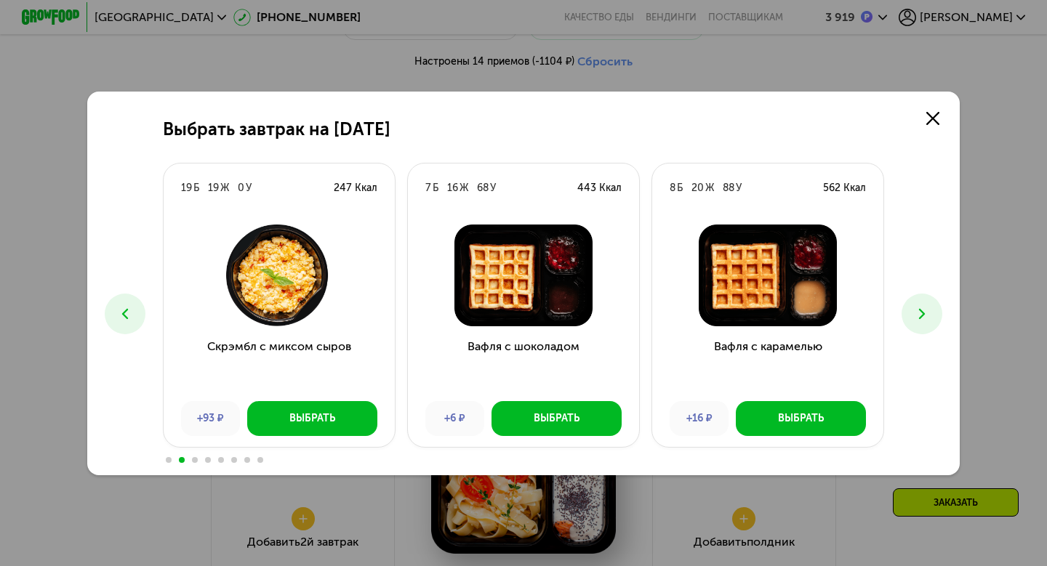
click at [912, 318] on button at bounding box center [921, 314] width 41 height 41
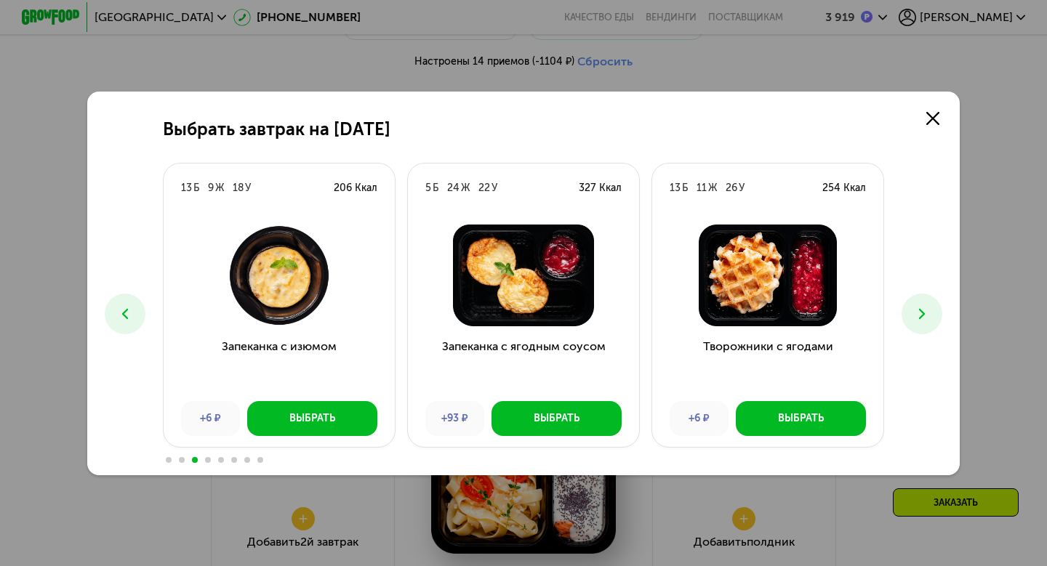
click at [912, 318] on button at bounding box center [921, 314] width 41 height 41
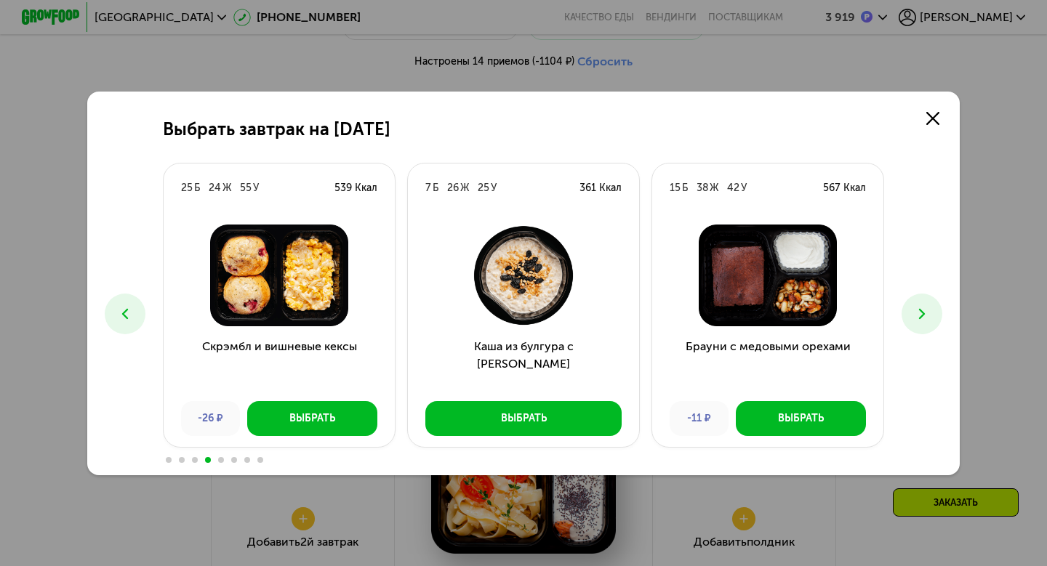
click at [912, 318] on button at bounding box center [921, 314] width 41 height 41
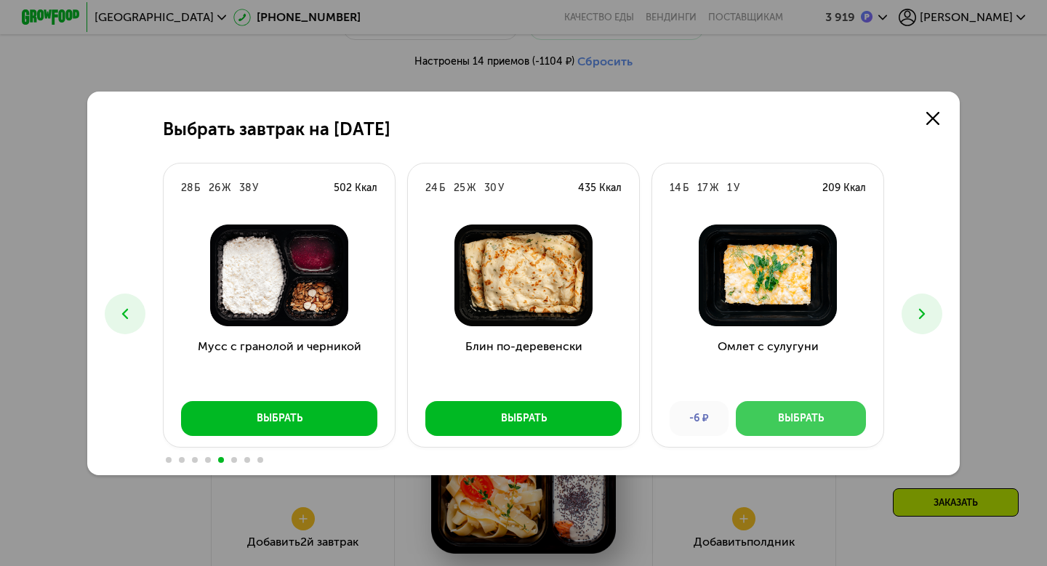
click at [813, 414] on div "Выбрать" at bounding box center [801, 418] width 46 height 15
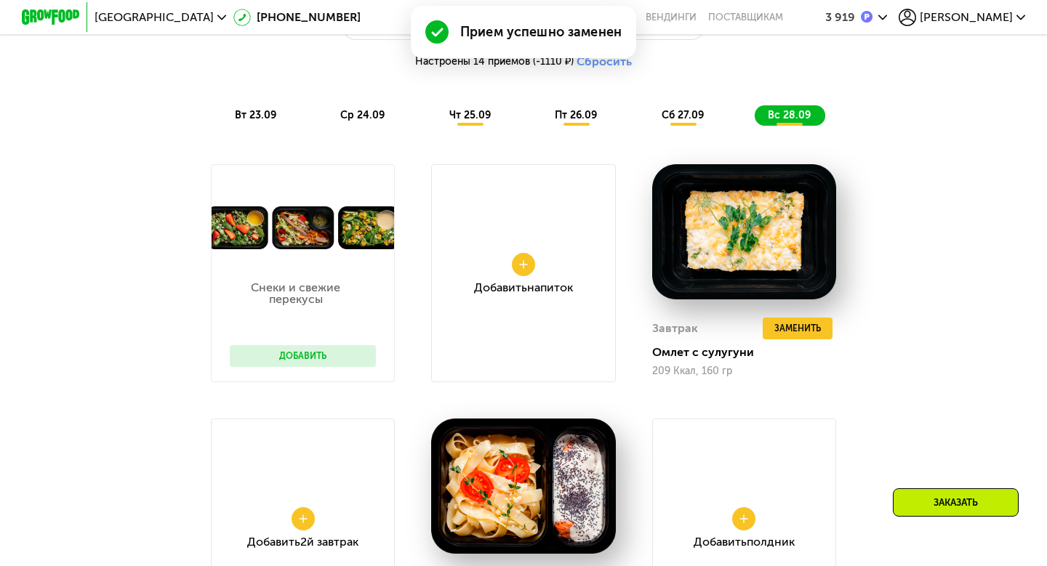
scroll to position [1128, 0]
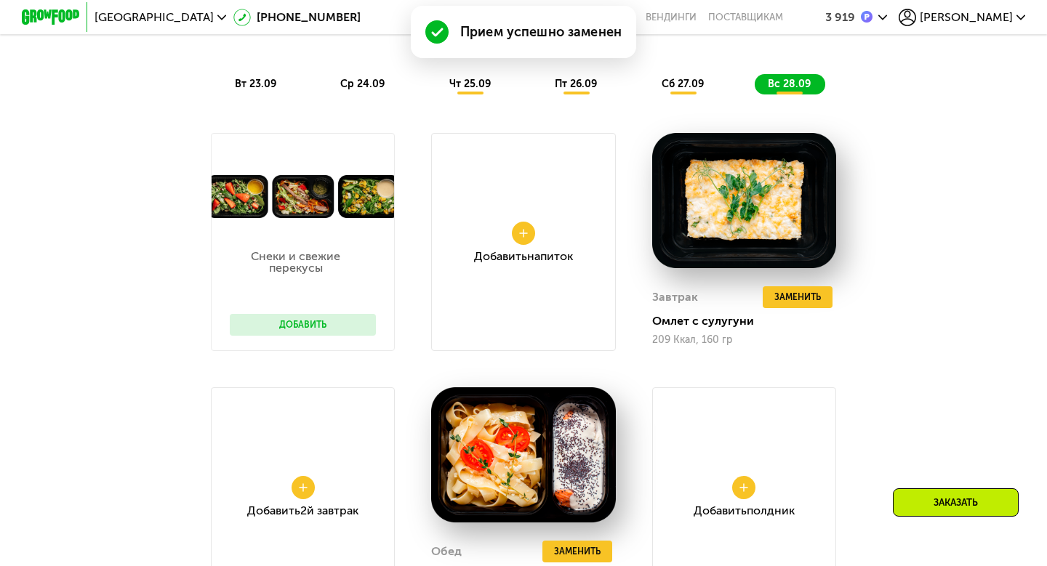
click at [550, 246] on div "Добавить Напиток" at bounding box center [523, 242] width 184 height 218
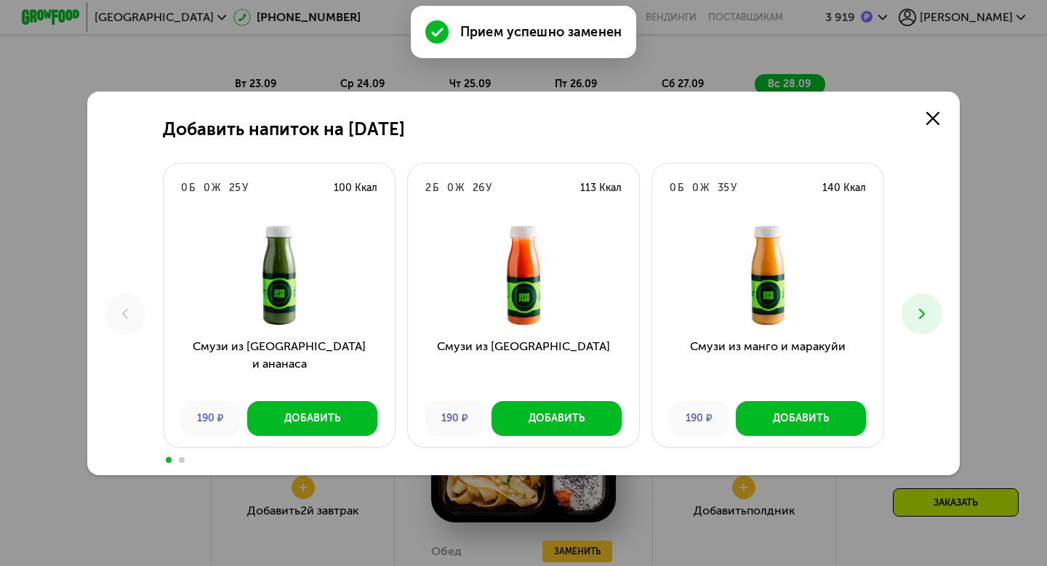
click at [925, 315] on icon at bounding box center [921, 313] width 17 height 17
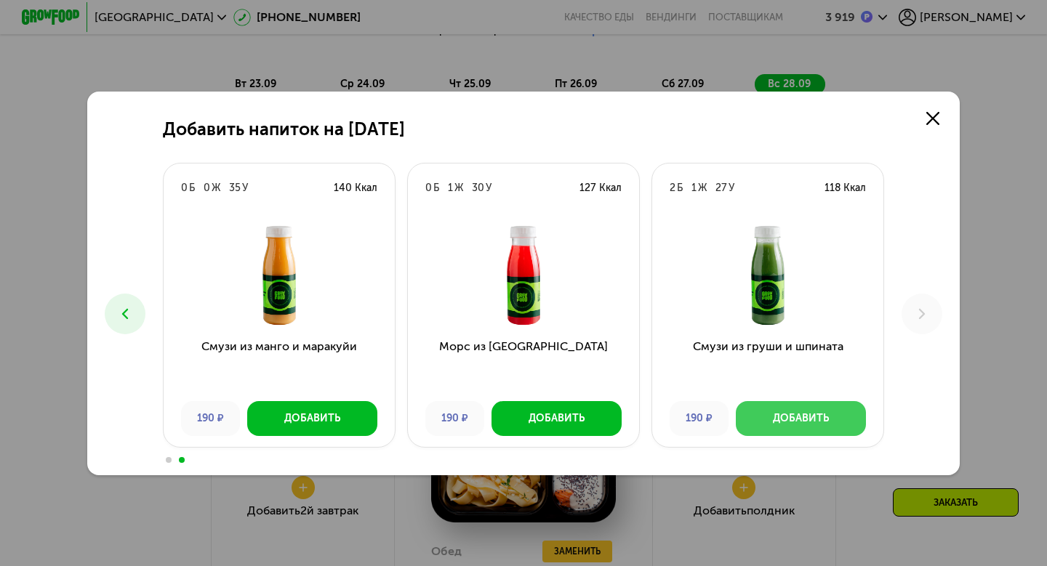
click at [806, 418] on div "Добавить" at bounding box center [801, 418] width 56 height 15
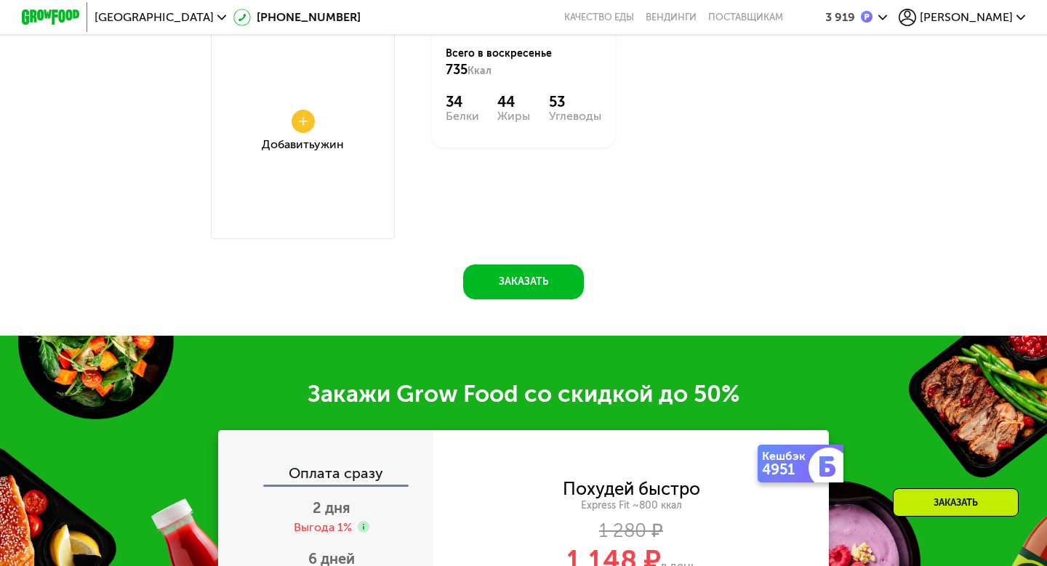
scroll to position [1750, 0]
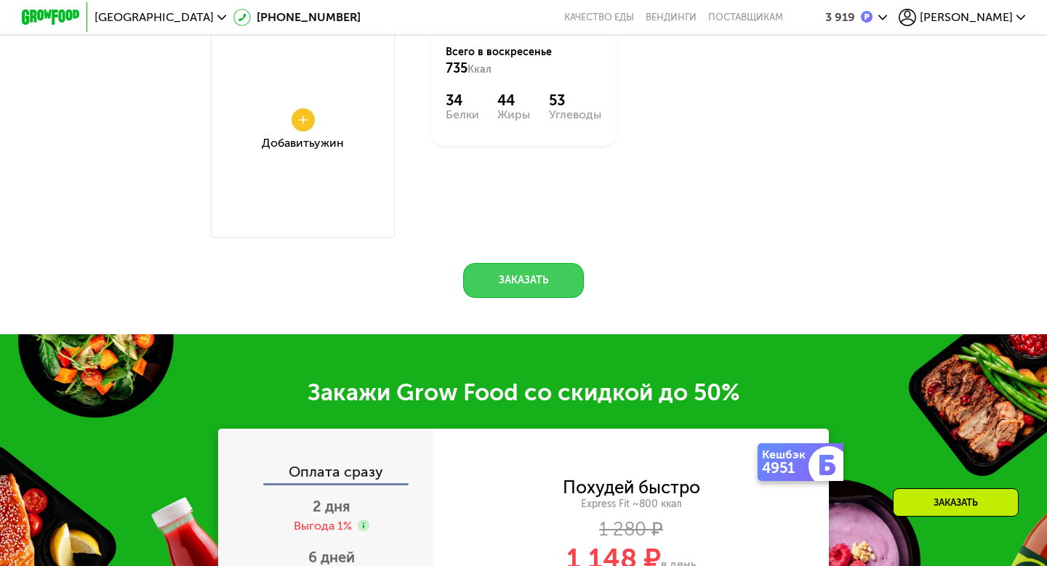
click at [548, 278] on button "Заказать" at bounding box center [523, 280] width 121 height 35
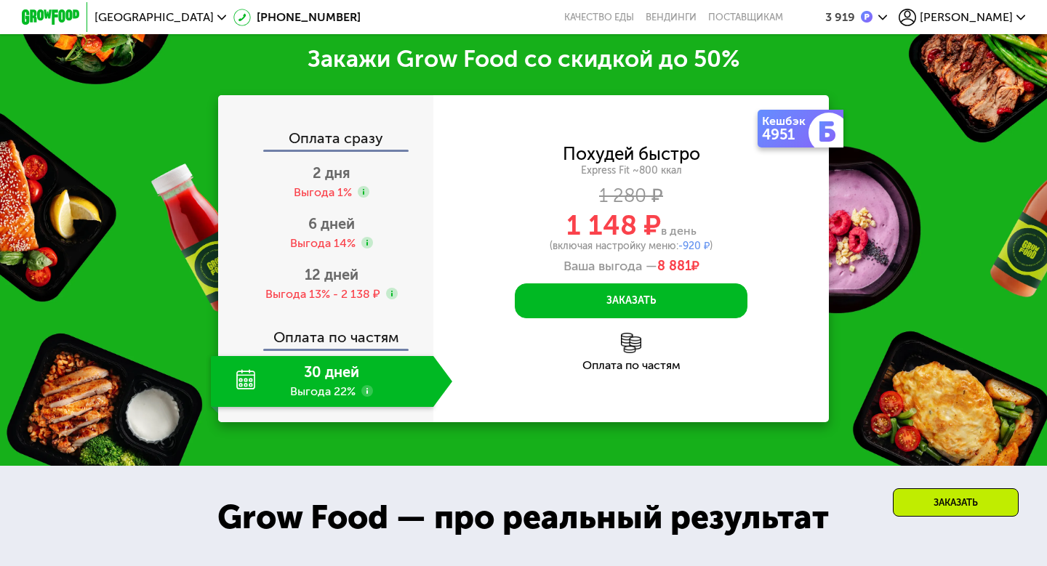
scroll to position [2085, 0]
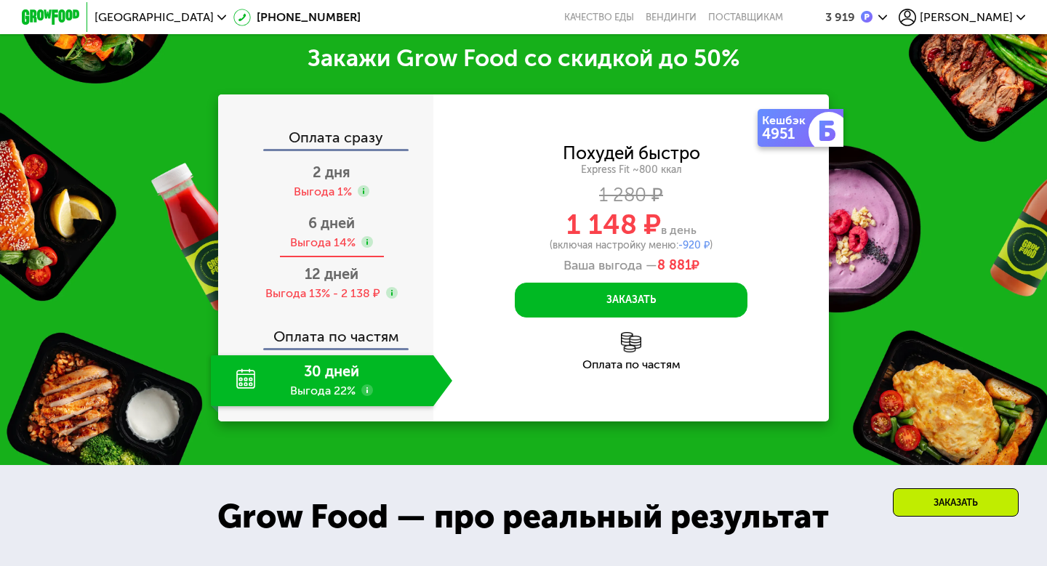
click at [343, 221] on span "6 дней" at bounding box center [331, 222] width 47 height 17
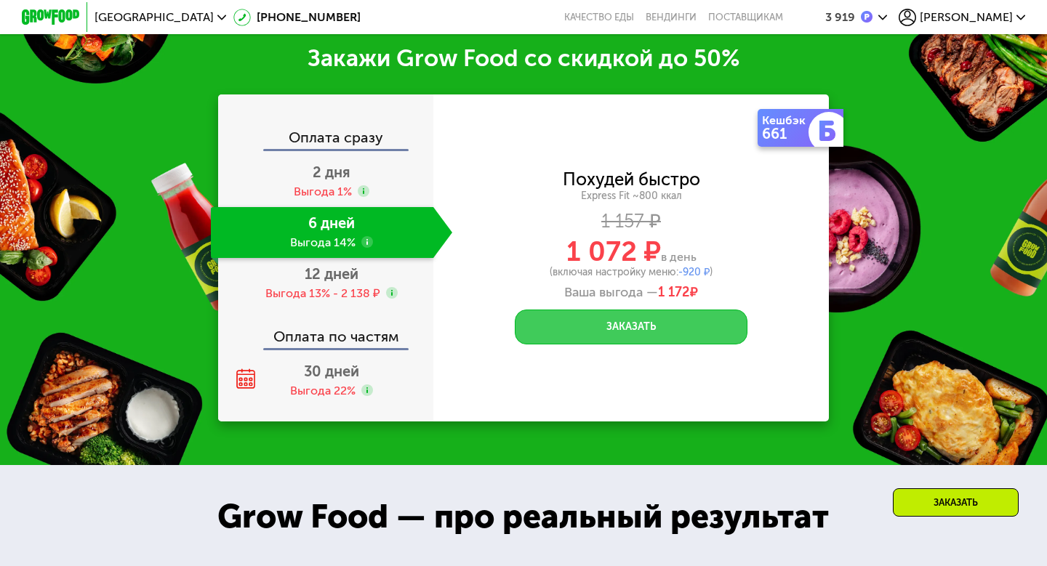
click at [649, 333] on button "Заказать" at bounding box center [631, 327] width 233 height 35
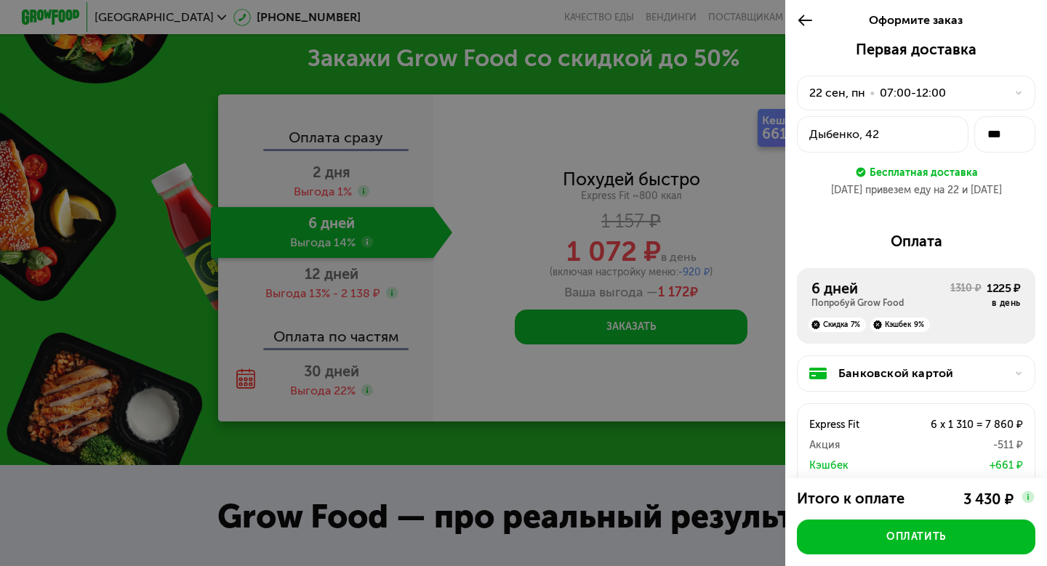
click at [912, 90] on div "07:00-12:00" at bounding box center [913, 92] width 66 height 17
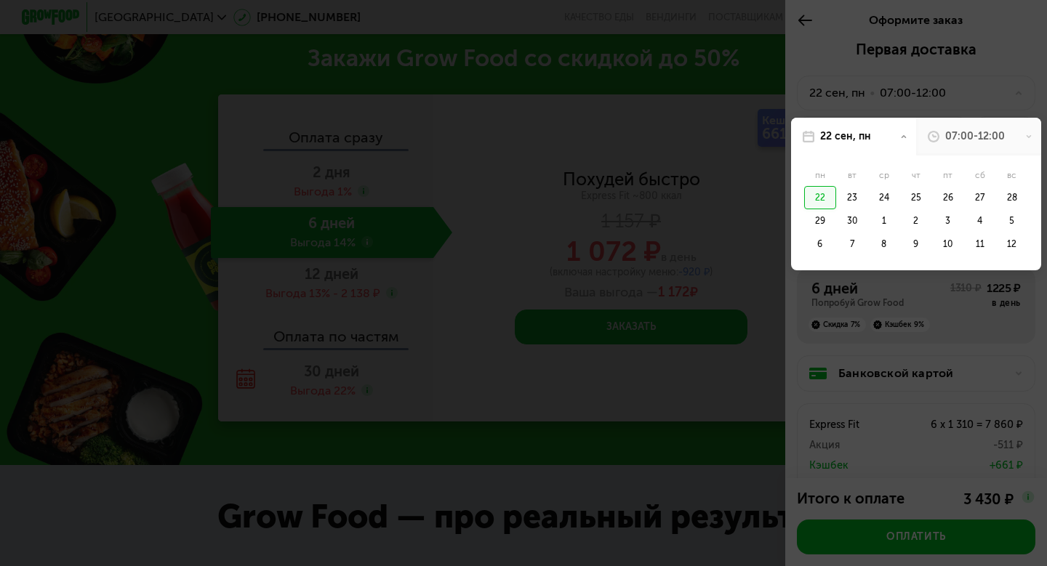
click at [976, 141] on div "07:00-12:00" at bounding box center [975, 136] width 60 height 15
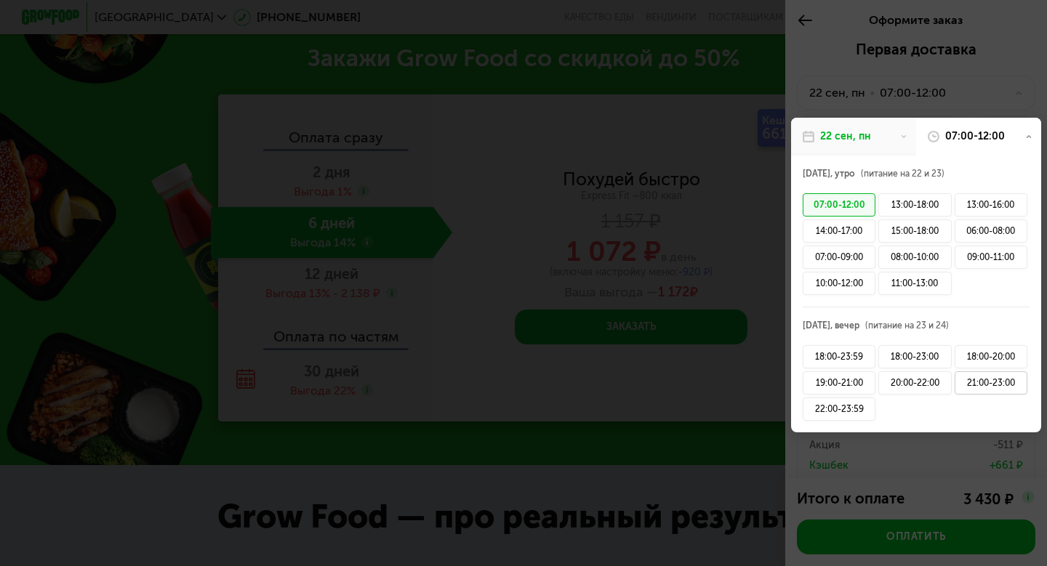
click at [1005, 388] on div "21:00-23:00" at bounding box center [990, 382] width 73 height 23
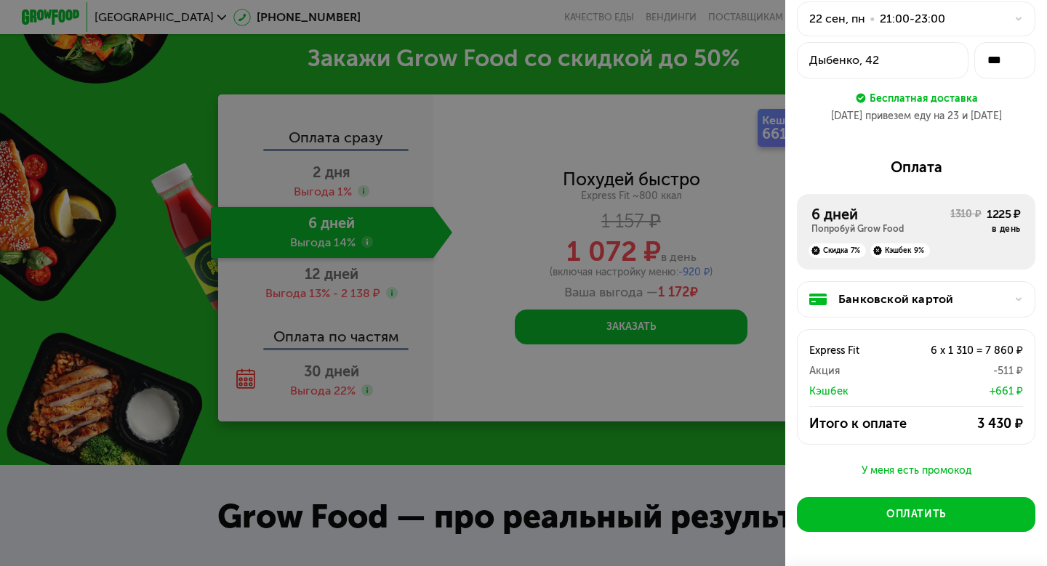
scroll to position [77, 0]
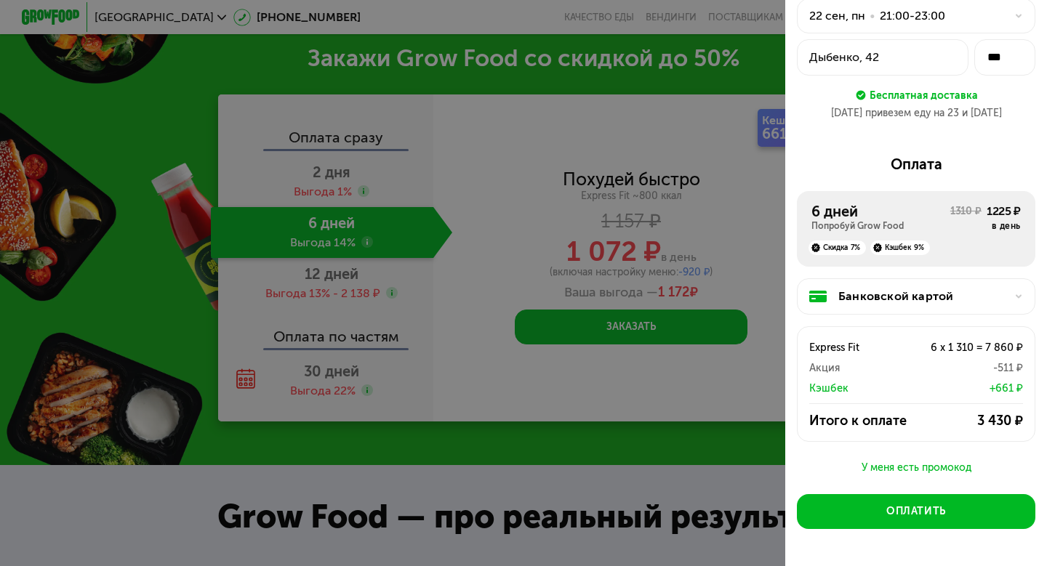
click at [1020, 298] on icon at bounding box center [1018, 296] width 9 height 9
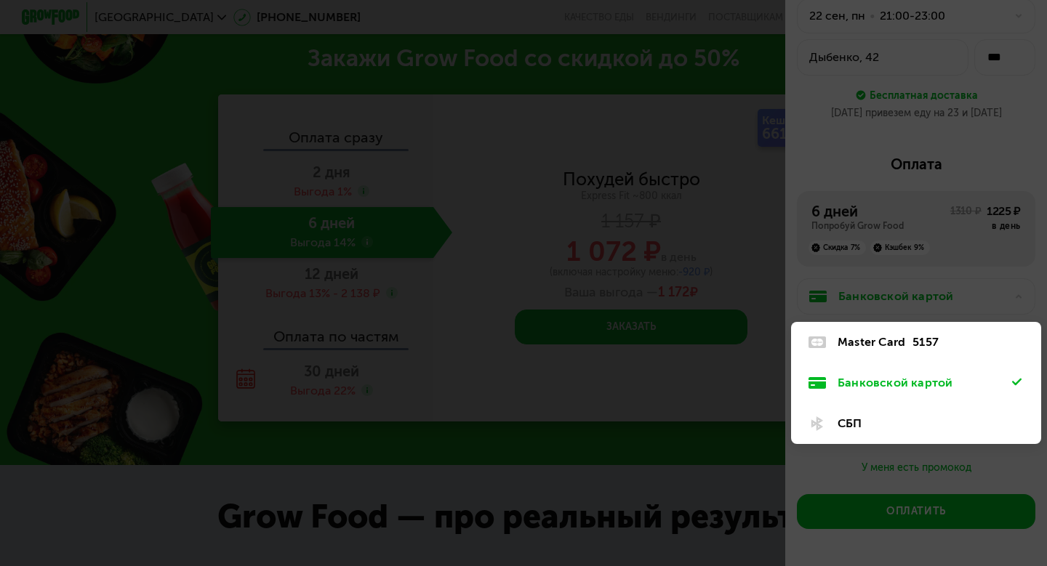
click at [972, 265] on div at bounding box center [523, 283] width 1047 height 566
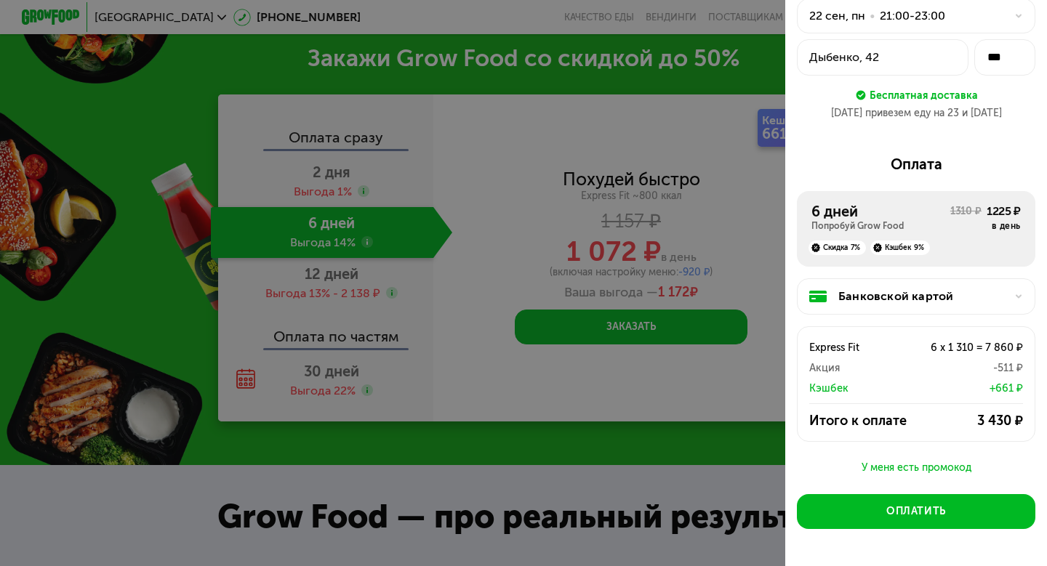
click at [1020, 297] on icon at bounding box center [1018, 296] width 9 height 9
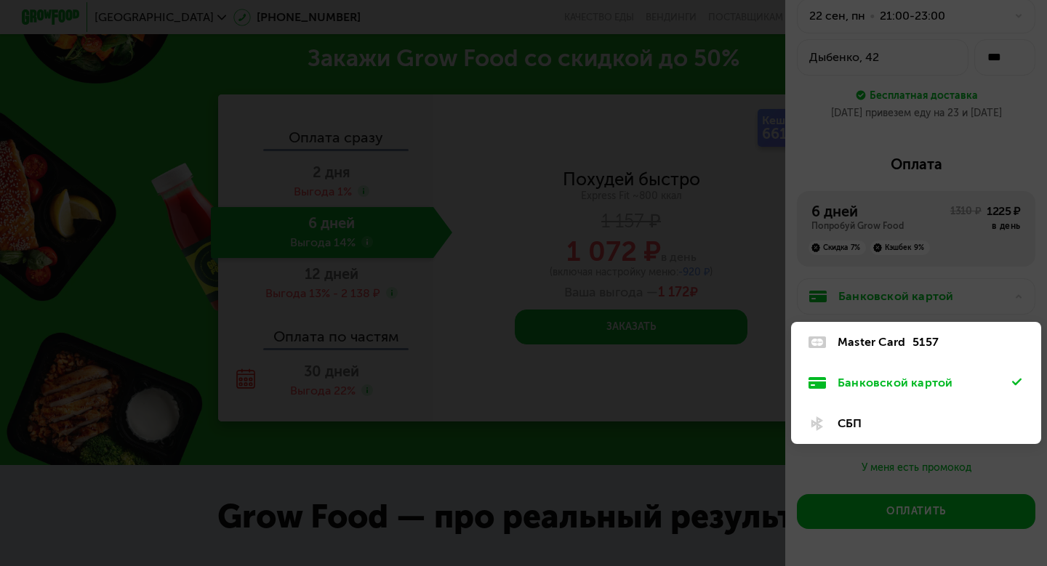
click at [994, 286] on div at bounding box center [523, 283] width 1047 height 566
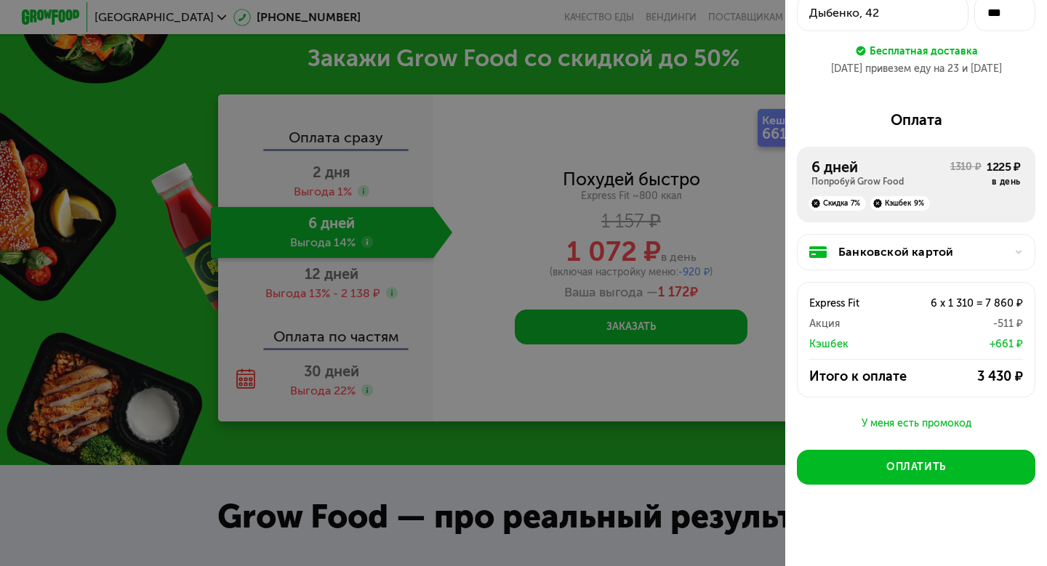
scroll to position [124, 0]
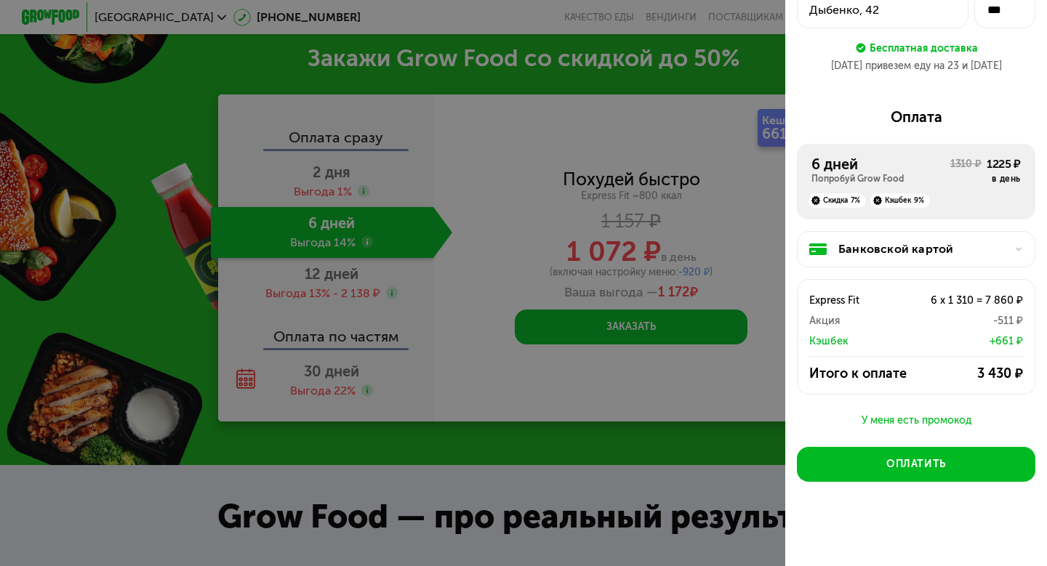
click at [906, 414] on div "У меня есть промокод" at bounding box center [916, 420] width 238 height 17
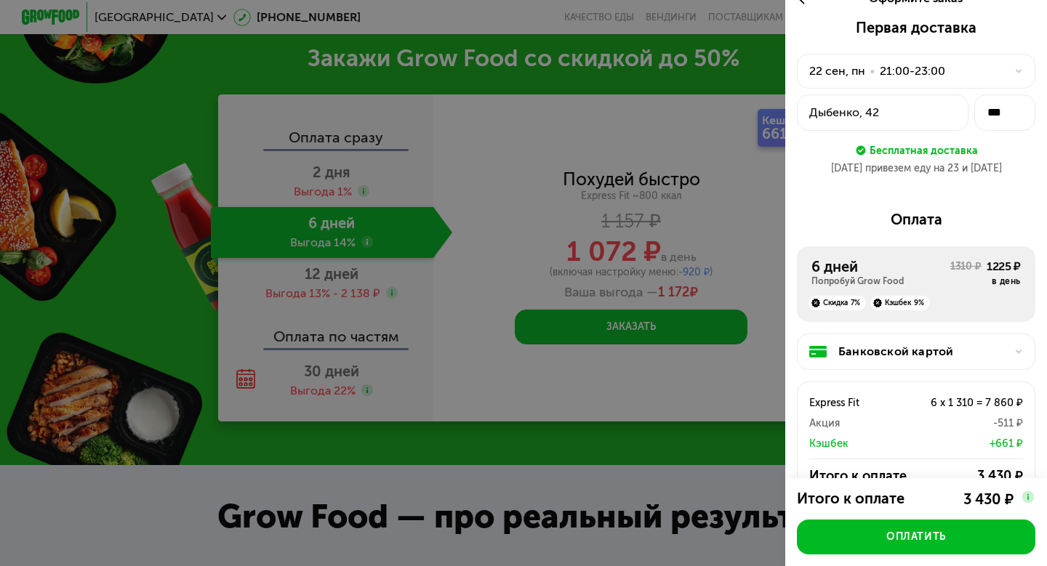
scroll to position [0, 0]
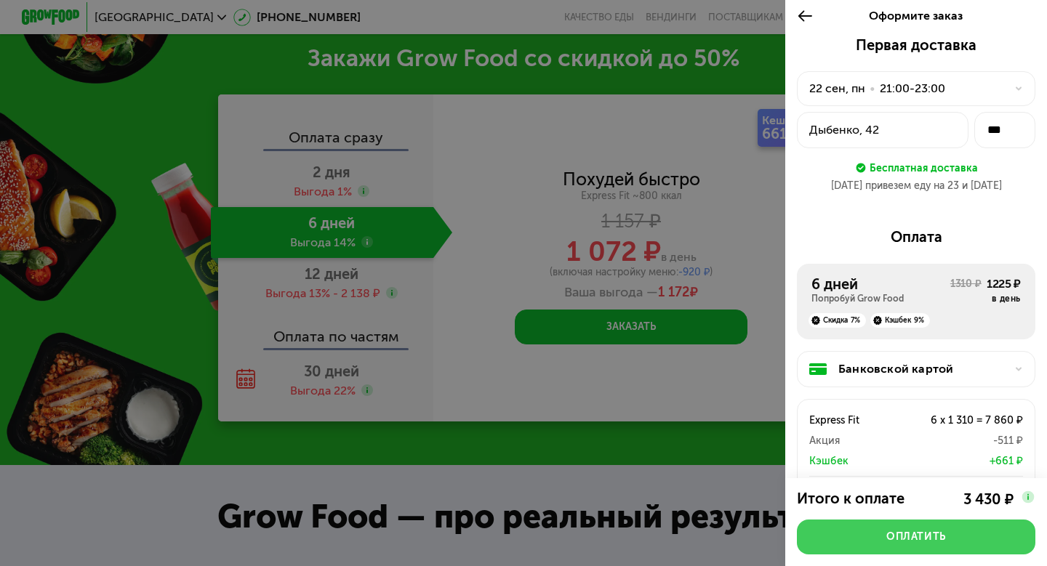
click at [919, 539] on div "Оплатить" at bounding box center [916, 537] width 60 height 15
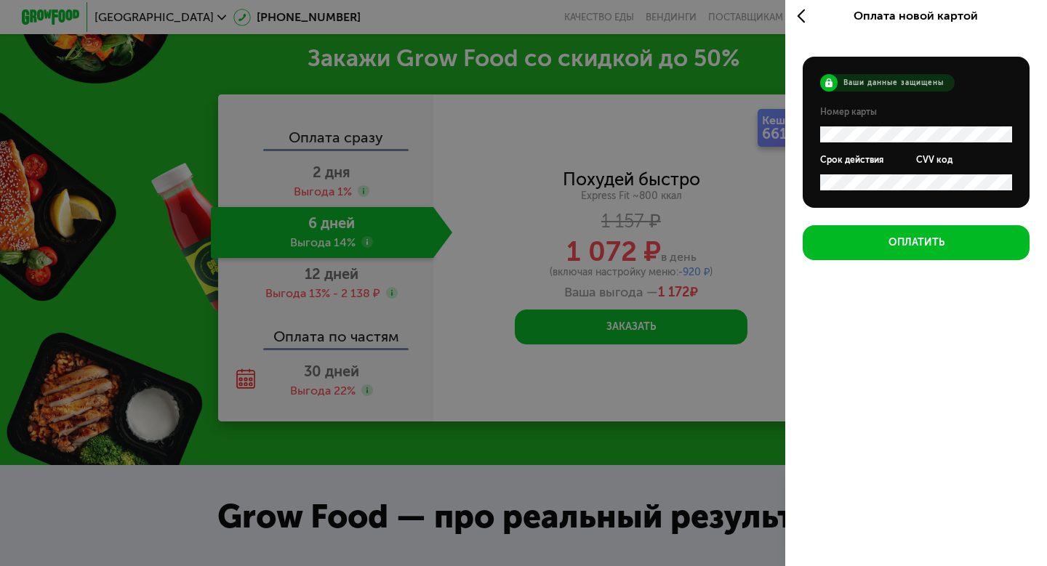
scroll to position [4, 0]
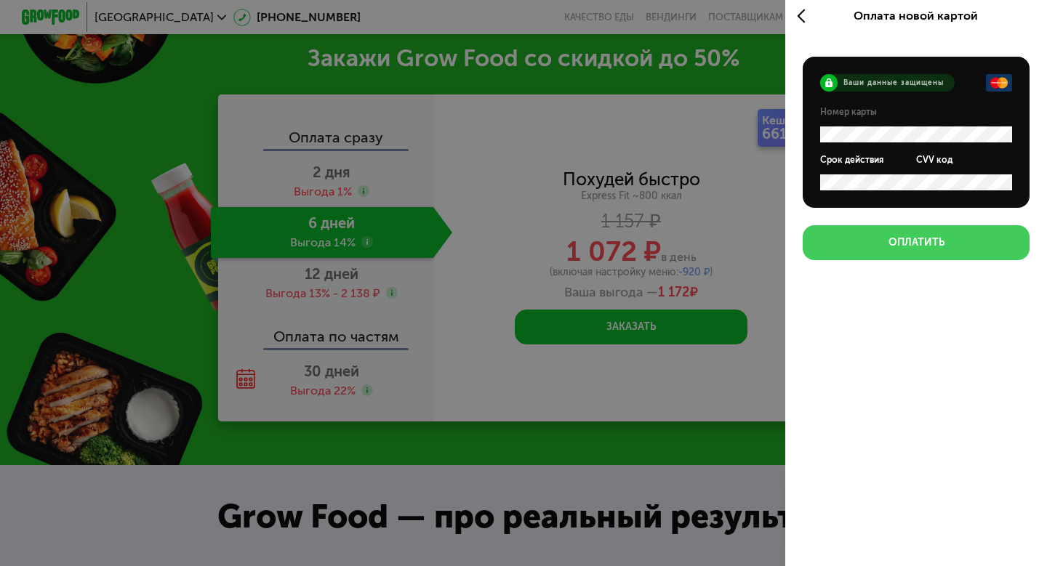
click at [914, 253] on button "Оплатить" at bounding box center [916, 242] width 227 height 35
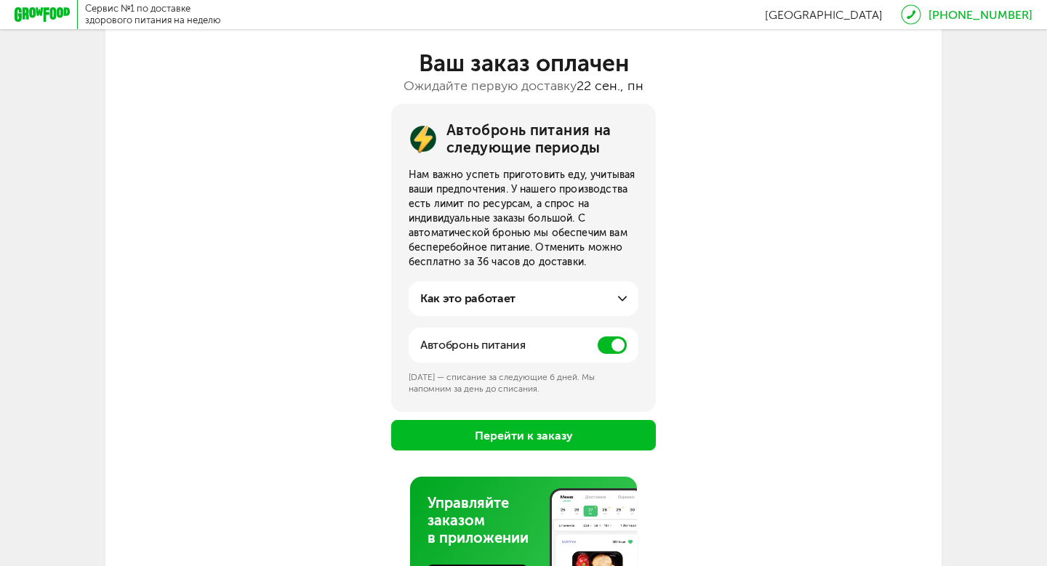
scroll to position [105, 0]
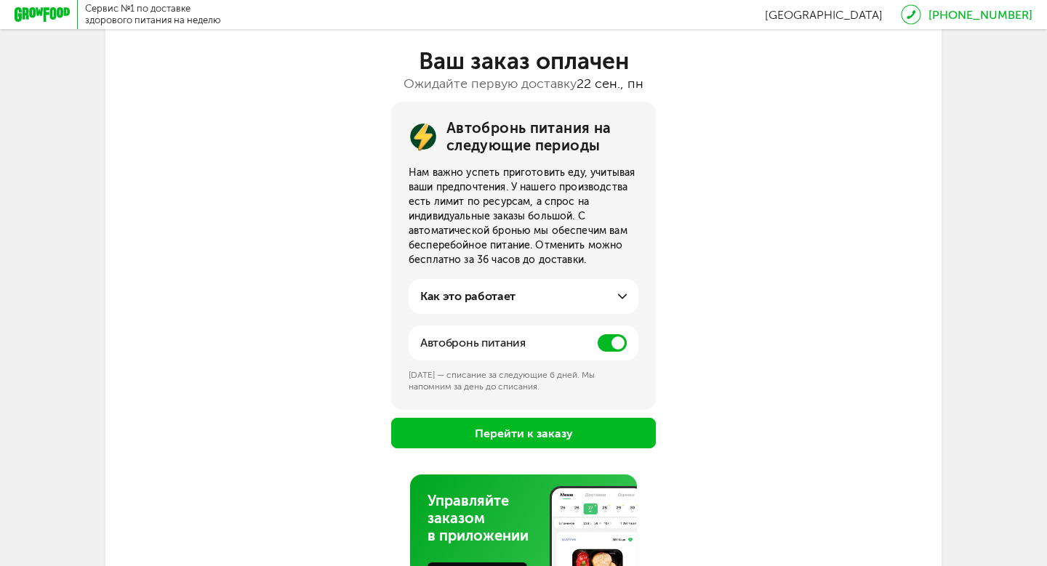
click at [622, 294] on icon at bounding box center [622, 296] width 9 height 9
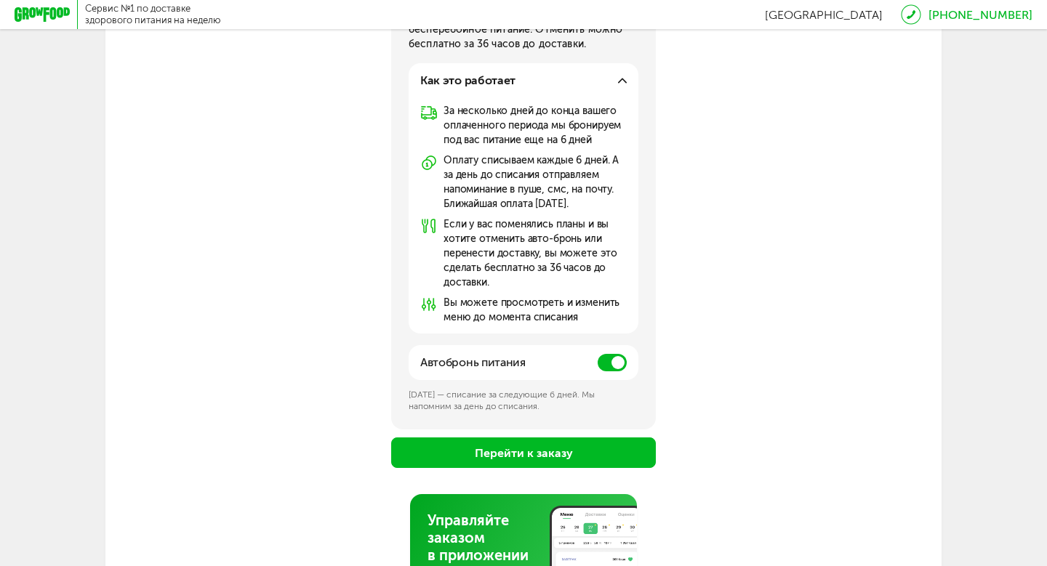
scroll to position [432, 0]
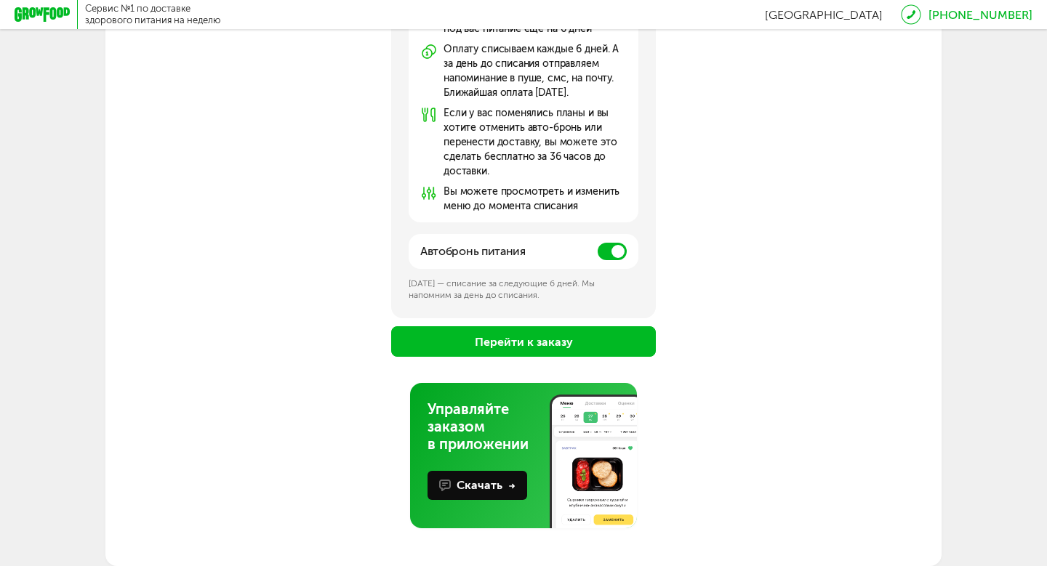
click at [582, 341] on button "Перейти к заказу" at bounding box center [523, 341] width 265 height 31
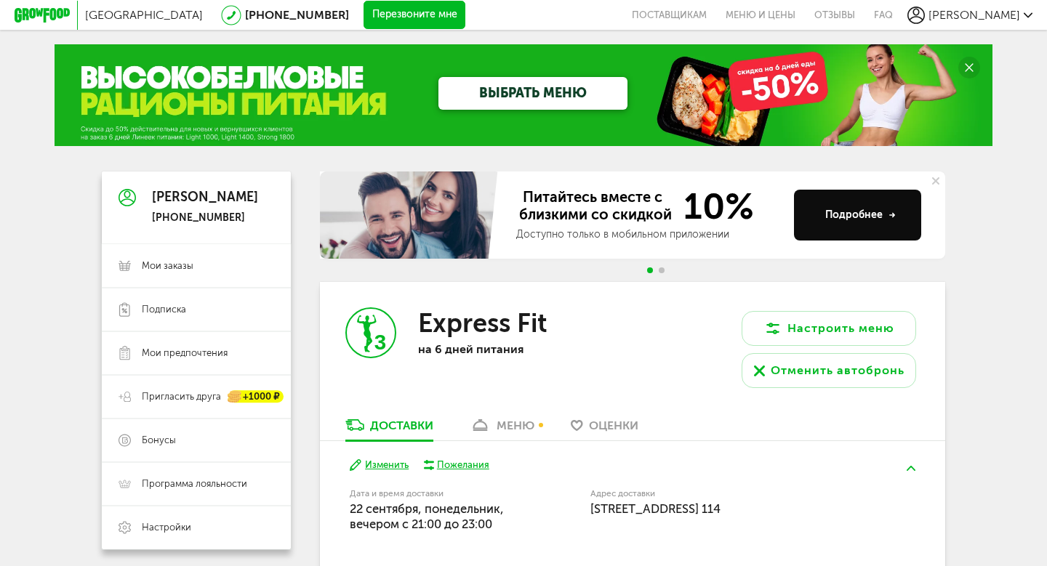
click at [515, 422] on div "меню" at bounding box center [516, 426] width 38 height 14
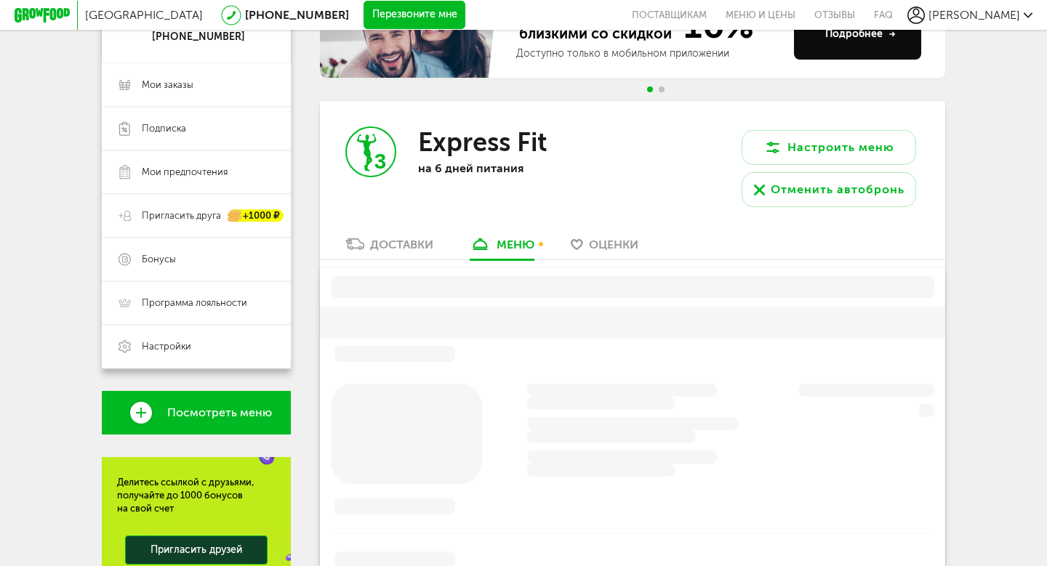
scroll to position [246, 0]
